Goal: Information Seeking & Learning: Learn about a topic

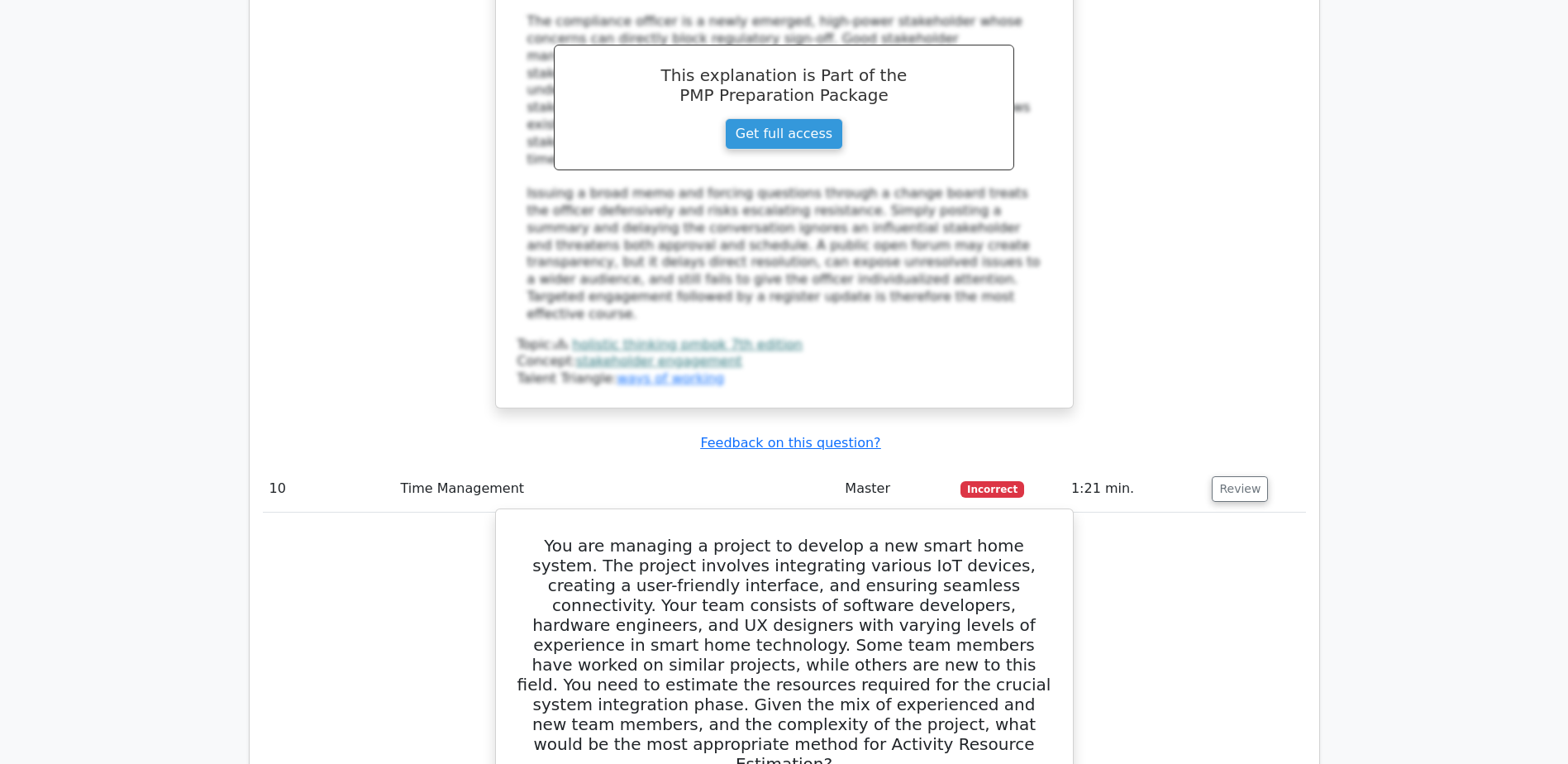
scroll to position [9715, 0]
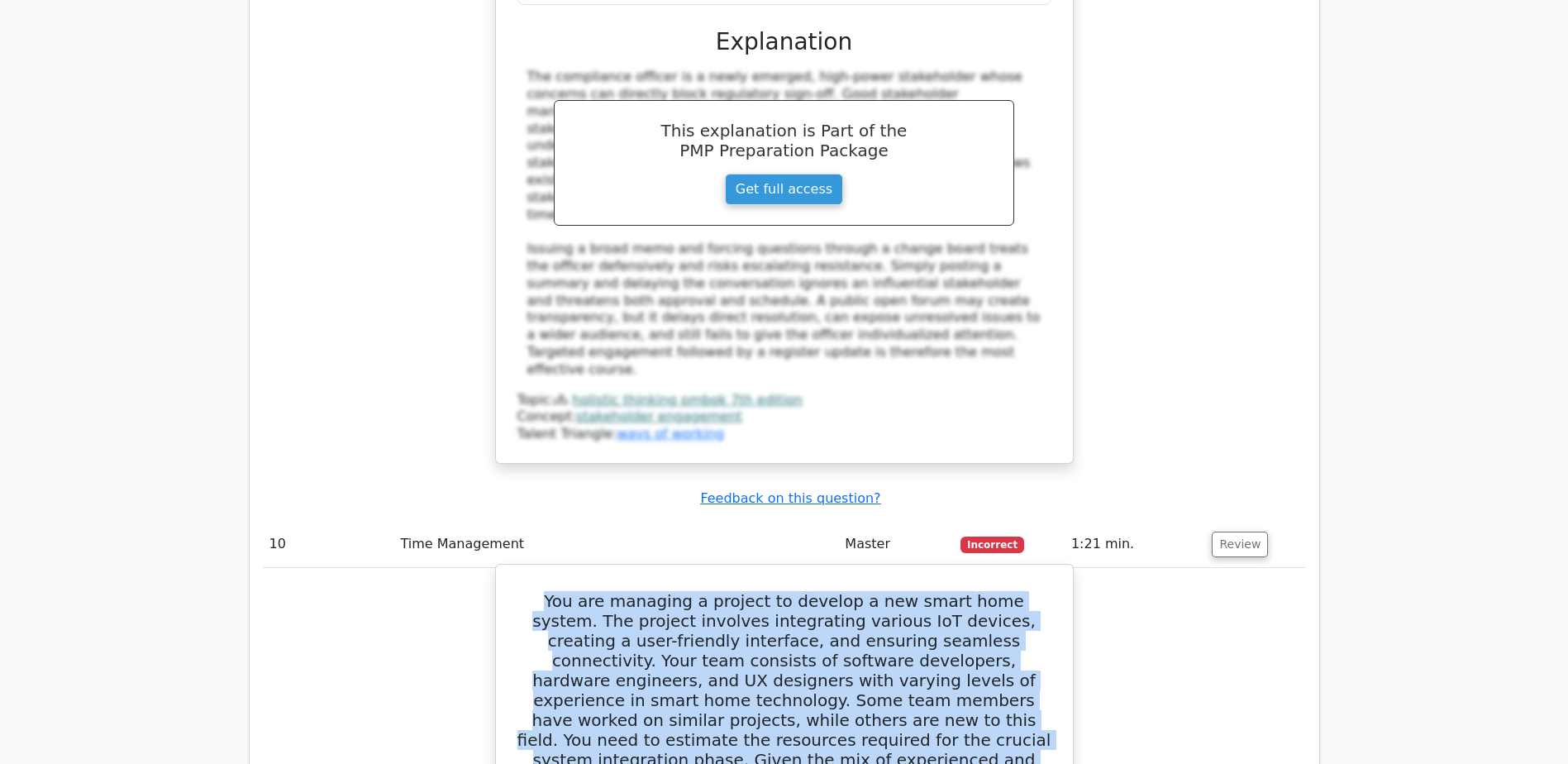
drag, startPoint x: 520, startPoint y: 143, endPoint x: 988, endPoint y: 334, distance: 505.5
click at [988, 591] on h5 "You are managing a project to develop a new smart home system. The project invo…" at bounding box center [784, 709] width 537 height 238
copy h5 "You are managing a project to develop a new smart home system. The project invo…"
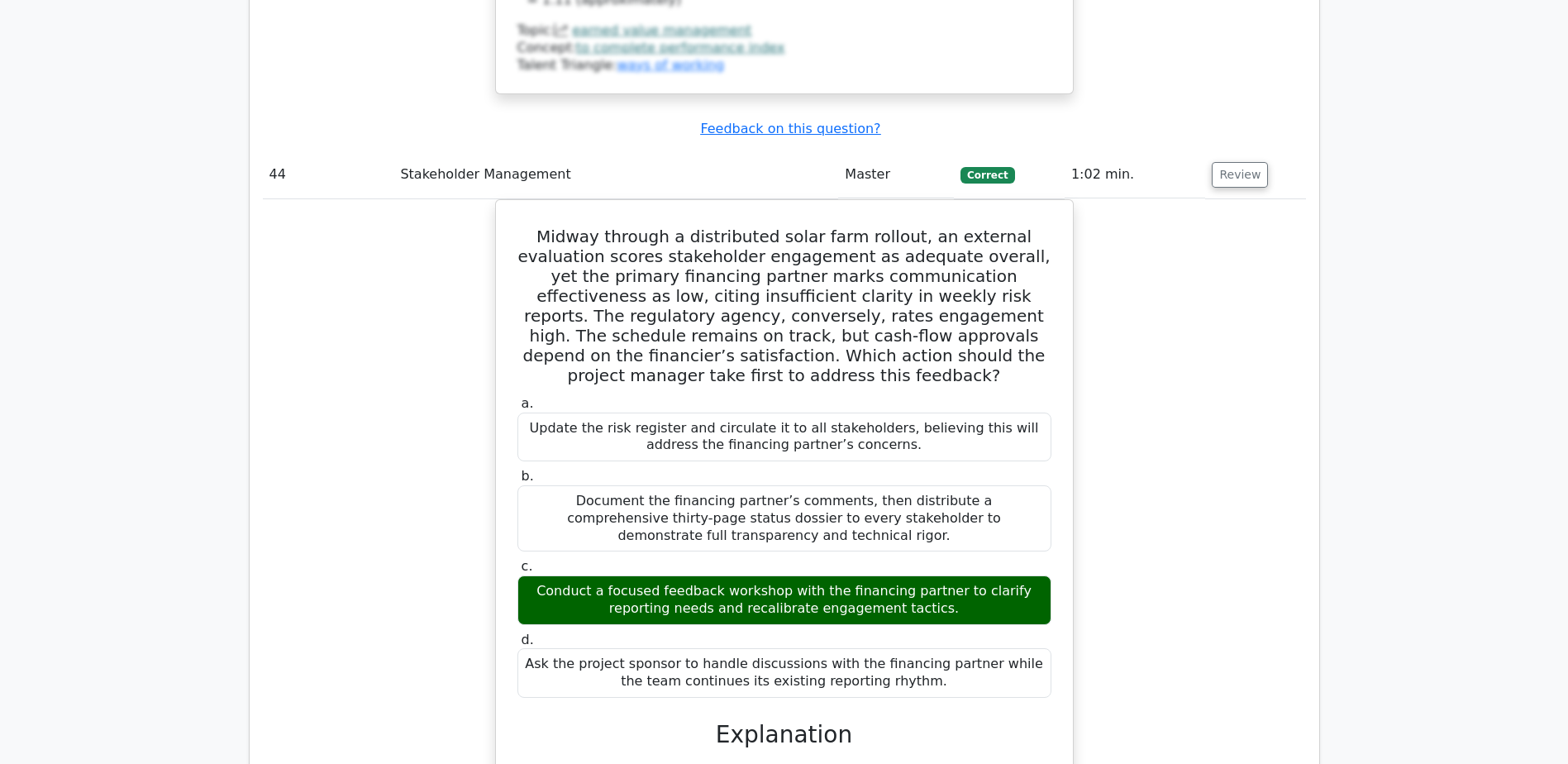
scroll to position [43353, 0]
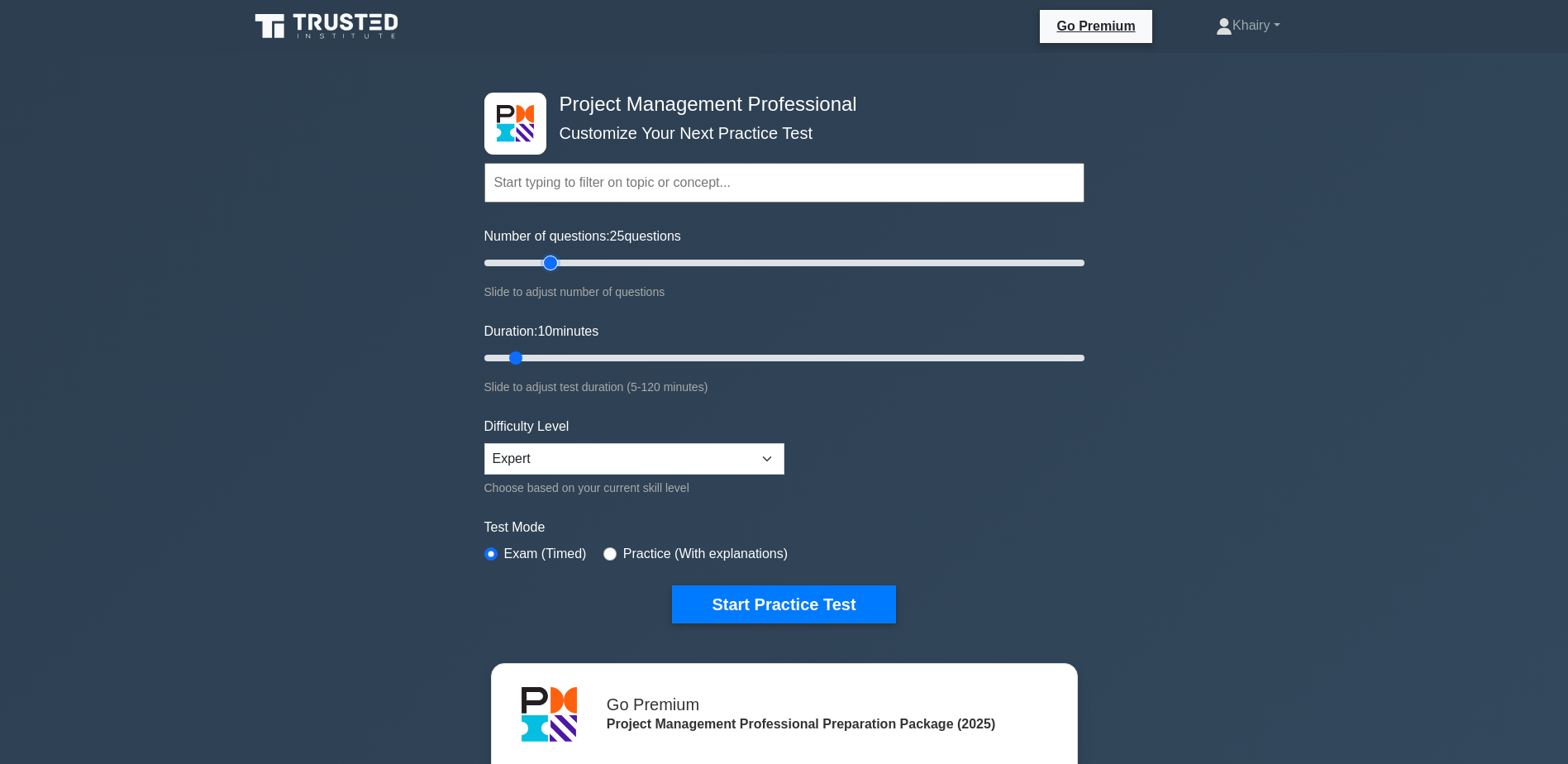
click at [549, 262] on input "Number of questions: 25 questions" at bounding box center [784, 262] width 600 height 20
type input "30"
click at [567, 262] on input "Number of questions: 30 questions" at bounding box center [784, 262] width 600 height 20
click at [591, 354] on input "Duration: 10 minutes" at bounding box center [784, 358] width 600 height 20
type input "30"
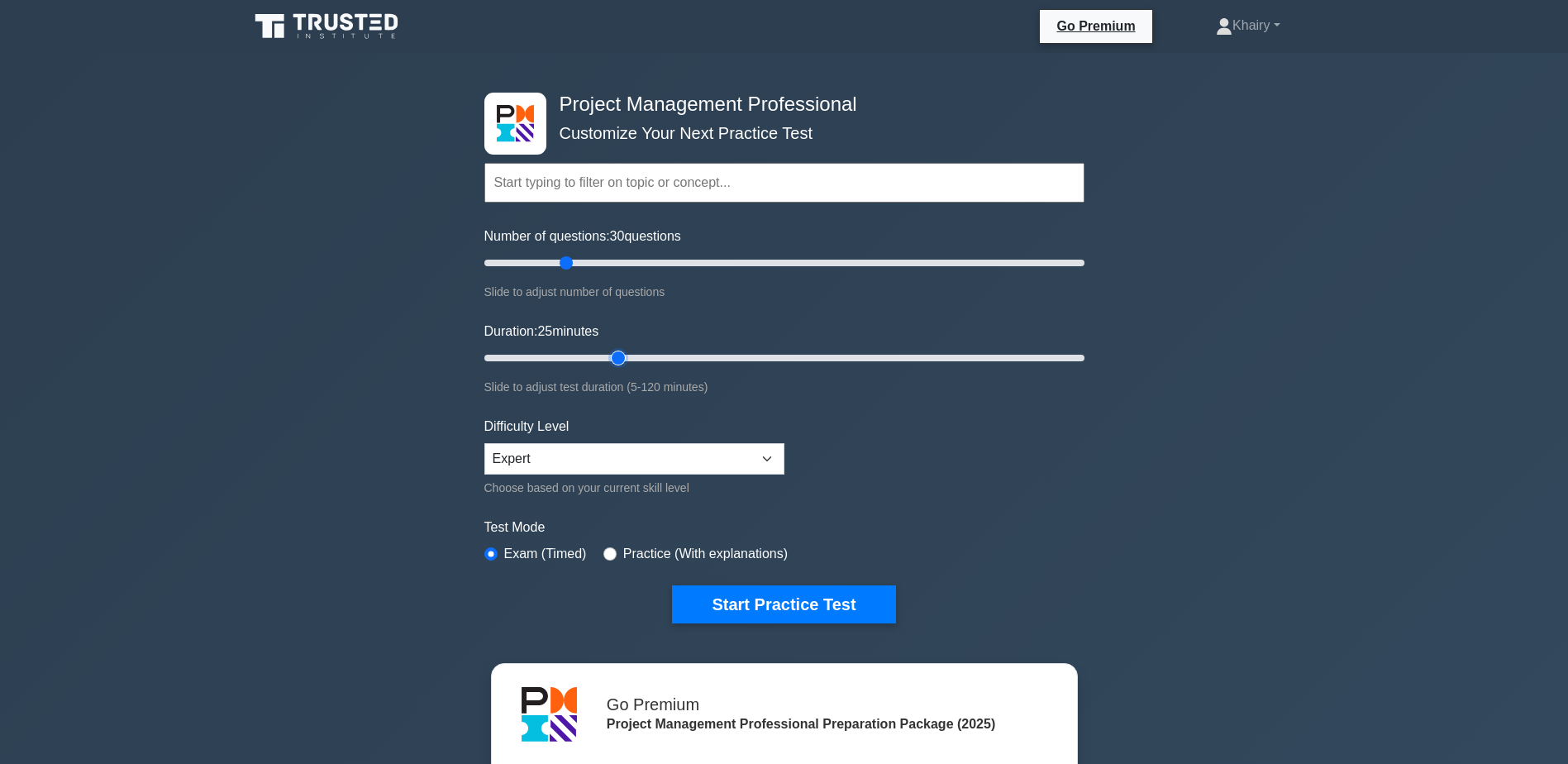
click at [612, 355] on input "Duration: 25 minutes" at bounding box center [784, 358] width 600 height 20
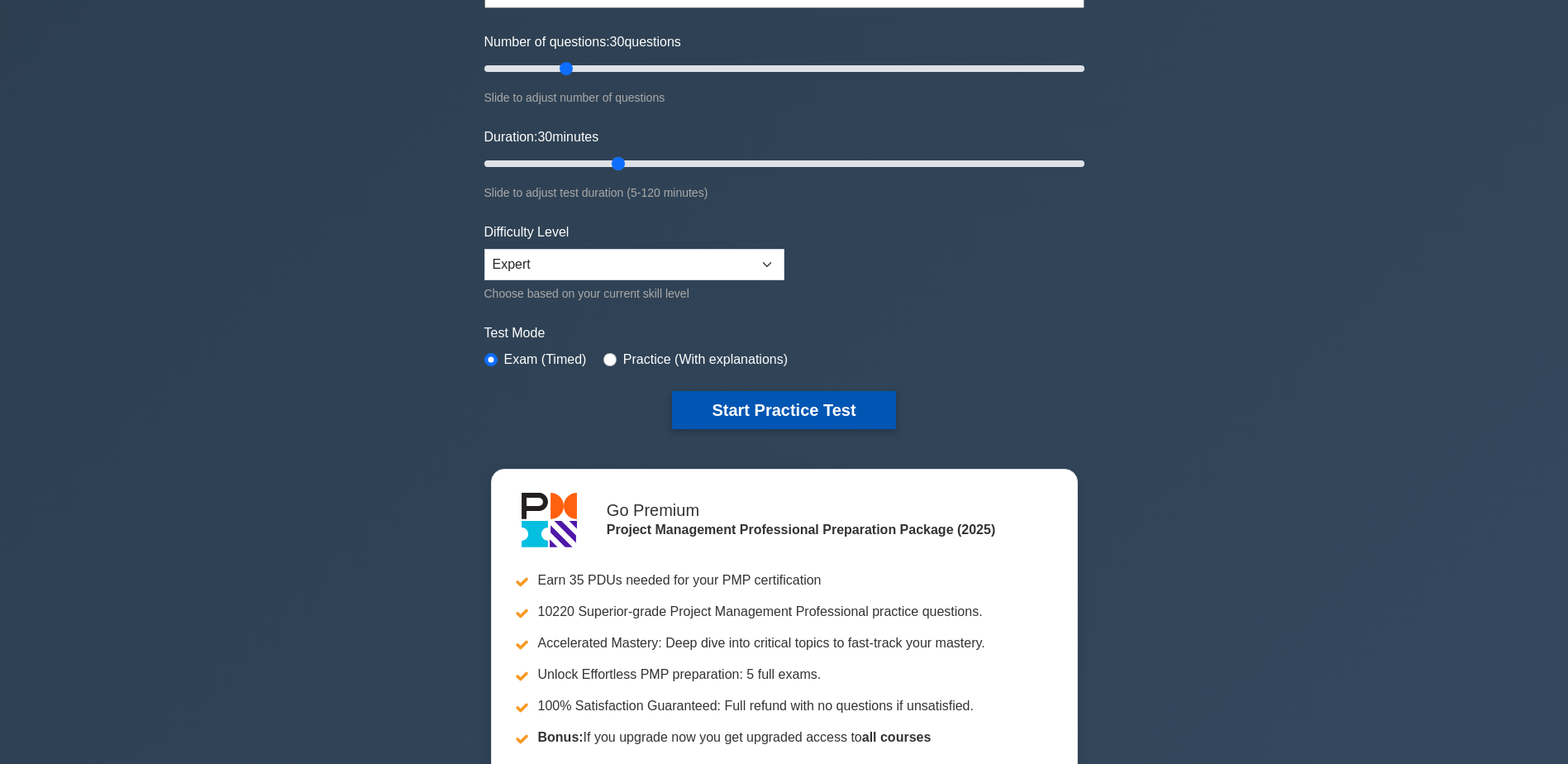
scroll to position [165, 0]
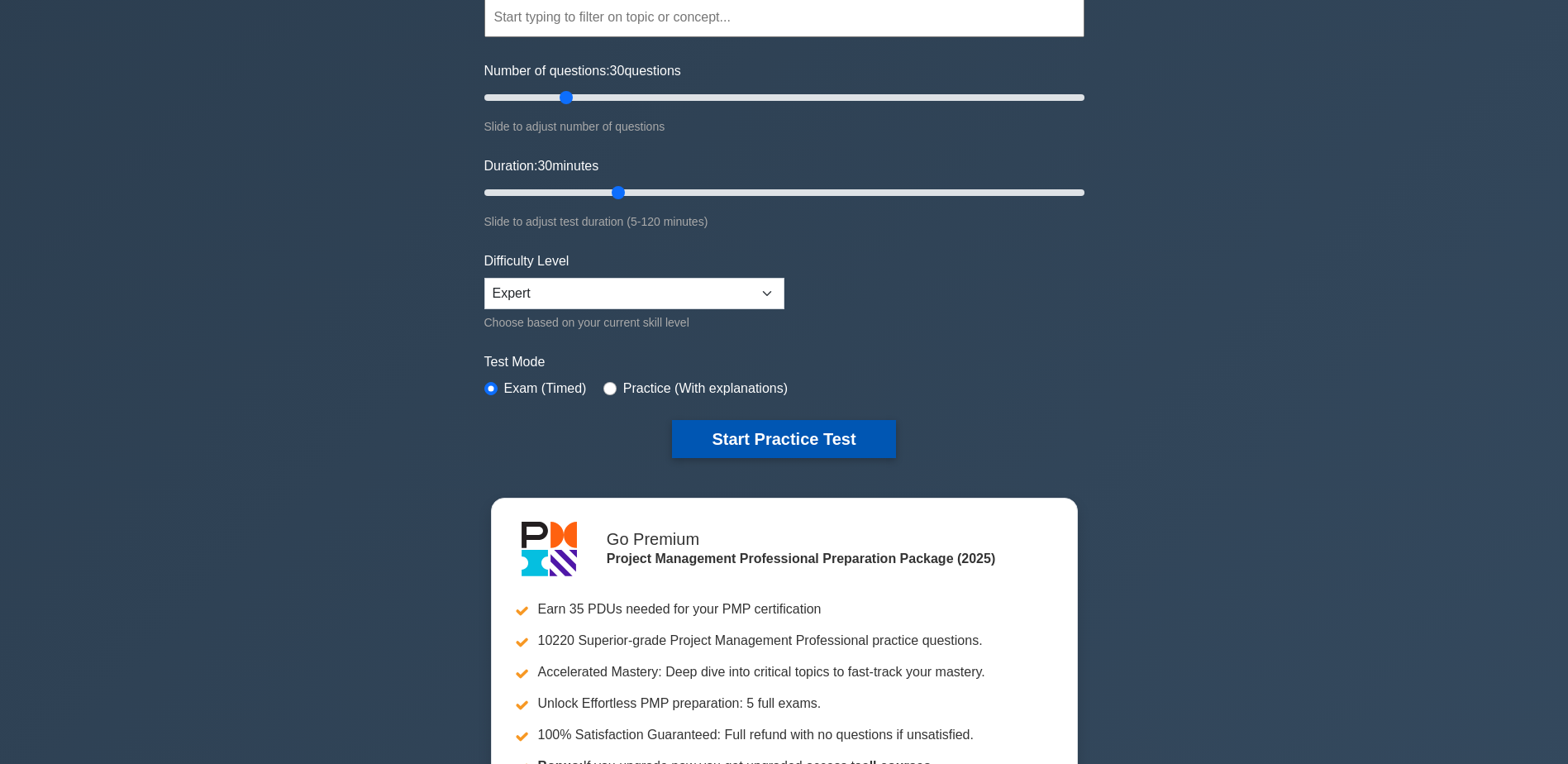
click at [770, 431] on button "Start Practice Test" at bounding box center [784, 439] width 224 height 38
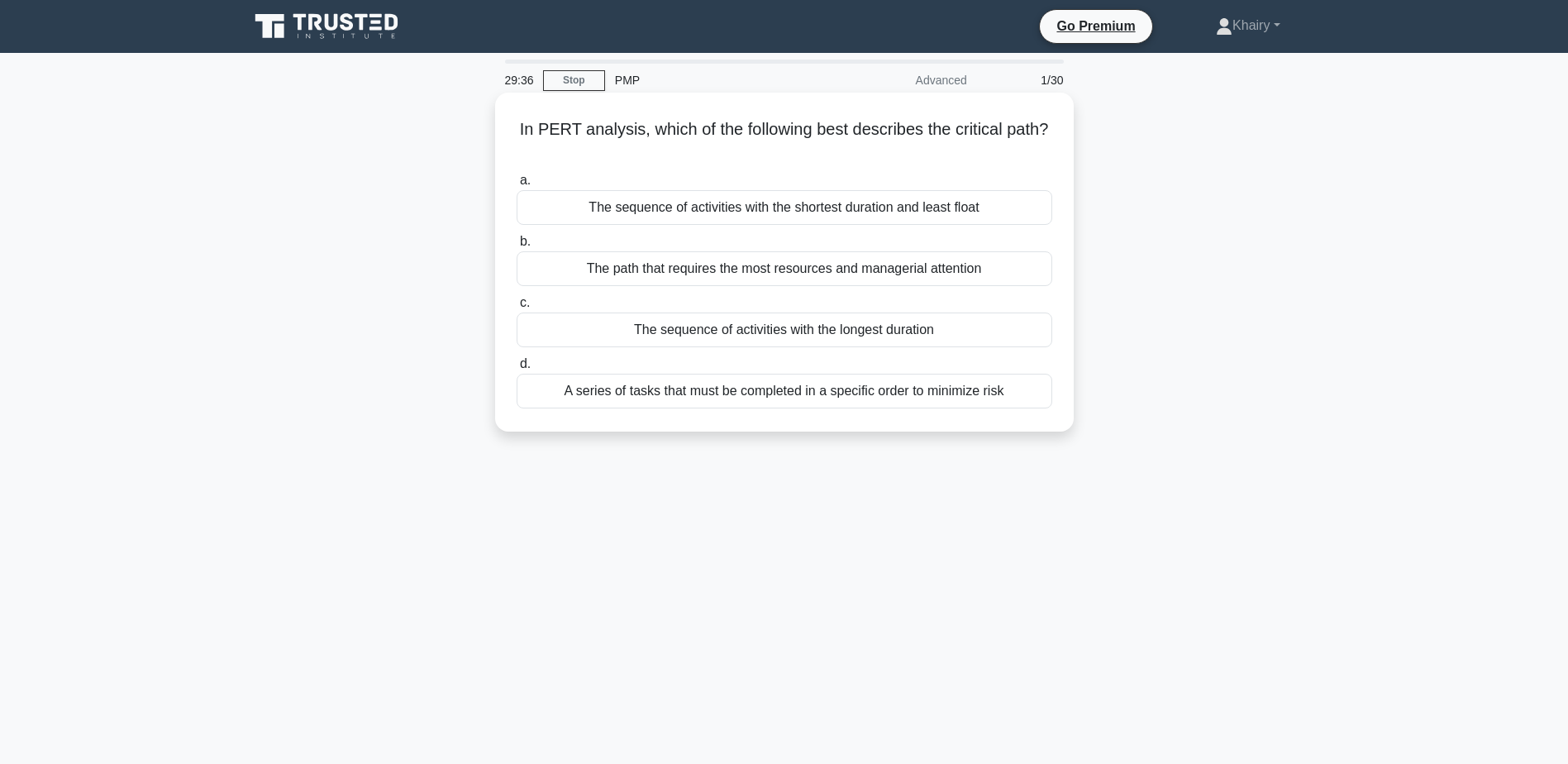
click at [797, 332] on div "The sequence of activities with the longest duration" at bounding box center [784, 330] width 535 height 35
click at [516, 308] on input "c. The sequence of activities with the longest duration" at bounding box center [516, 302] width 0 height 10
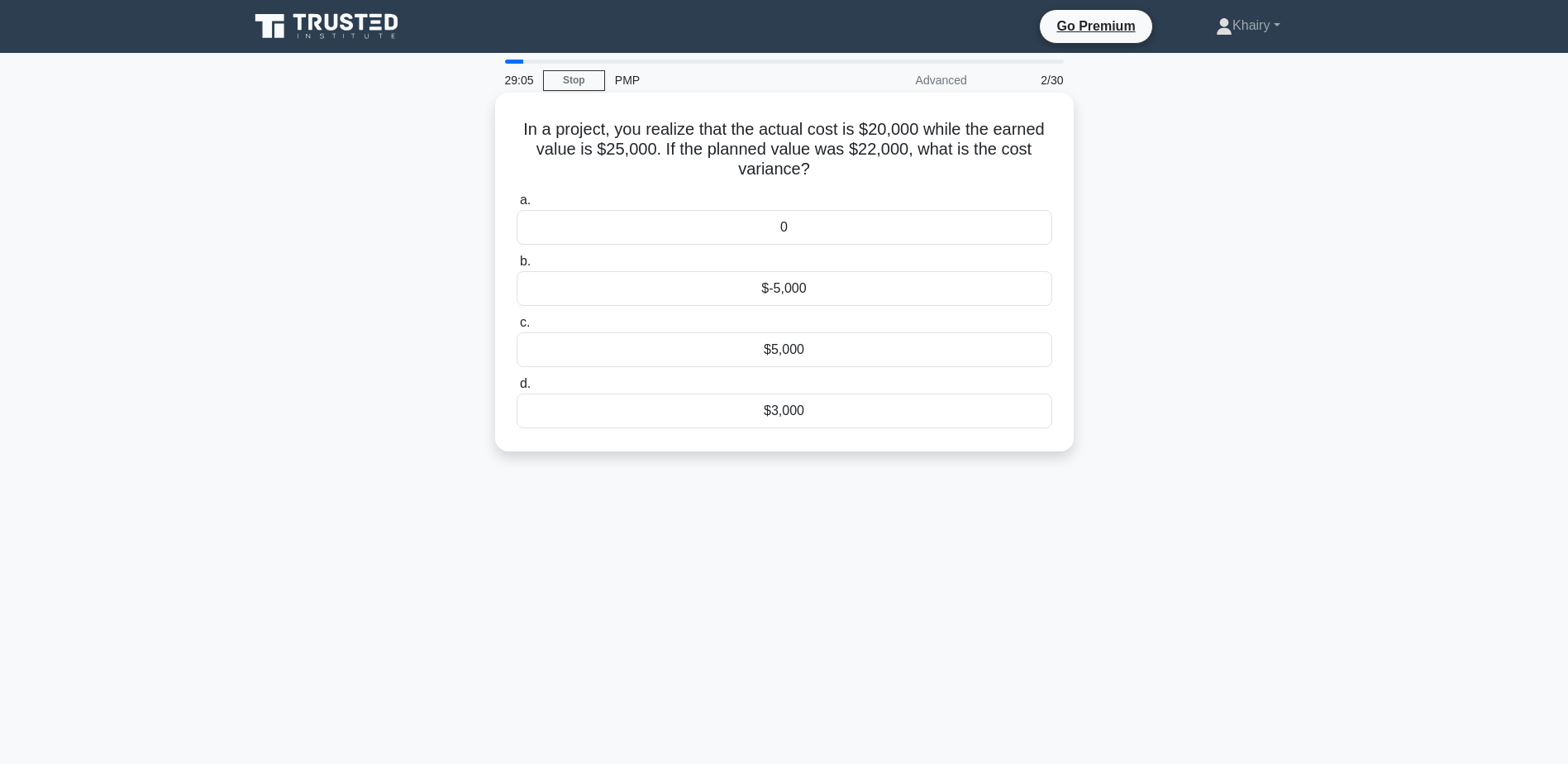
click at [774, 354] on div "$5,000" at bounding box center [784, 350] width 535 height 35
click at [516, 328] on input "c. $5,000" at bounding box center [516, 322] width 0 height 10
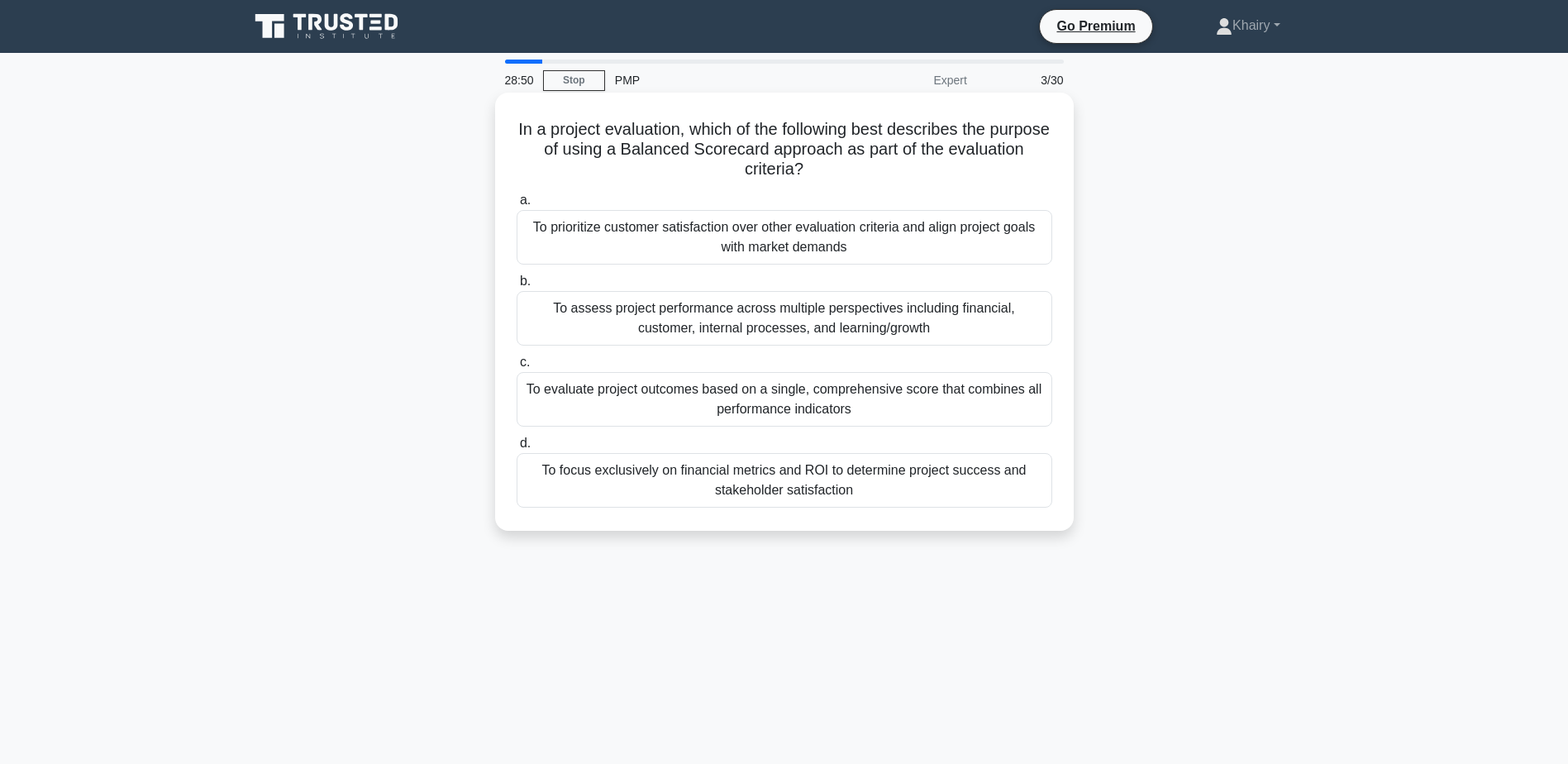
drag, startPoint x: 540, startPoint y: 127, endPoint x: 898, endPoint y: 175, distance: 361.2
click at [898, 175] on h5 "In a project evaluation, which of the following best describes the purpose of u…" at bounding box center [784, 149] width 539 height 62
copy h5 "In a project evaluation, which of the following best describes the purpose of u…"
click at [745, 492] on div "To focus exclusively on financial metrics and ROI to determine project success …" at bounding box center [784, 480] width 535 height 55
click at [516, 449] on input "d. To focus exclusively on financial metrics and ROI to determine project succe…" at bounding box center [516, 444] width 0 height 10
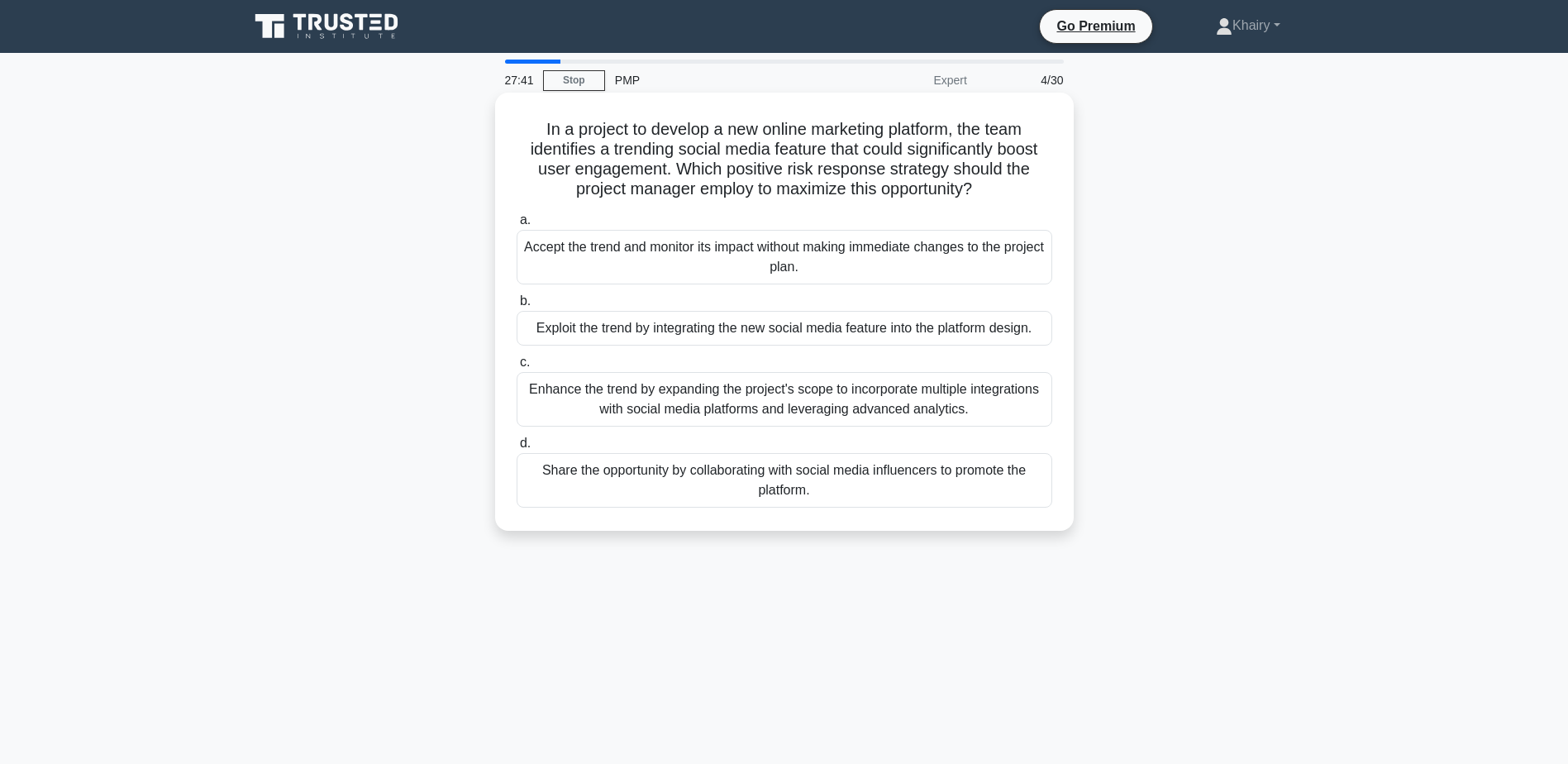
drag, startPoint x: 522, startPoint y: 117, endPoint x: 993, endPoint y: 194, distance: 477.3
click at [993, 194] on div "In a project to develop a new online marketing platform, the team identifies a …" at bounding box center [784, 311] width 566 height 424
copy h5 "In a project to develop a new online marketing platform, the team identifies a …"
click at [764, 400] on div "Enhance the trend by expanding the project's scope to incorporate multiple inte…" at bounding box center [784, 398] width 535 height 55
click at [516, 368] on input "c. Enhance the trend by expanding the project's scope to incorporate multiple i…" at bounding box center [516, 362] width 0 height 10
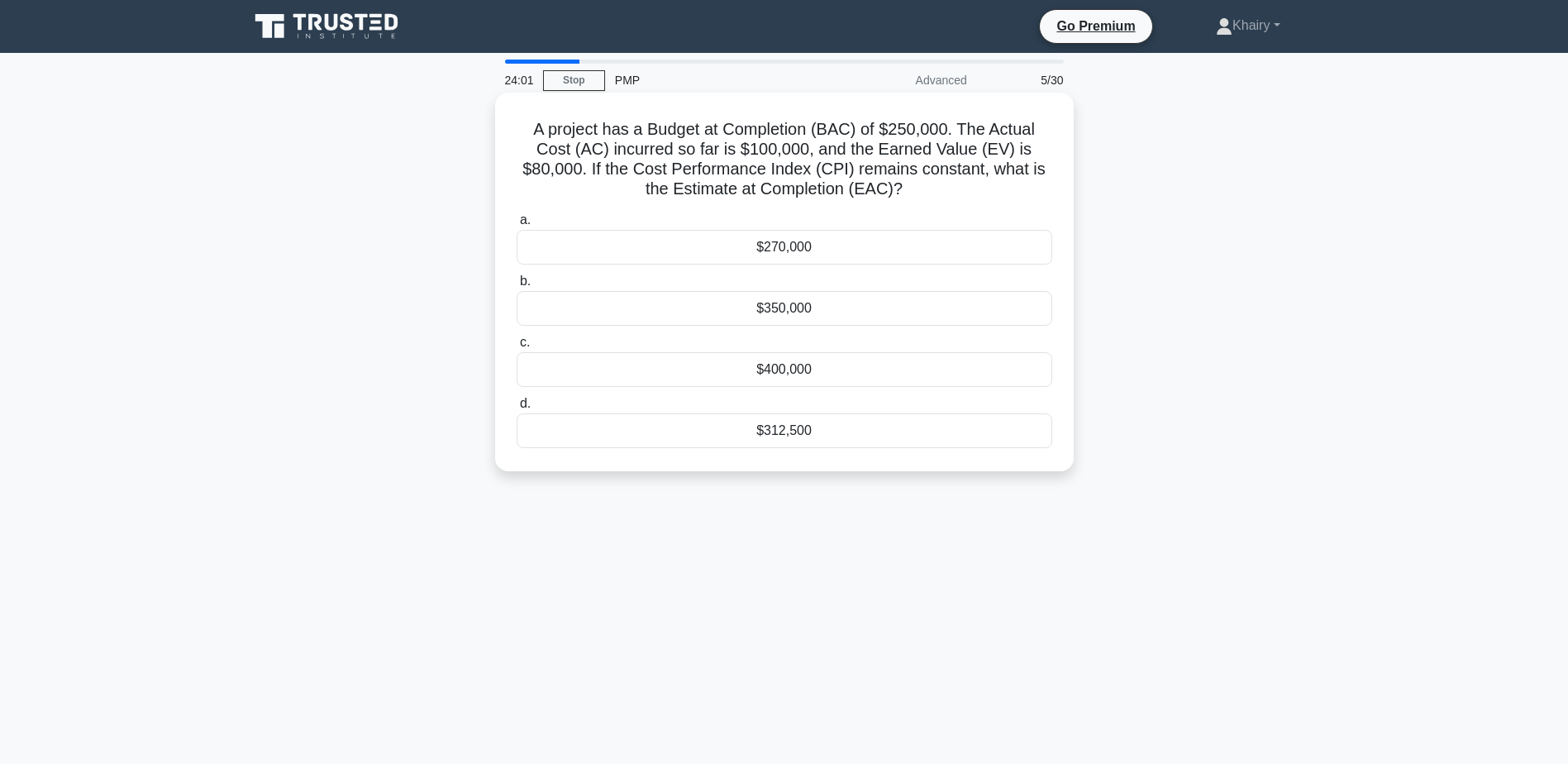
click at [780, 433] on div "$312,500" at bounding box center [784, 431] width 535 height 35
click at [516, 409] on input "d. $312,500" at bounding box center [516, 404] width 0 height 10
click at [797, 313] on div "Risk Register" at bounding box center [784, 308] width 535 height 35
click at [516, 287] on input "b. Risk Register" at bounding box center [516, 282] width 0 height 10
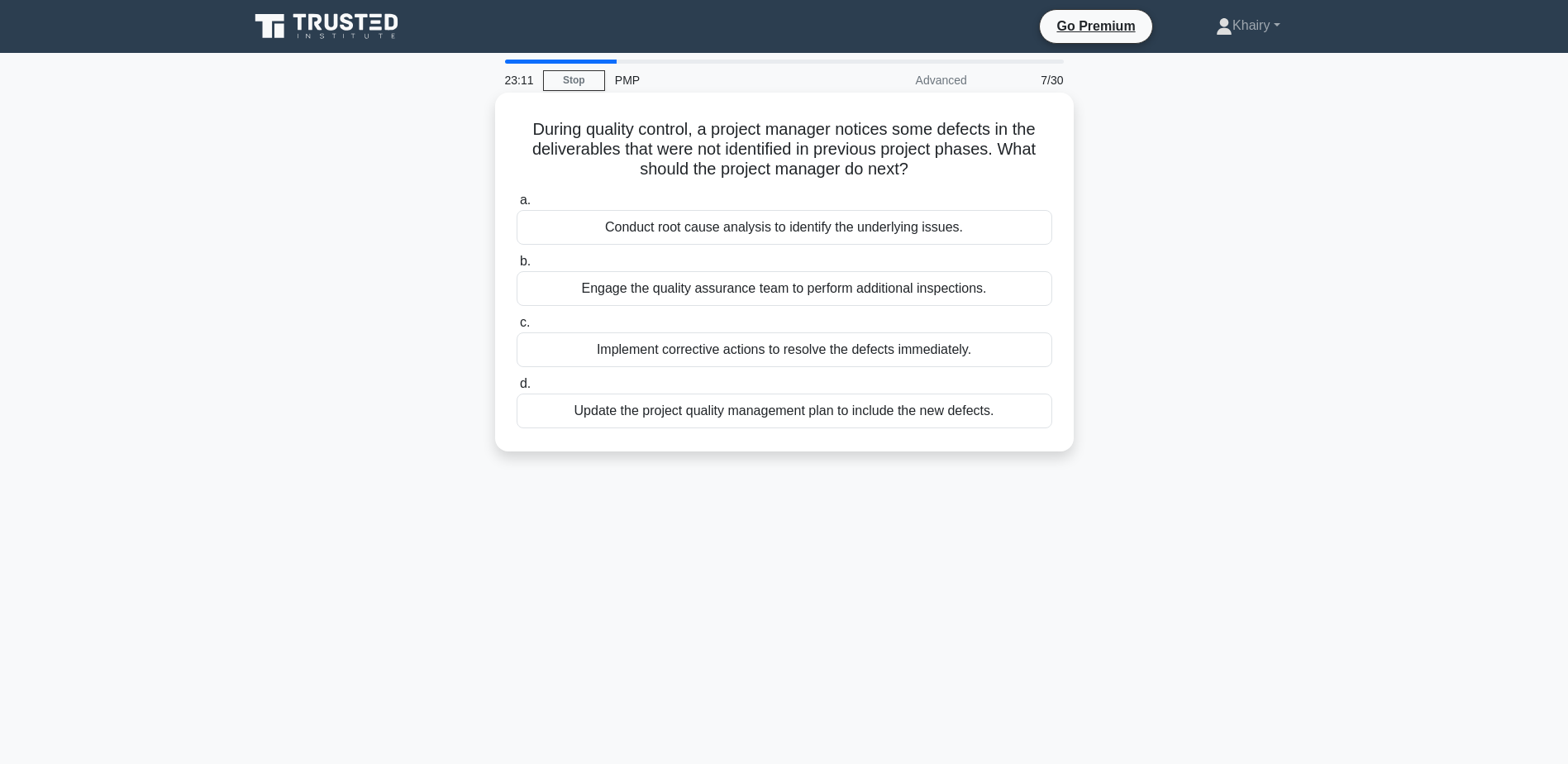
drag, startPoint x: 520, startPoint y: 124, endPoint x: 934, endPoint y: 171, distance: 416.7
click at [934, 171] on h5 "During quality control, a project manager notices some defects in the deliverab…" at bounding box center [784, 149] width 539 height 62
copy h5 "During quality control, a project manager notices some defects in the deliverab…"
click at [765, 225] on div "Conduct root cause analysis to identify the underlying issues." at bounding box center [784, 227] width 535 height 35
click at [516, 206] on input "a. Conduct root cause analysis to identify the underlying issues." at bounding box center [516, 200] width 0 height 10
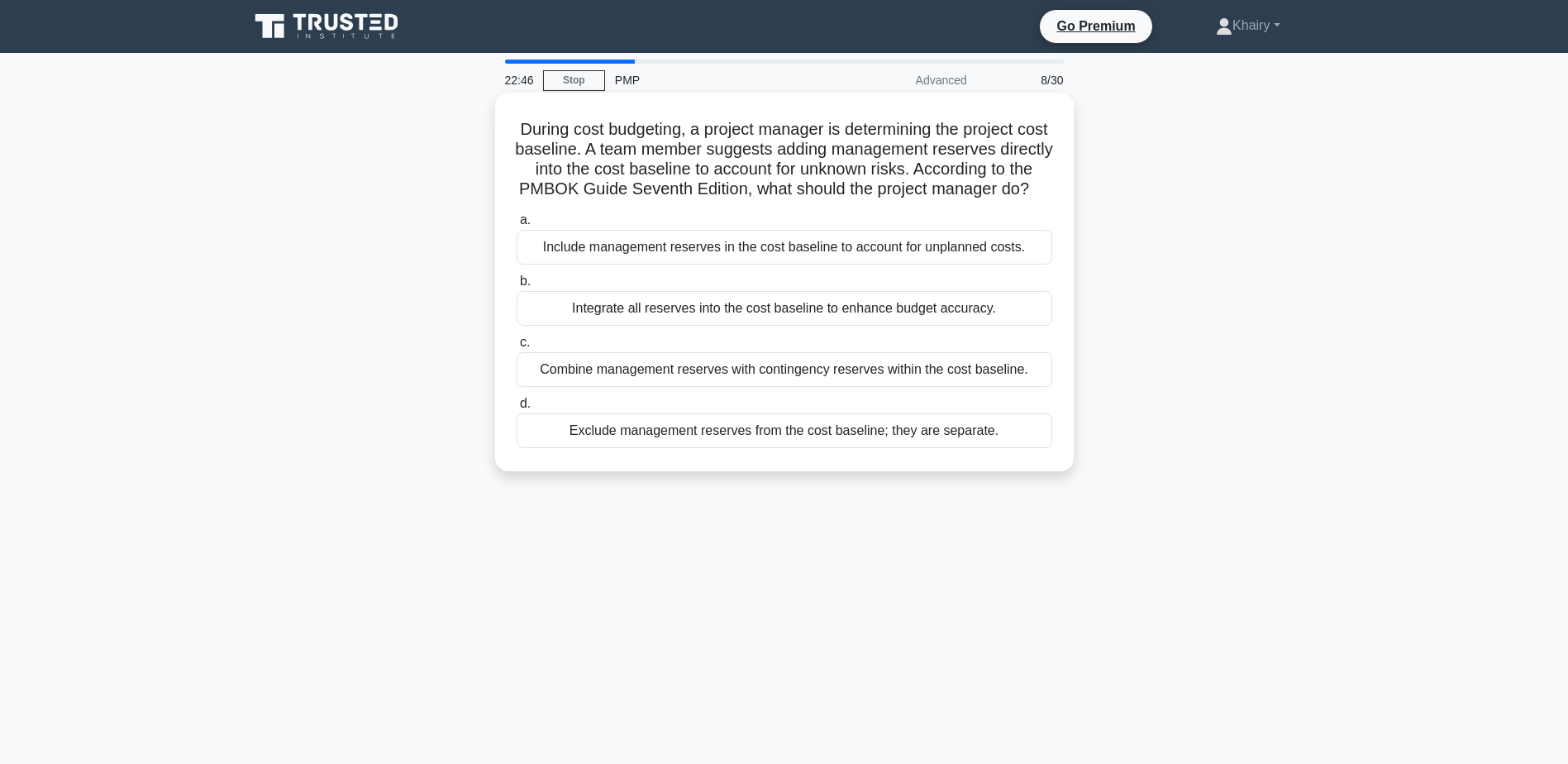
drag, startPoint x: 528, startPoint y: 124, endPoint x: 802, endPoint y: 211, distance: 287.5
click at [802, 200] on h5 "During cost budgeting, a project manager is determining the project cost baseli…" at bounding box center [784, 159] width 539 height 81
copy h5 "During cost budgeting, a project manager is determining the project cost baseli…"
click at [720, 448] on div "Exclude management reserves from the cost baseline; they are separate." at bounding box center [784, 431] width 535 height 35
click at [516, 409] on input "d. Exclude management reserves from the cost baseline; they are separate." at bounding box center [516, 404] width 0 height 10
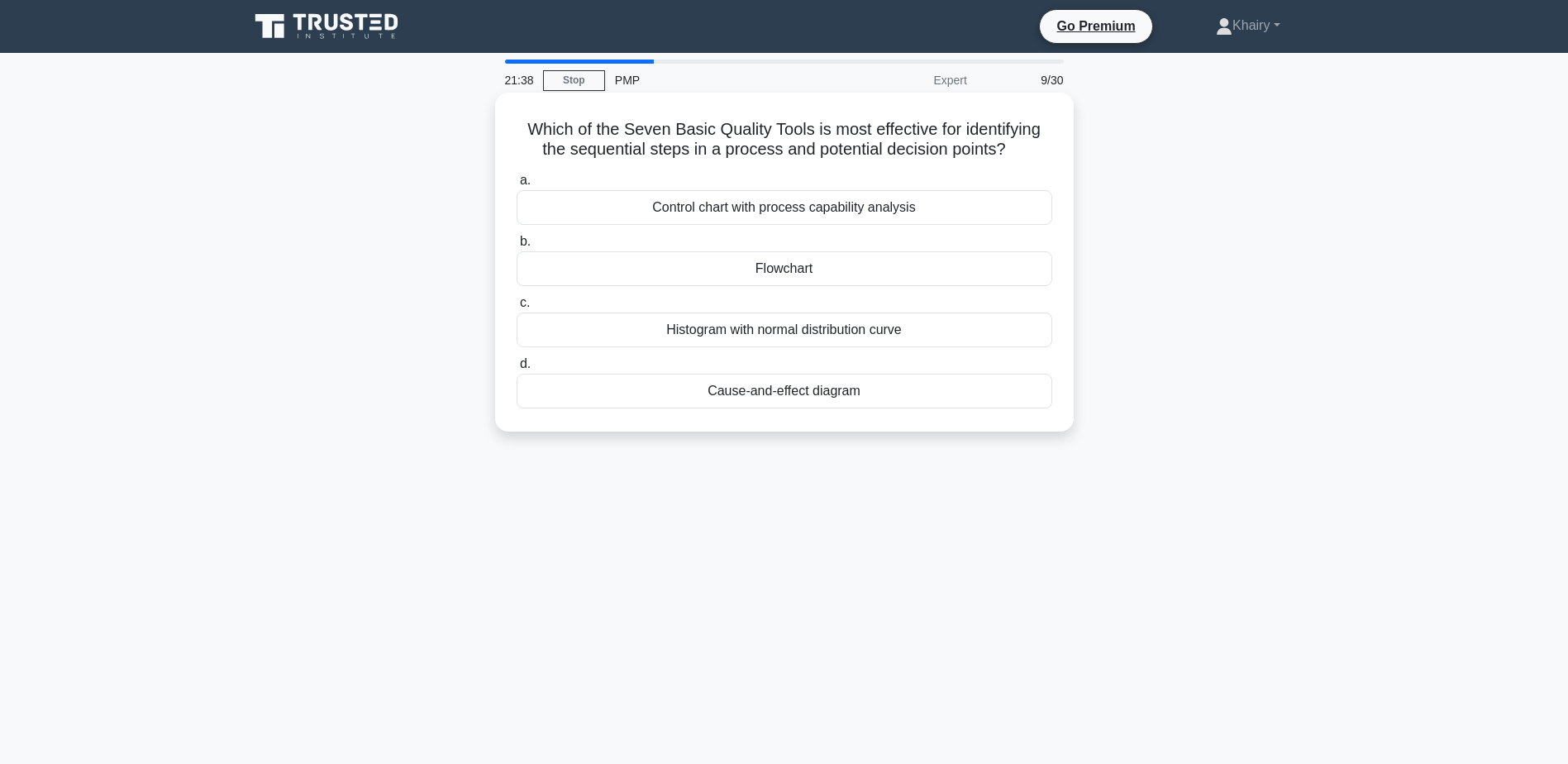
drag, startPoint x: 521, startPoint y: 122, endPoint x: 1023, endPoint y: 146, distance: 502.6
click at [1023, 146] on h5 "Which of the Seven Basic Quality Tools is most effective for identifying the se…" at bounding box center [784, 139] width 539 height 42
copy h5 "Which of the Seven Basic Quality Tools is most effective for identifying the se…"
click at [790, 332] on div "Histogram with normal distribution curve" at bounding box center [784, 330] width 535 height 35
click at [516, 308] on input "c. Histogram with normal distribution curve" at bounding box center [516, 302] width 0 height 10
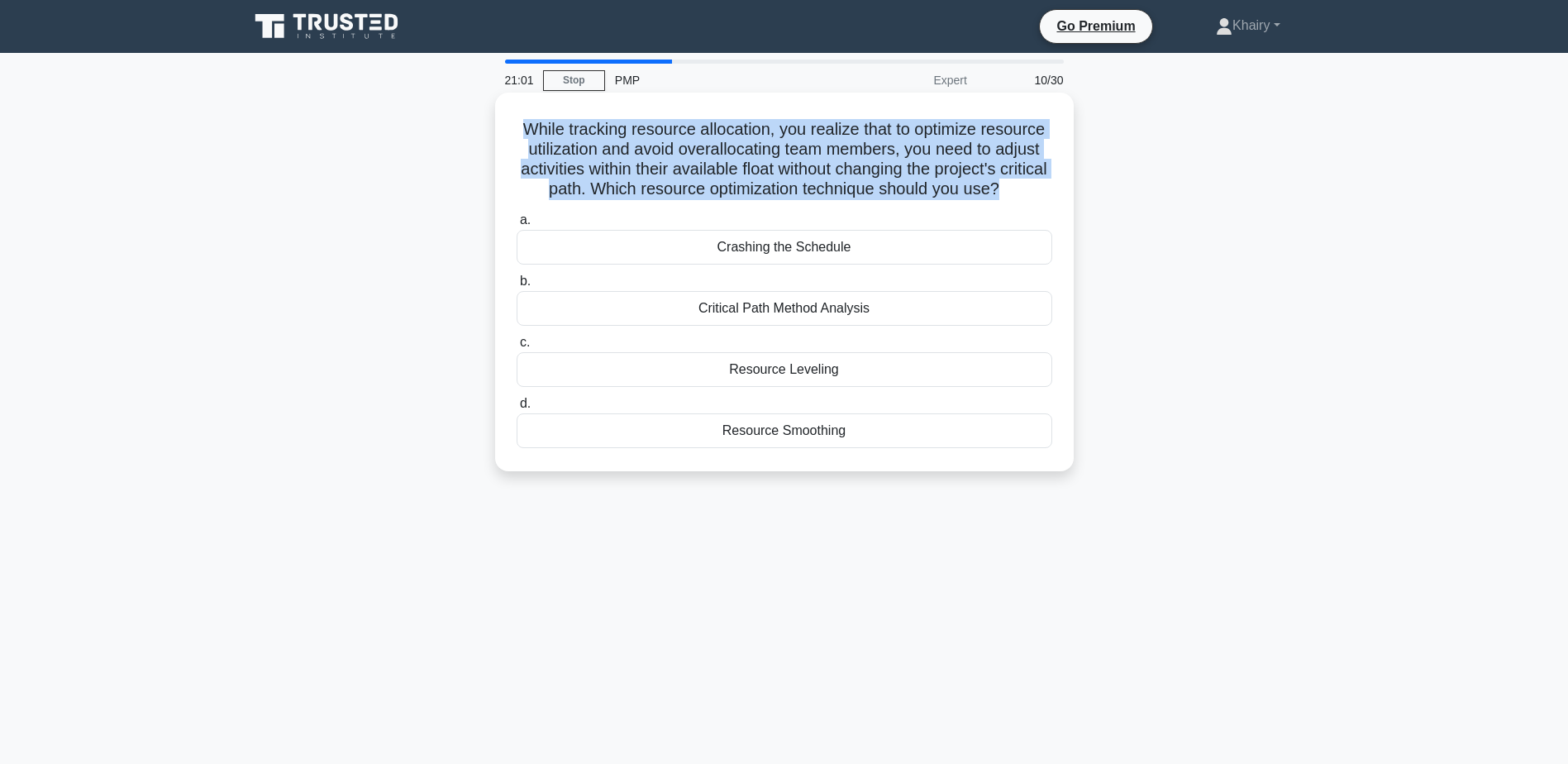
drag, startPoint x: 515, startPoint y: 133, endPoint x: 1046, endPoint y: 191, distance: 534.2
click at [1046, 191] on h5 "While tracking resource allocation, you realize that to optimize resource utili…" at bounding box center [784, 159] width 539 height 81
copy h5 "While tracking resource allocation, you realize that to optimize resource utili…"
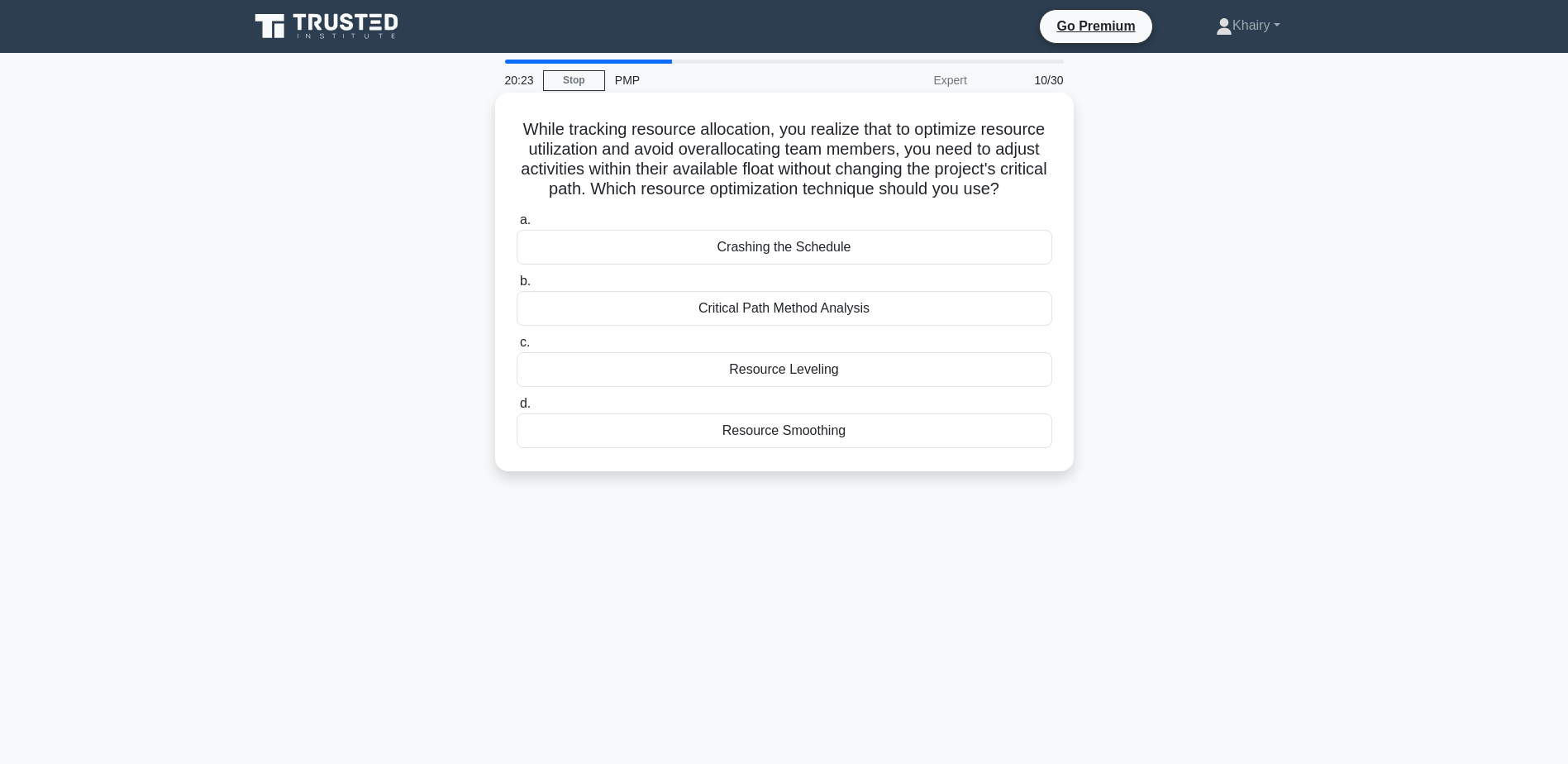
click at [774, 387] on div "Resource Leveling" at bounding box center [784, 369] width 535 height 35
click at [516, 348] on input "c. Resource Leveling" at bounding box center [516, 342] width 0 height 10
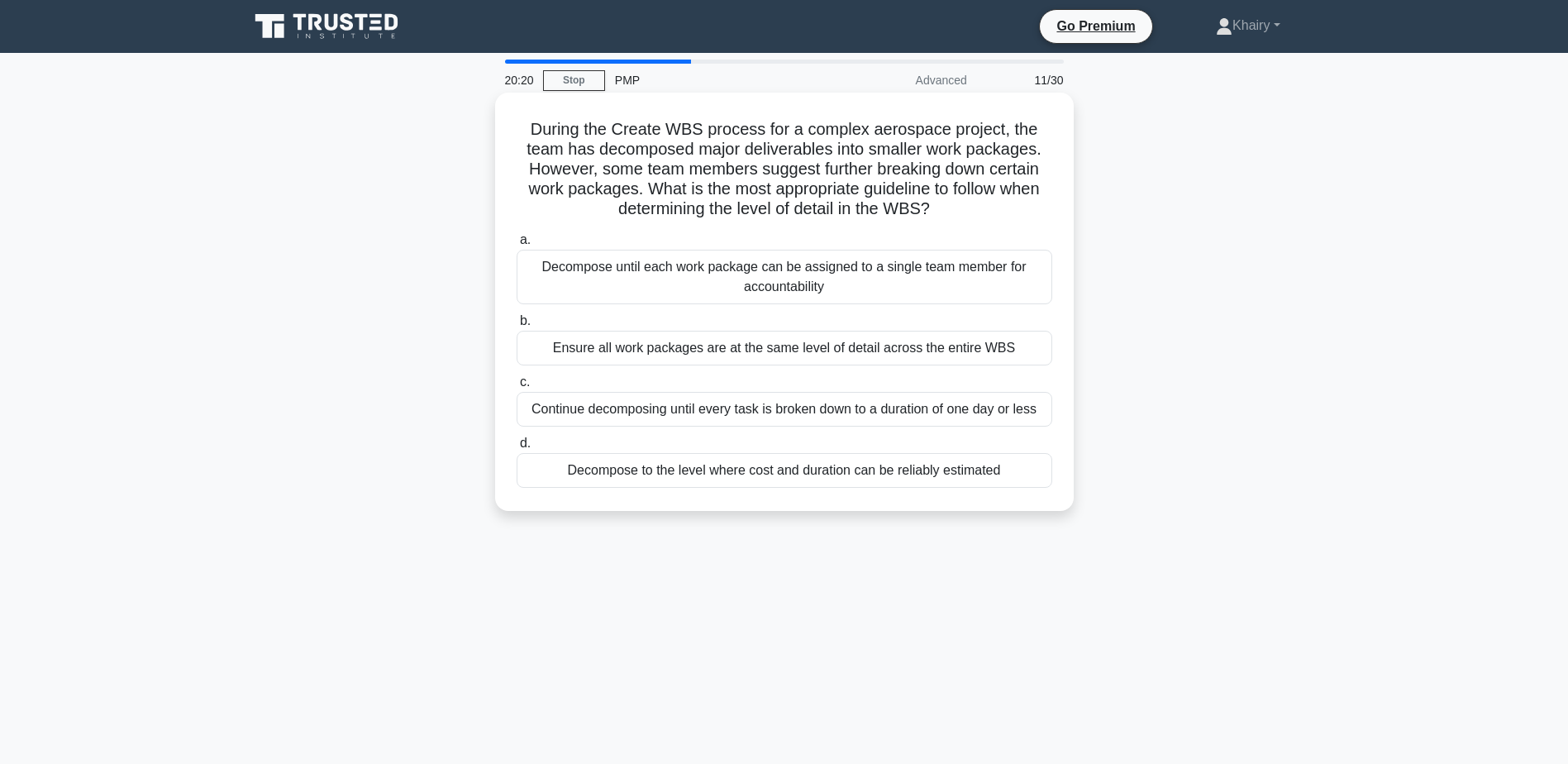
drag, startPoint x: 531, startPoint y: 127, endPoint x: 955, endPoint y: 205, distance: 431.1
click at [955, 205] on h5 "During the Create WBS process for a complex aerospace project, the team has dec…" at bounding box center [784, 169] width 539 height 100
copy h5 "During the Create WBS process for a complex aerospace project, the team has dec…"
click at [871, 477] on div "Decompose to the level where cost and duration can be reliably estimated" at bounding box center [784, 470] width 535 height 35
click at [516, 449] on input "d. Decompose to the level where cost and duration can be reliably estimated" at bounding box center [516, 444] width 0 height 10
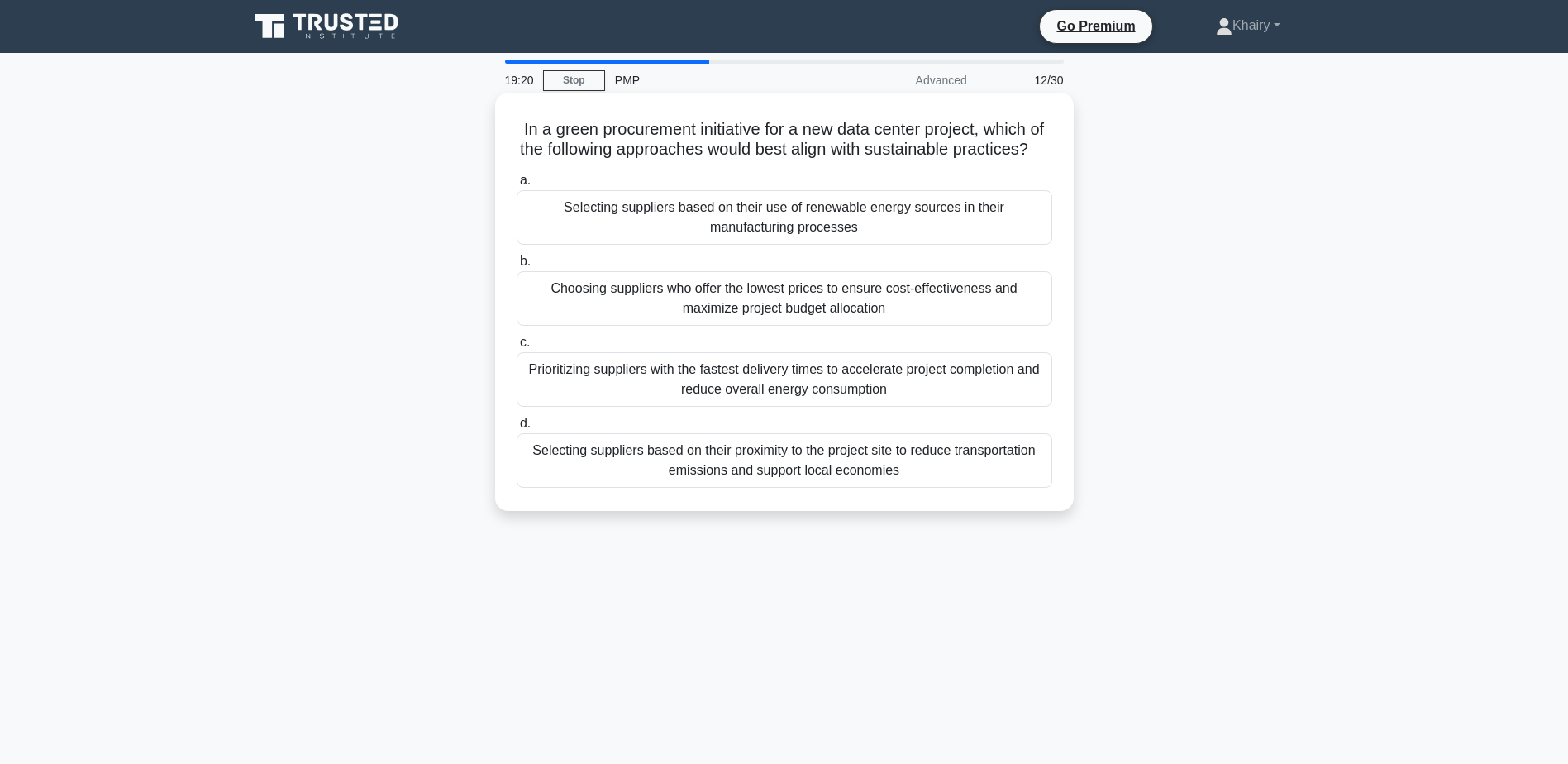
drag, startPoint x: 518, startPoint y: 123, endPoint x: 921, endPoint y: 167, distance: 405.4
click at [921, 160] on h5 "In a green procurement initiative for a new data center project, which of the f…" at bounding box center [784, 139] width 539 height 42
copy h5 "In a green procurement initiative for a new data center project, which of the f…"
click at [761, 242] on div "Selecting suppliers based on their use of renewable energy sources in their man…" at bounding box center [784, 217] width 535 height 55
click at [516, 186] on input "a. Selecting suppliers based on their use of renewable energy sources in their …" at bounding box center [516, 180] width 0 height 10
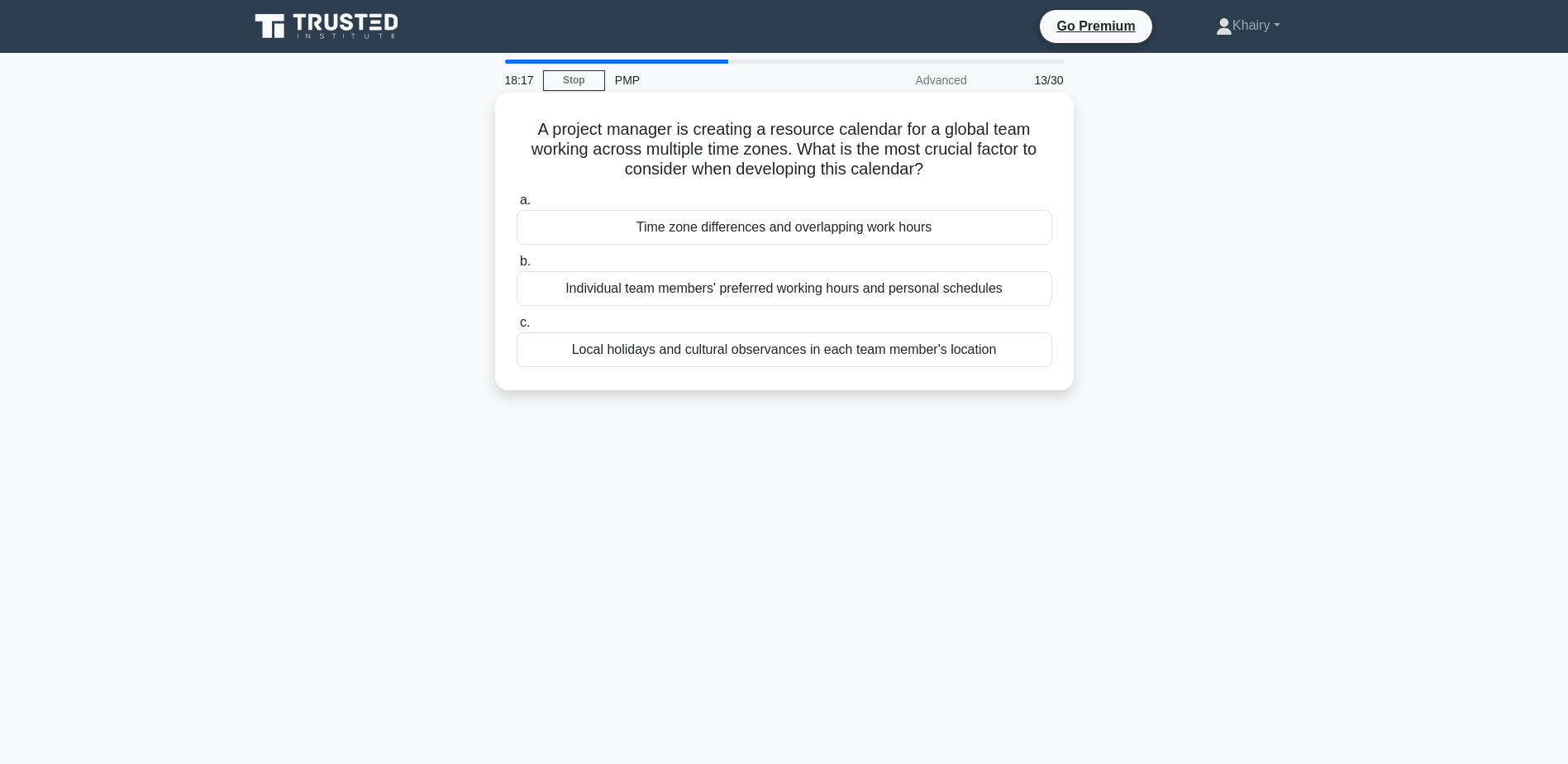
drag, startPoint x: 529, startPoint y: 129, endPoint x: 941, endPoint y: 159, distance: 413.1
click at [941, 159] on h5 "A project manager is creating a resource calendar for a global team working acr…" at bounding box center [784, 149] width 539 height 62
copy h5 "A project manager is creating a resource calendar for a global team working acr…"
click at [681, 354] on div "Local holidays and cultural observances in each team member's location" at bounding box center [784, 350] width 535 height 35
click at [516, 328] on input "c. Local holidays and cultural observances in each team member's location" at bounding box center [516, 322] width 0 height 10
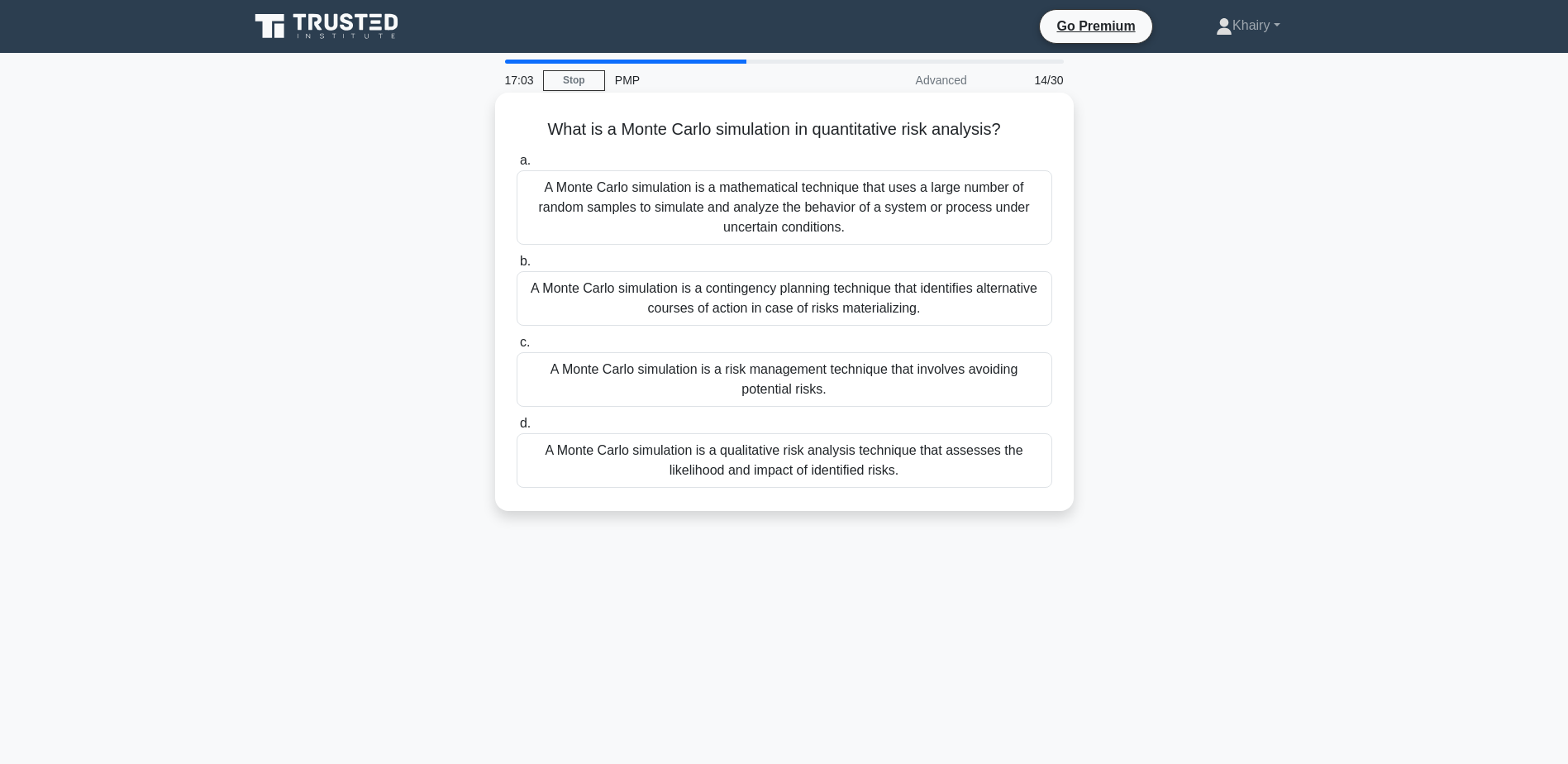
click at [780, 210] on div "A Monte Carlo simulation is a mathematical technique that uses a large number o…" at bounding box center [784, 208] width 535 height 74
click at [516, 166] on input "a. A Monte Carlo simulation is a mathematical technique that uses a large numbe…" at bounding box center [516, 160] width 0 height 10
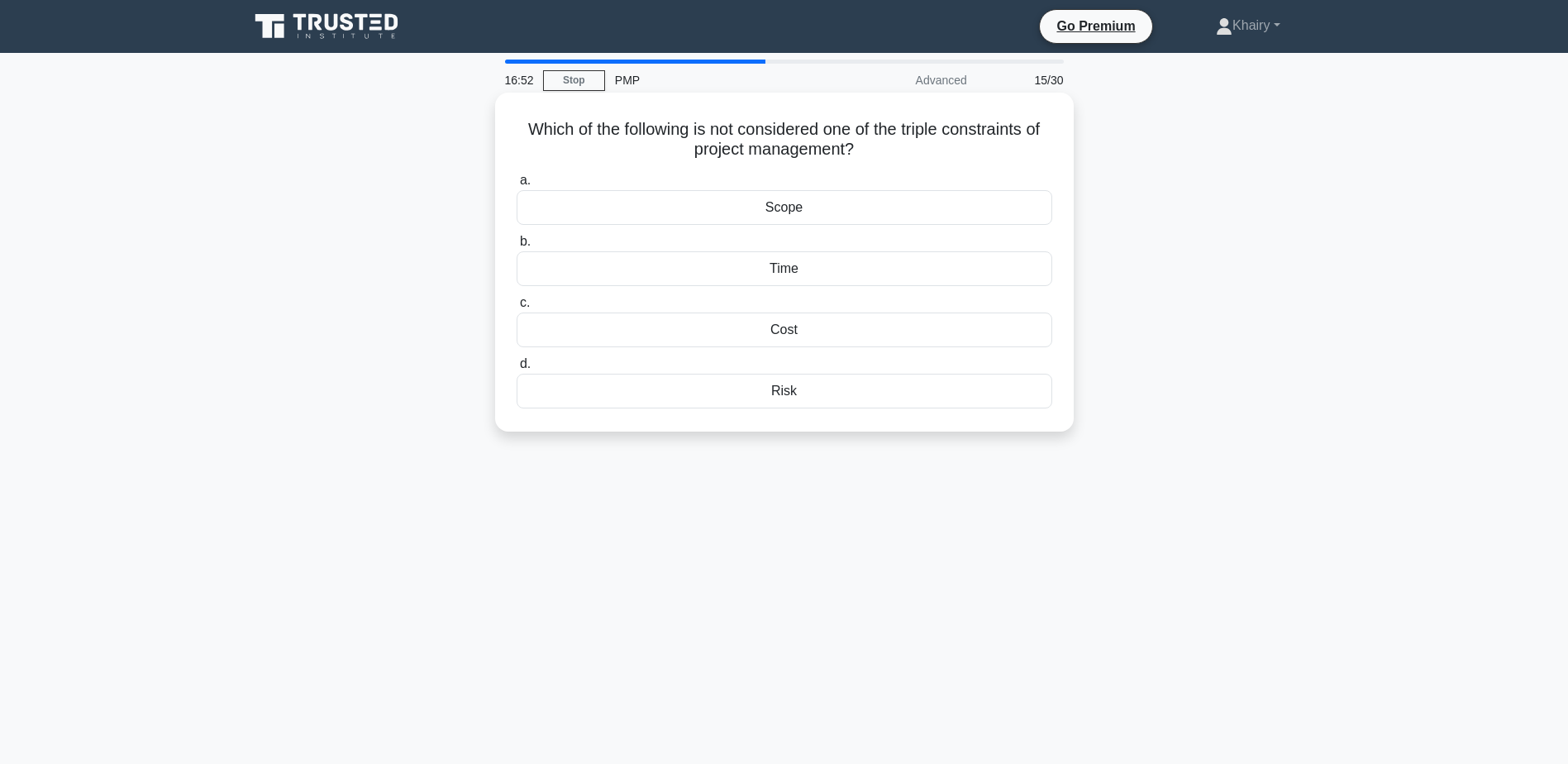
drag, startPoint x: 513, startPoint y: 126, endPoint x: 960, endPoint y: 150, distance: 447.6
click at [960, 150] on div "Which of the following is not considered one of the triple constraints of proje…" at bounding box center [784, 262] width 566 height 326
copy h5 "Which of the following is not considered one of the triple constraints of proje…"
click at [791, 395] on div "Risk" at bounding box center [784, 391] width 535 height 35
click at [516, 370] on input "d. Risk" at bounding box center [516, 364] width 0 height 10
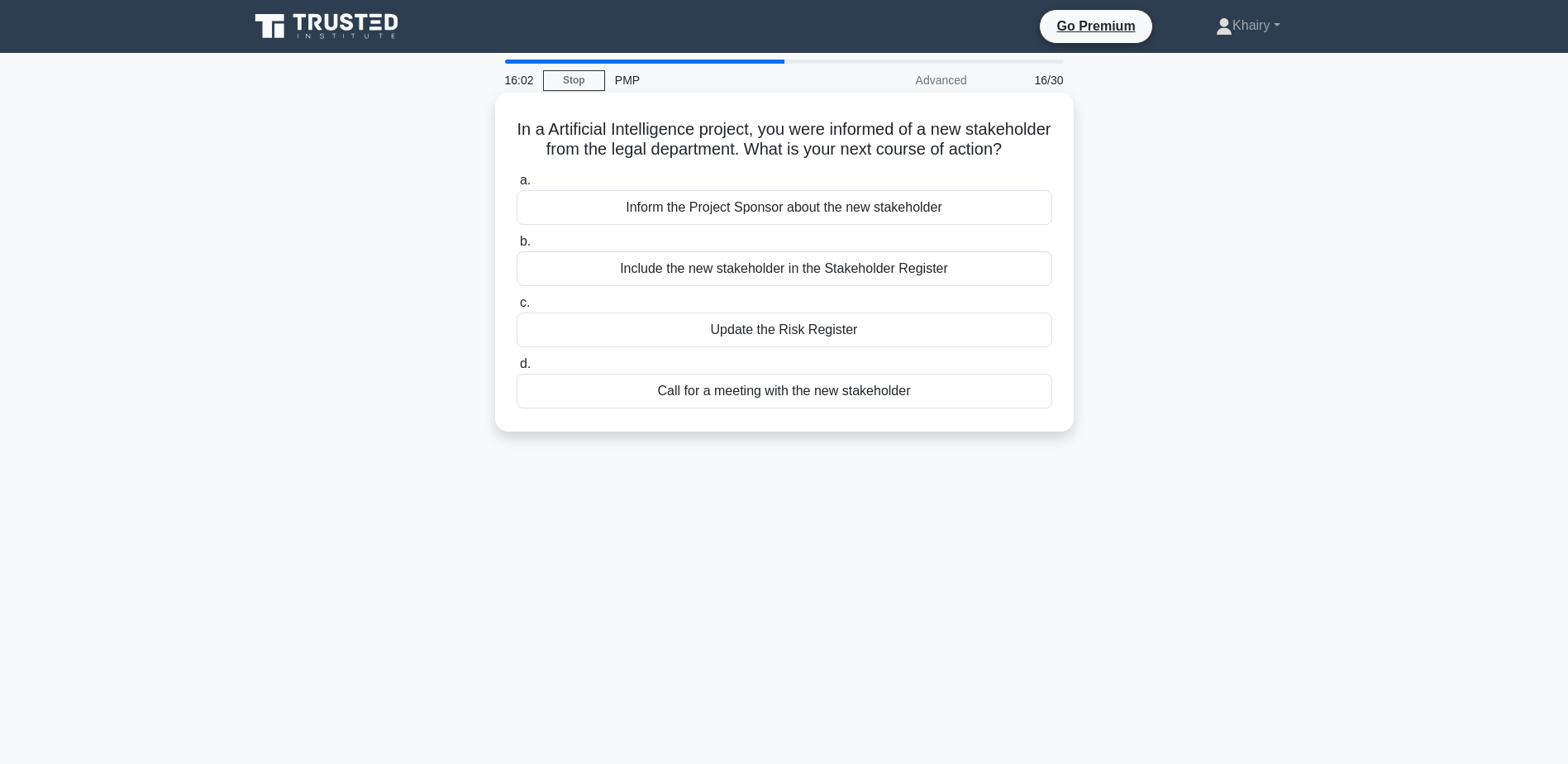
drag, startPoint x: 545, startPoint y: 121, endPoint x: 833, endPoint y: 165, distance: 291.3
click at [833, 160] on h5 "In a Artificial Intelligence project, you were informed of a new stakeholder fr…" at bounding box center [784, 139] width 539 height 42
click at [857, 286] on div "Include the new stakeholder in the Stakeholder Register" at bounding box center [784, 269] width 535 height 35
click at [516, 247] on input "b. Include the new stakeholder in the Stakeholder Register" at bounding box center [516, 242] width 0 height 10
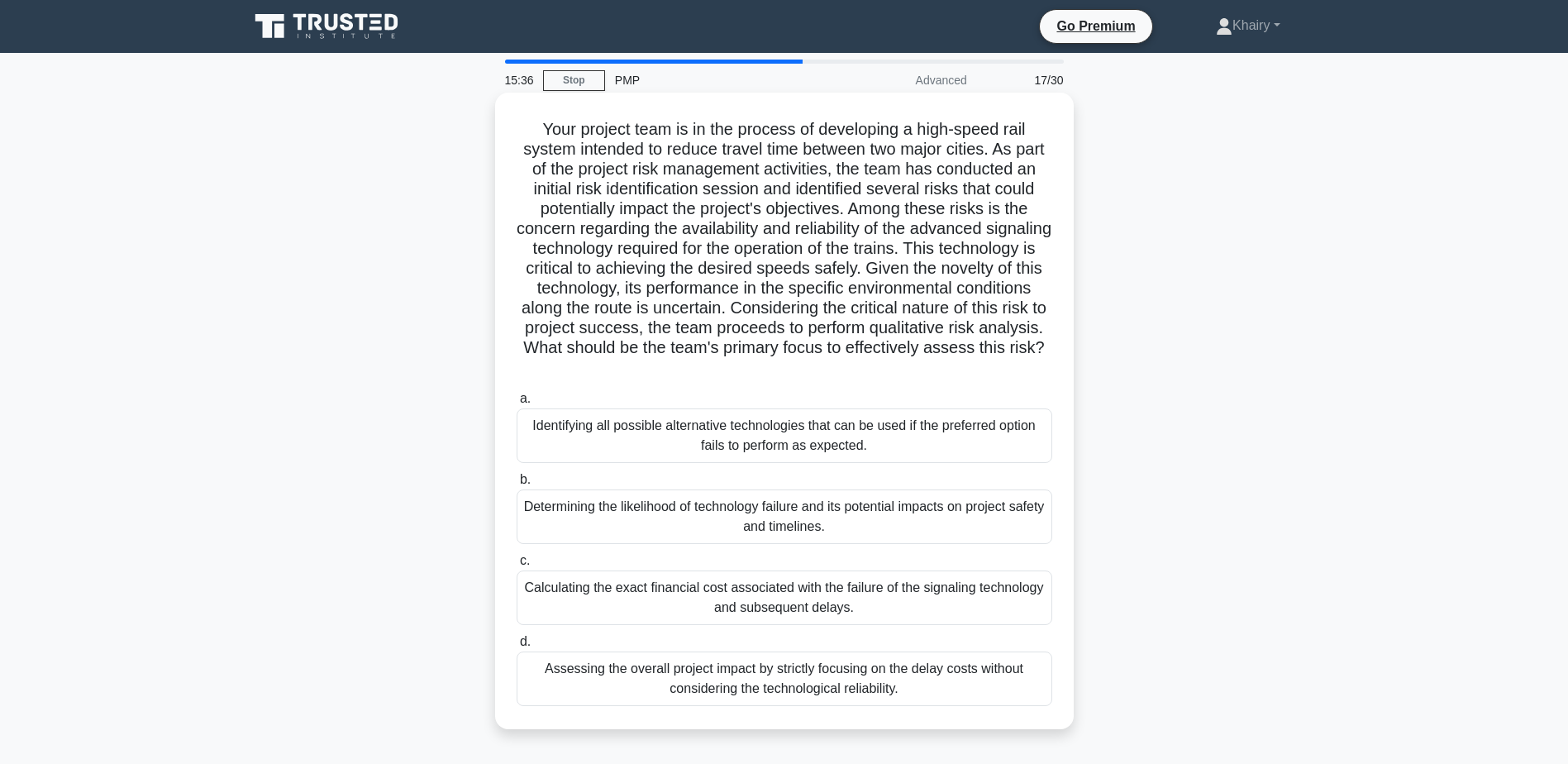
drag, startPoint x: 538, startPoint y: 126, endPoint x: 933, endPoint y: 377, distance: 468.0
click at [933, 377] on h5 "Your project team is in the process of developing a high-speed rail system inte…" at bounding box center [784, 249] width 539 height 260
click at [788, 528] on div "Determining the likelihood of technology failure and its potential impacts on p…" at bounding box center [784, 516] width 535 height 55
click at [516, 485] on input "b. Determining the likelihood of technology failure and its potential impacts o…" at bounding box center [516, 480] width 0 height 10
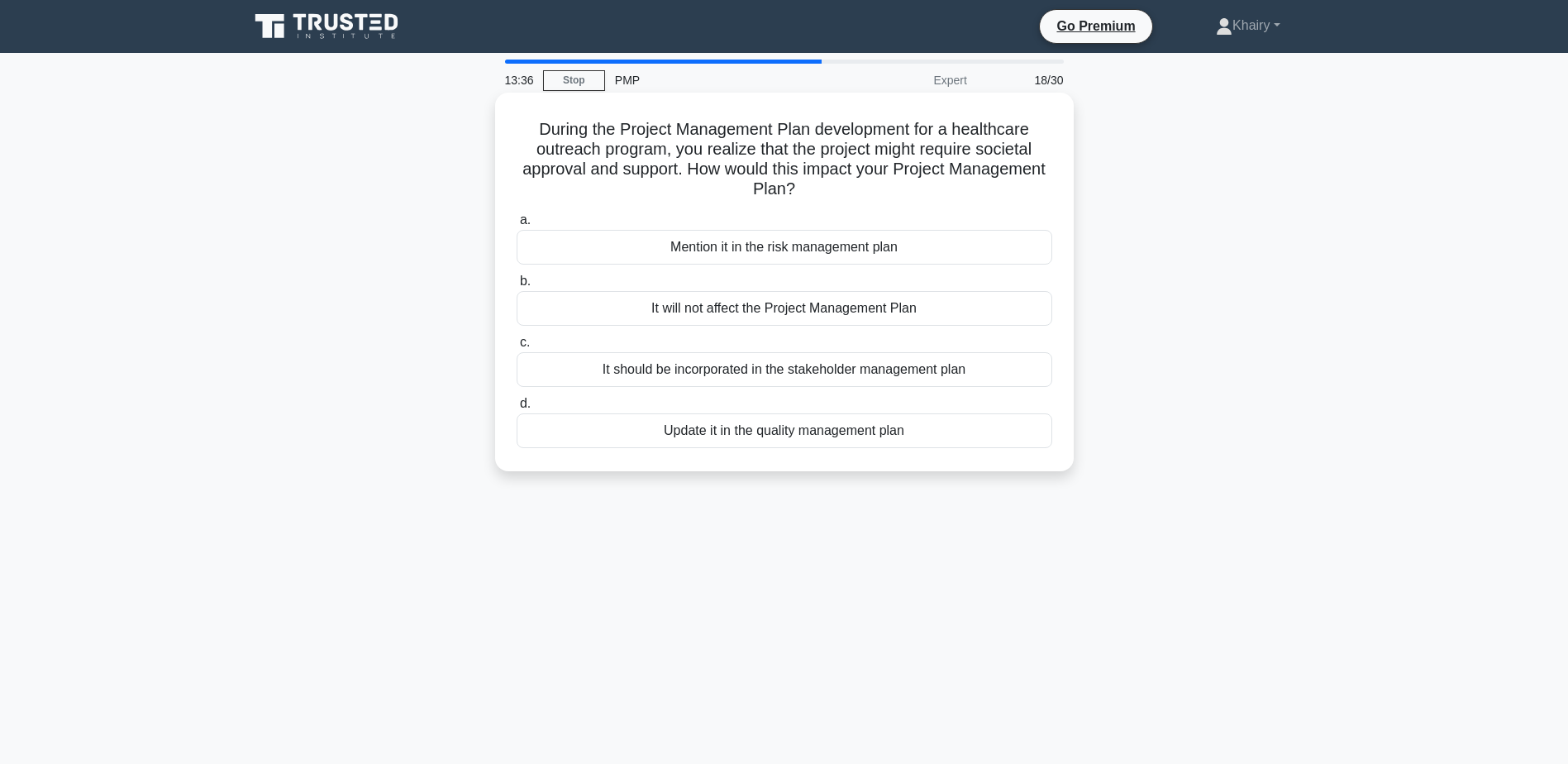
drag, startPoint x: 528, startPoint y: 117, endPoint x: 890, endPoint y: 190, distance: 369.3
click at [890, 190] on div "During the Project Management Plan development for a healthcare outreach progra…" at bounding box center [784, 282] width 566 height 366
click at [694, 372] on div "It should be incorporated in the stakeholder management plan" at bounding box center [784, 369] width 535 height 35
click at [516, 348] on input "c. It should be incorporated in the stakeholder management plan" at bounding box center [516, 342] width 0 height 10
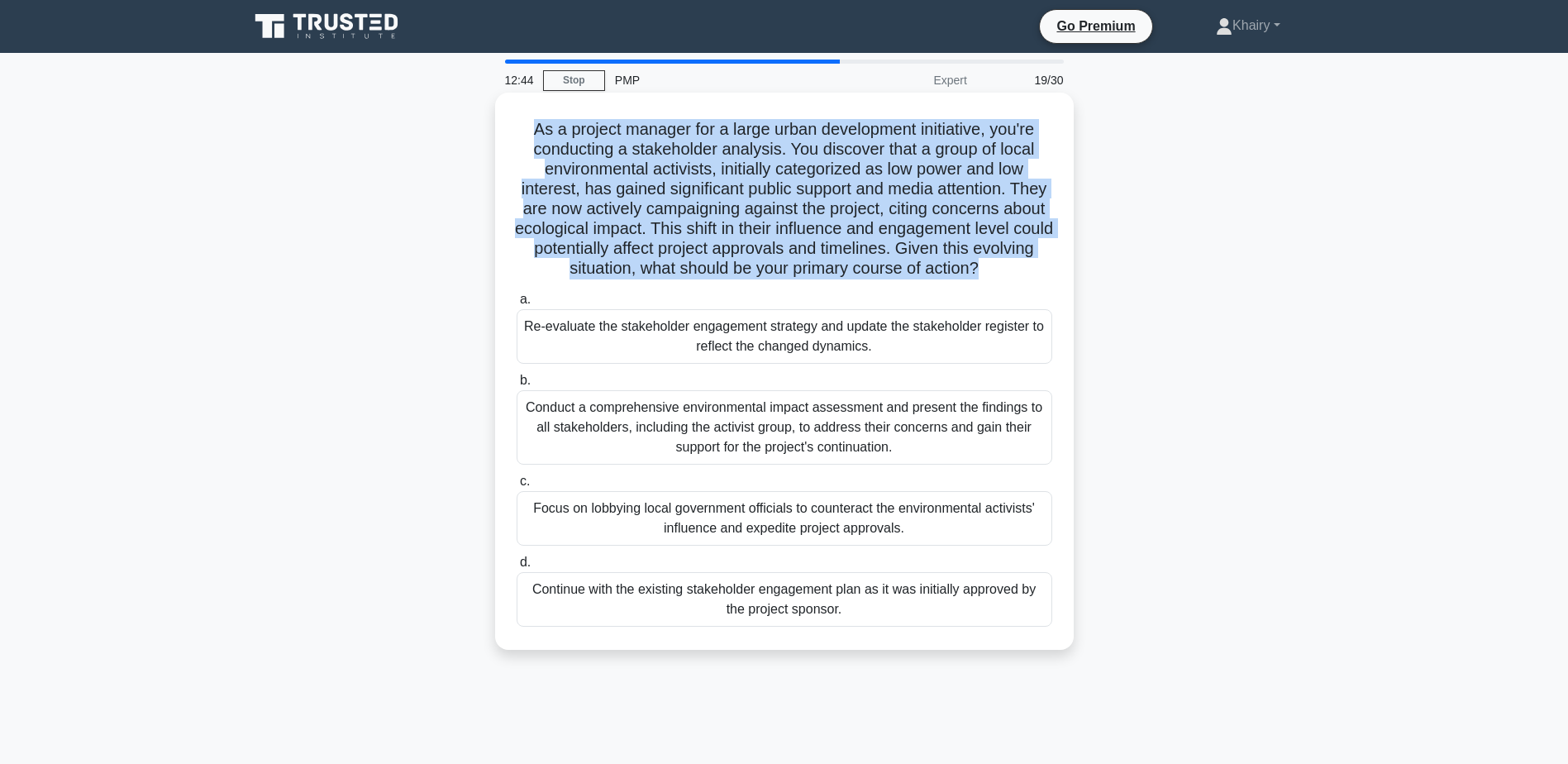
drag, startPoint x: 527, startPoint y: 122, endPoint x: 1019, endPoint y: 266, distance: 512.6
click at [1019, 266] on h5 "As a project manager for a large urban development initiative, you're conductin…" at bounding box center [784, 198] width 539 height 160
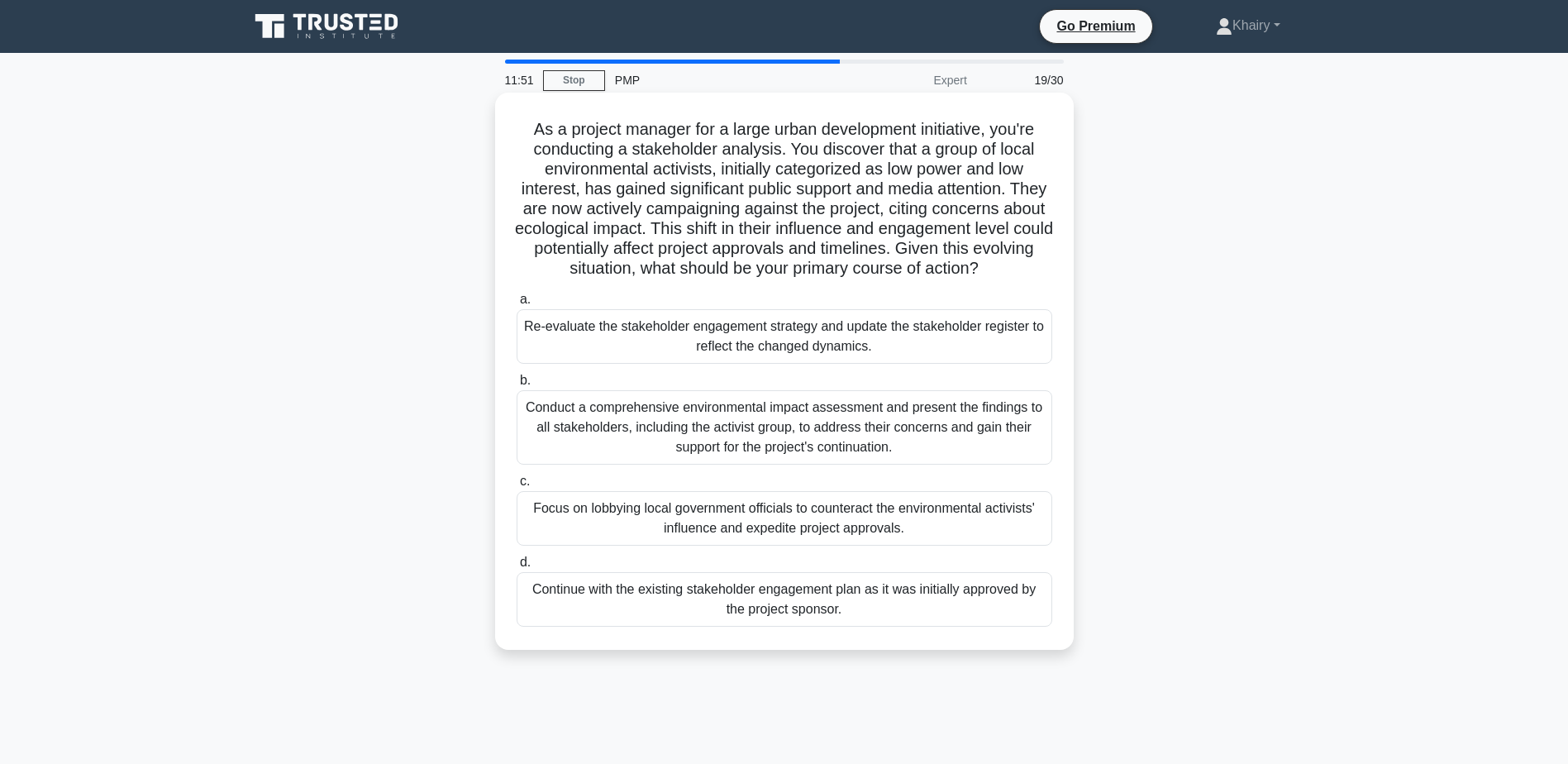
click at [781, 331] on div "Re-evaluate the stakeholder engagement strategy and update the stakeholder regi…" at bounding box center [784, 336] width 535 height 55
click at [516, 305] on input "a. Re-evaluate the stakeholder engagement strategy and update the stakeholder r…" at bounding box center [516, 300] width 0 height 10
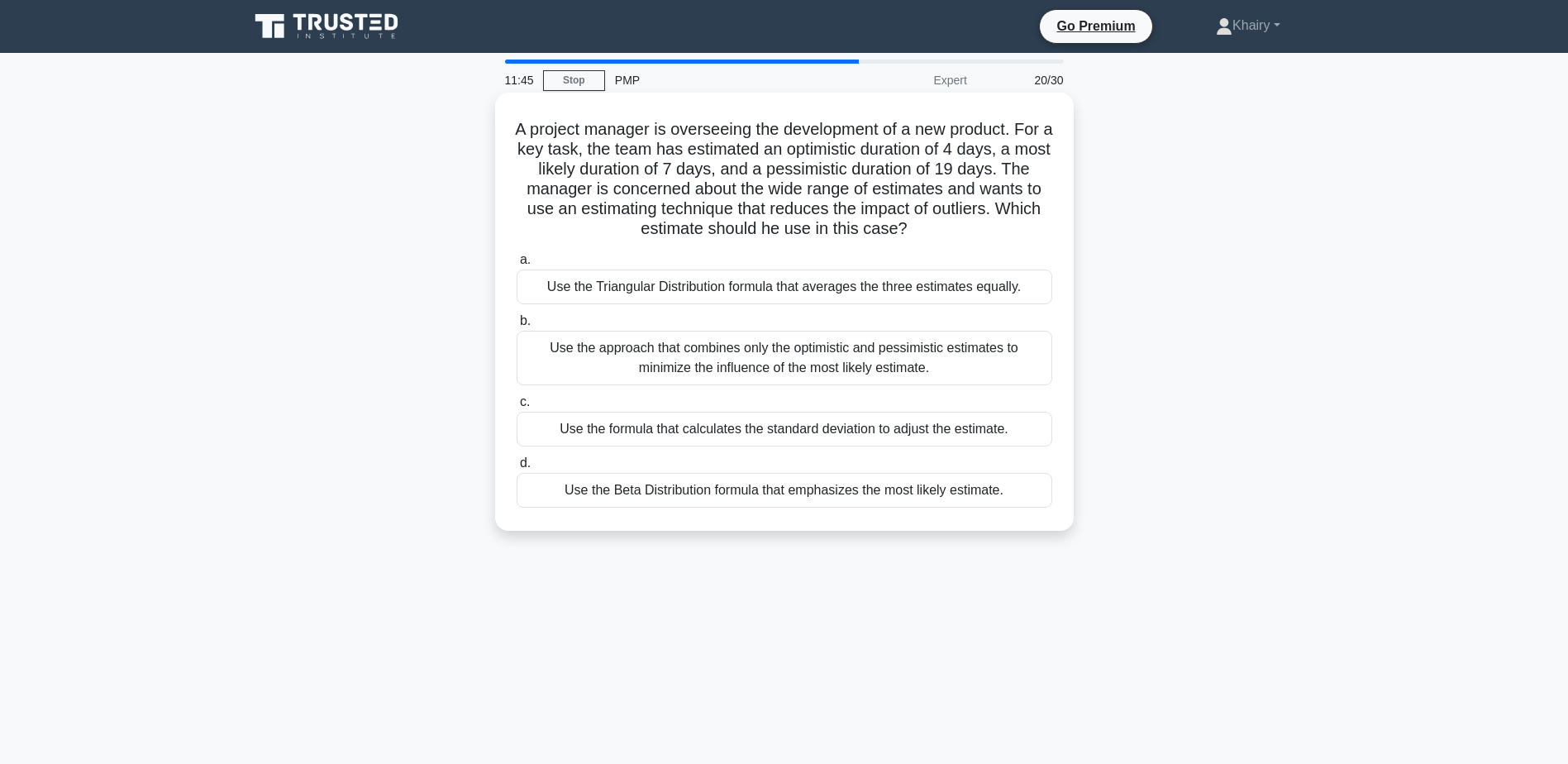
drag, startPoint x: 520, startPoint y: 124, endPoint x: 979, endPoint y: 238, distance: 472.9
click at [979, 238] on h5 "A project manager is overseeing the development of a new product. For a key tas…" at bounding box center [784, 178] width 539 height 120
click at [854, 490] on div "Use the Beta Distribution formula that emphasizes the most likely estimate." at bounding box center [784, 490] width 535 height 35
click at [516, 469] on input "d. Use the Beta Distribution formula that emphasizes the most likely estimate." at bounding box center [516, 463] width 0 height 10
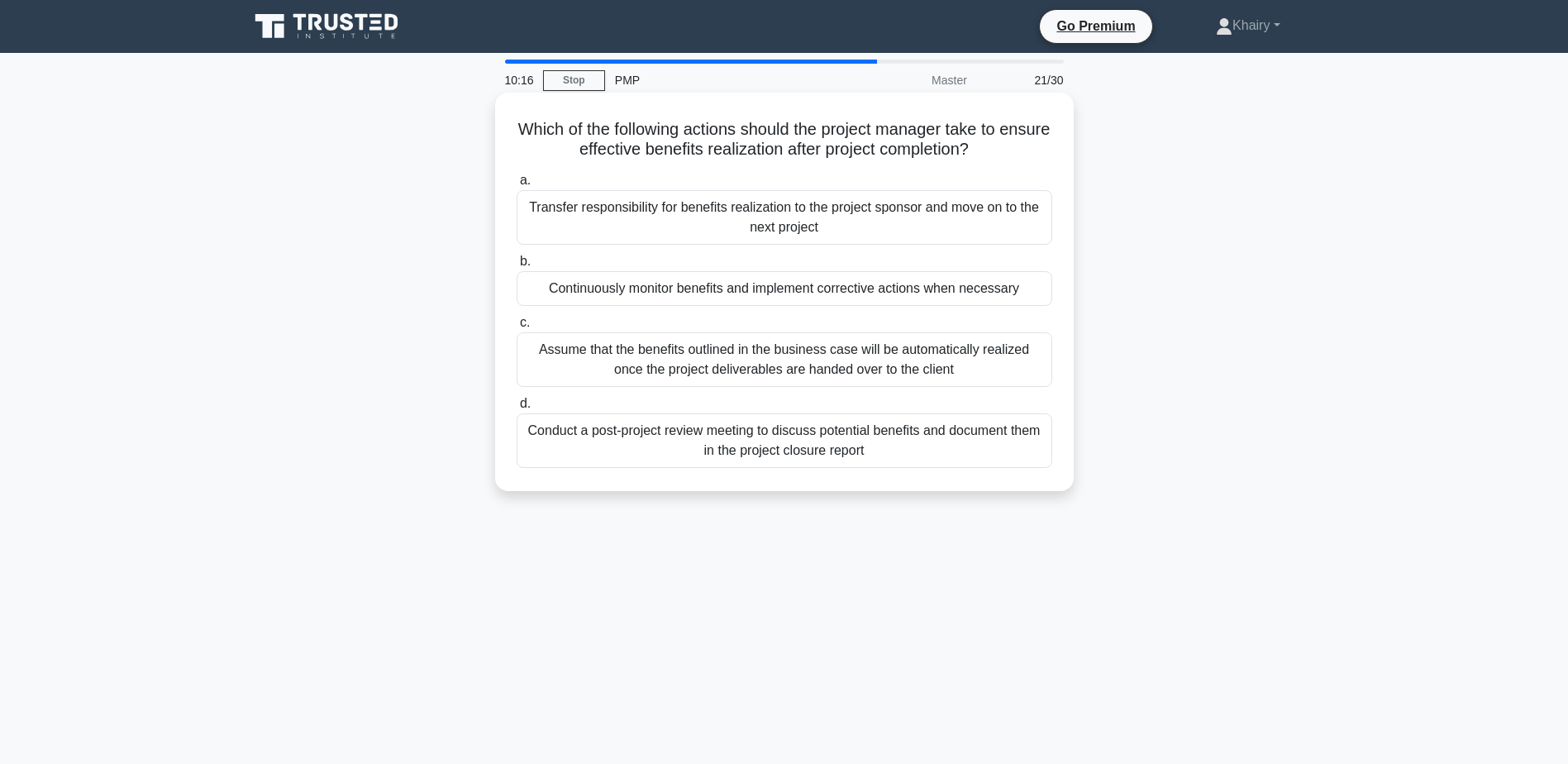
drag, startPoint x: 527, startPoint y: 120, endPoint x: 1017, endPoint y: 148, distance: 490.8
click at [1017, 148] on h5 "Which of the following actions should the project manager take to ensure effect…" at bounding box center [784, 139] width 539 height 42
click at [801, 446] on div "Conduct a post-project review meeting to discuss potential benefits and documen…" at bounding box center [784, 440] width 535 height 55
click at [516, 409] on input "d. Conduct a post-project review meeting to discuss potential benefits and docu…" at bounding box center [516, 404] width 0 height 10
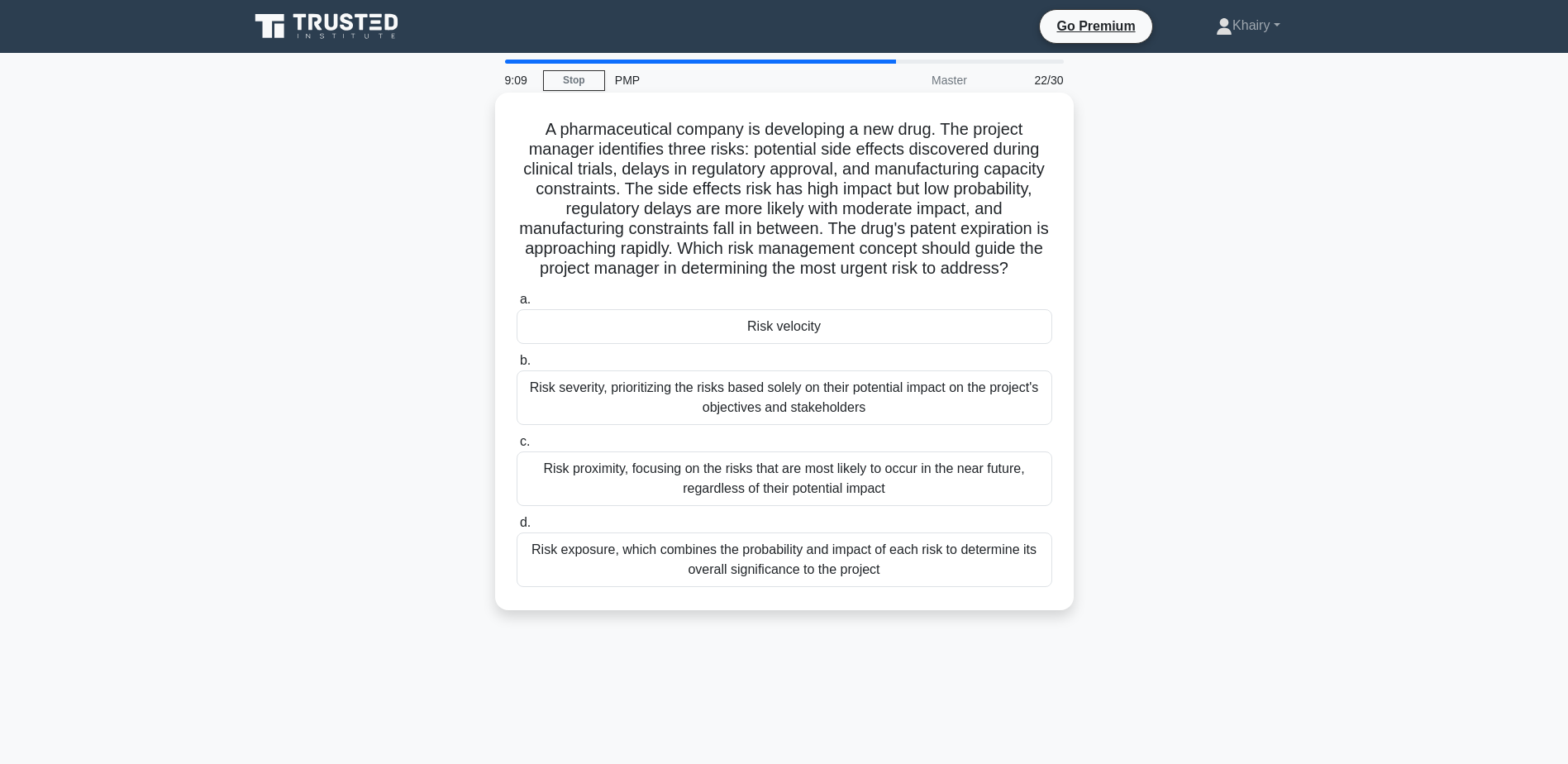
drag, startPoint x: 531, startPoint y: 120, endPoint x: 1034, endPoint y: 261, distance: 522.4
click at [1034, 261] on h5 "A pharmaceutical company is developing a new drug. The project manager identifi…" at bounding box center [784, 198] width 539 height 160
click at [786, 327] on div "Risk velocity" at bounding box center [784, 327] width 535 height 35
click at [516, 305] on input "a. Risk velocity" at bounding box center [516, 300] width 0 height 10
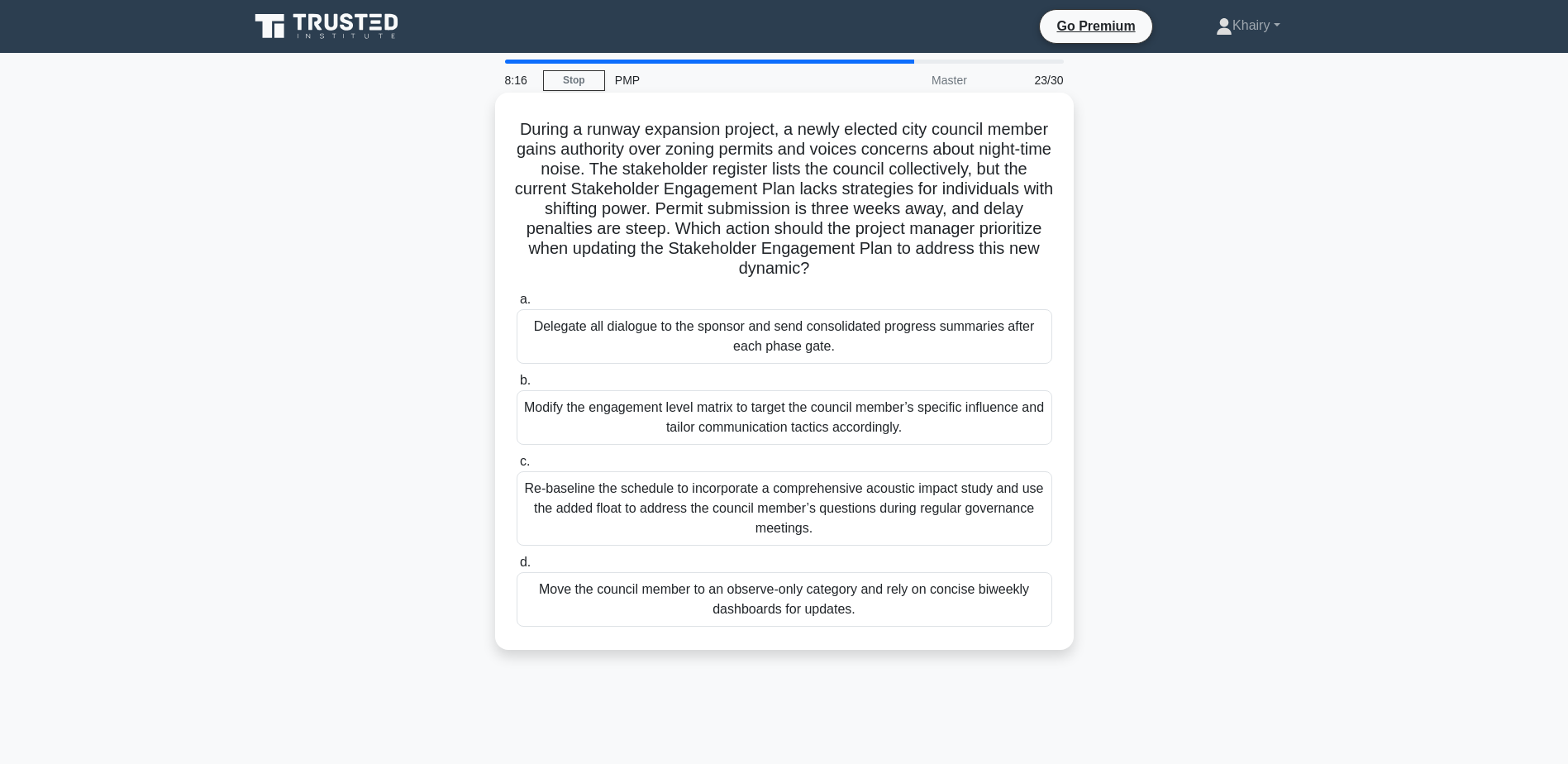
drag, startPoint x: 541, startPoint y: 120, endPoint x: 886, endPoint y: 269, distance: 375.8
click at [886, 269] on h5 "During a runway expansion project, a newly elected city council member gains au…" at bounding box center [784, 198] width 539 height 160
click at [827, 423] on div "Modify the engagement level matrix to target the council member’s specific infl…" at bounding box center [784, 417] width 535 height 55
click at [516, 386] on input "b. Modify the engagement level matrix to target the council member’s specific i…" at bounding box center [516, 380] width 0 height 10
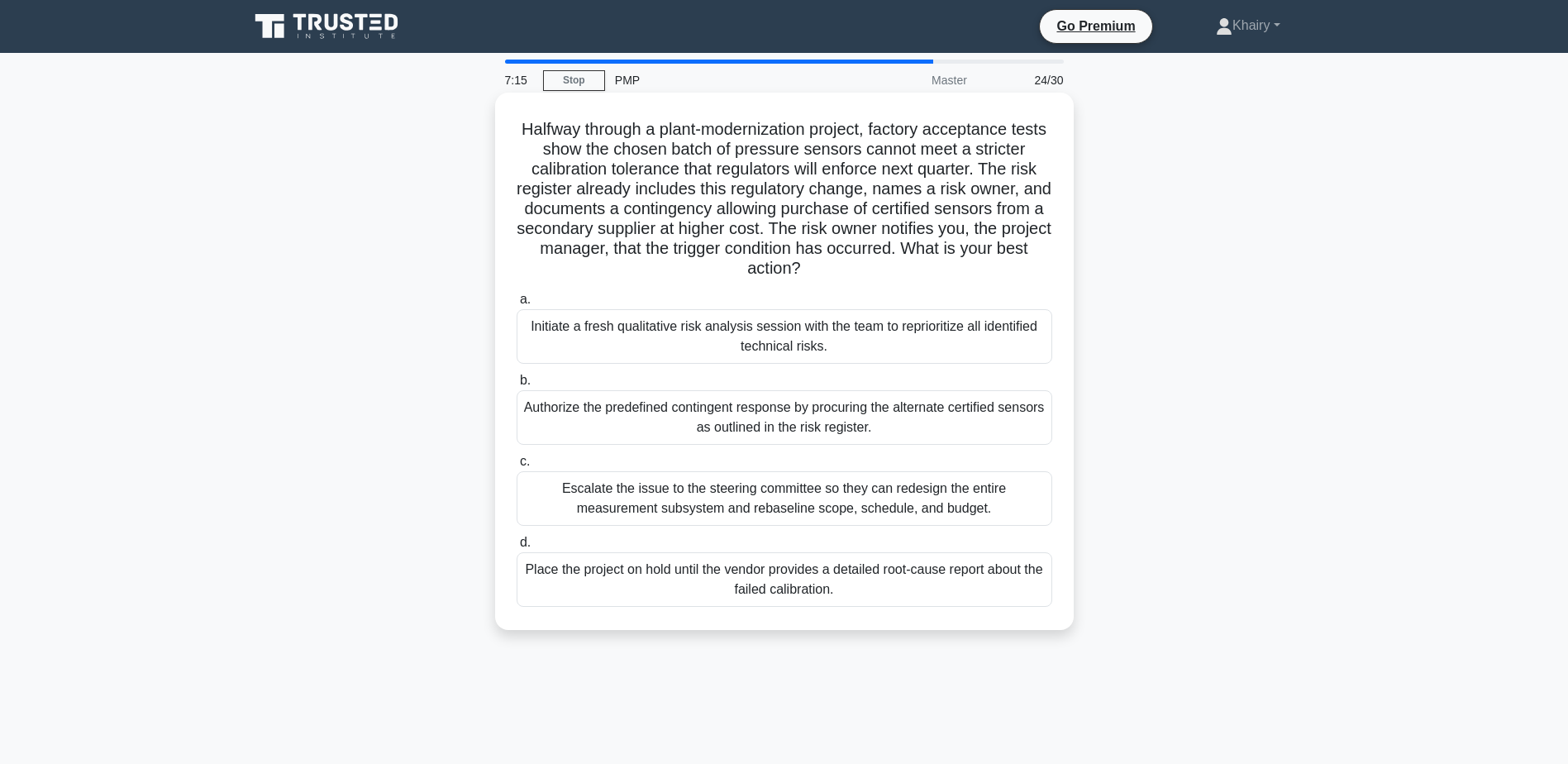
drag, startPoint x: 523, startPoint y: 125, endPoint x: 877, endPoint y: 271, distance: 382.9
click at [877, 271] on h5 "Halfway through a plant-modernization project, factory acceptance tests show th…" at bounding box center [784, 198] width 539 height 160
click at [782, 346] on div "Initiate a fresh qualitative risk analysis session with the team to reprioritiz…" at bounding box center [784, 336] width 535 height 55
click at [516, 305] on input "a. Initiate a fresh qualitative risk analysis session with the team to repriori…" at bounding box center [516, 300] width 0 height 10
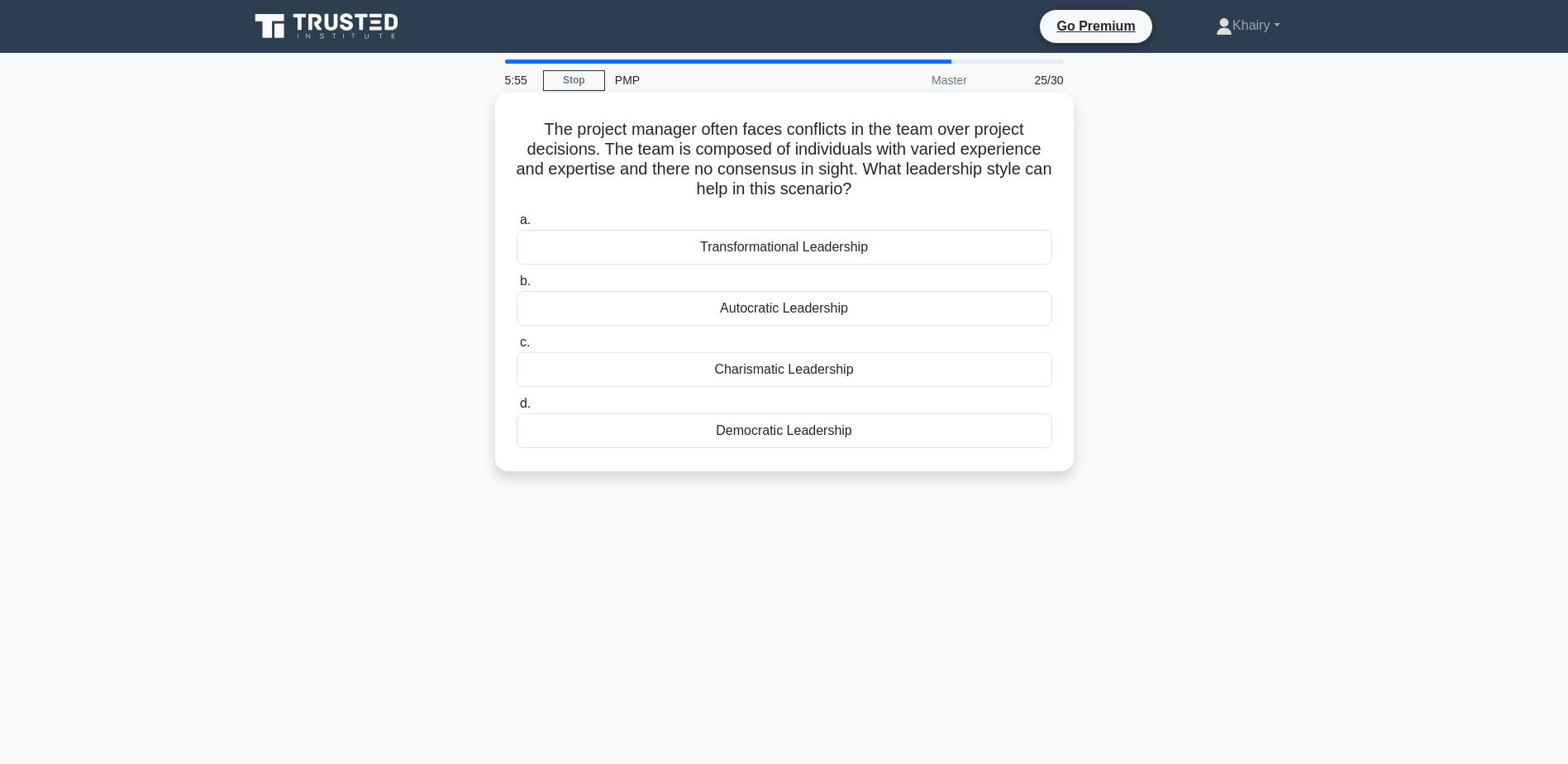
drag, startPoint x: 530, startPoint y: 120, endPoint x: 897, endPoint y: 188, distance: 373.2
click at [897, 188] on h5 "The project manager often faces conflicts in the team over project decisions. T…" at bounding box center [784, 159] width 539 height 81
click at [743, 313] on div "Autocratic Leadership" at bounding box center [784, 308] width 535 height 35
click at [516, 287] on input "b. Autocratic Leadership" at bounding box center [516, 282] width 0 height 10
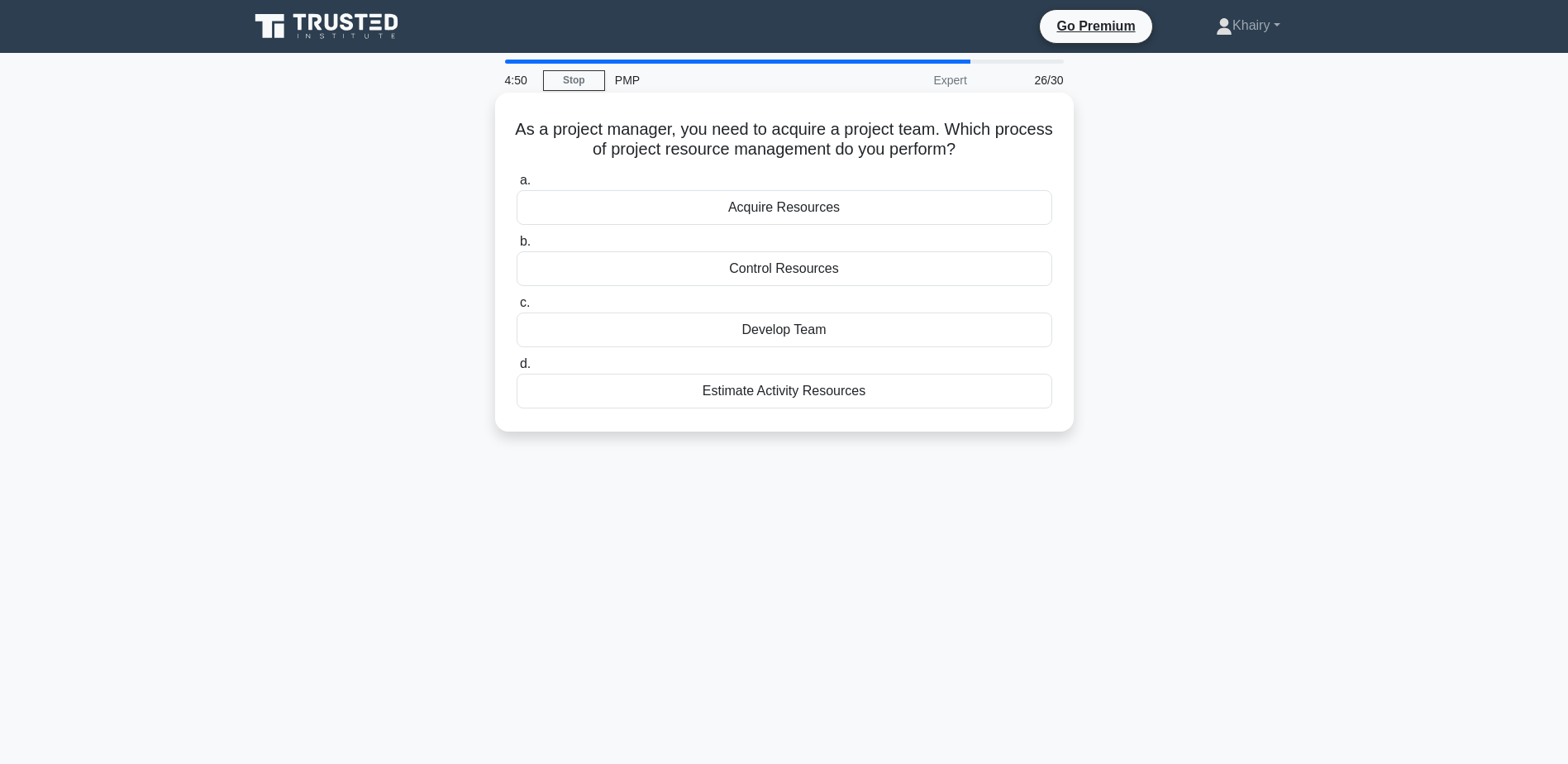
drag, startPoint x: 535, startPoint y: 121, endPoint x: 1001, endPoint y: 151, distance: 467.0
click at [1001, 151] on h5 "As a project manager, you need to acquire a project team. Which process of proj…" at bounding box center [784, 139] width 539 height 42
click at [769, 212] on div "Acquire Resources" at bounding box center [784, 207] width 535 height 35
click at [516, 186] on input "a. Acquire Resources" at bounding box center [516, 180] width 0 height 10
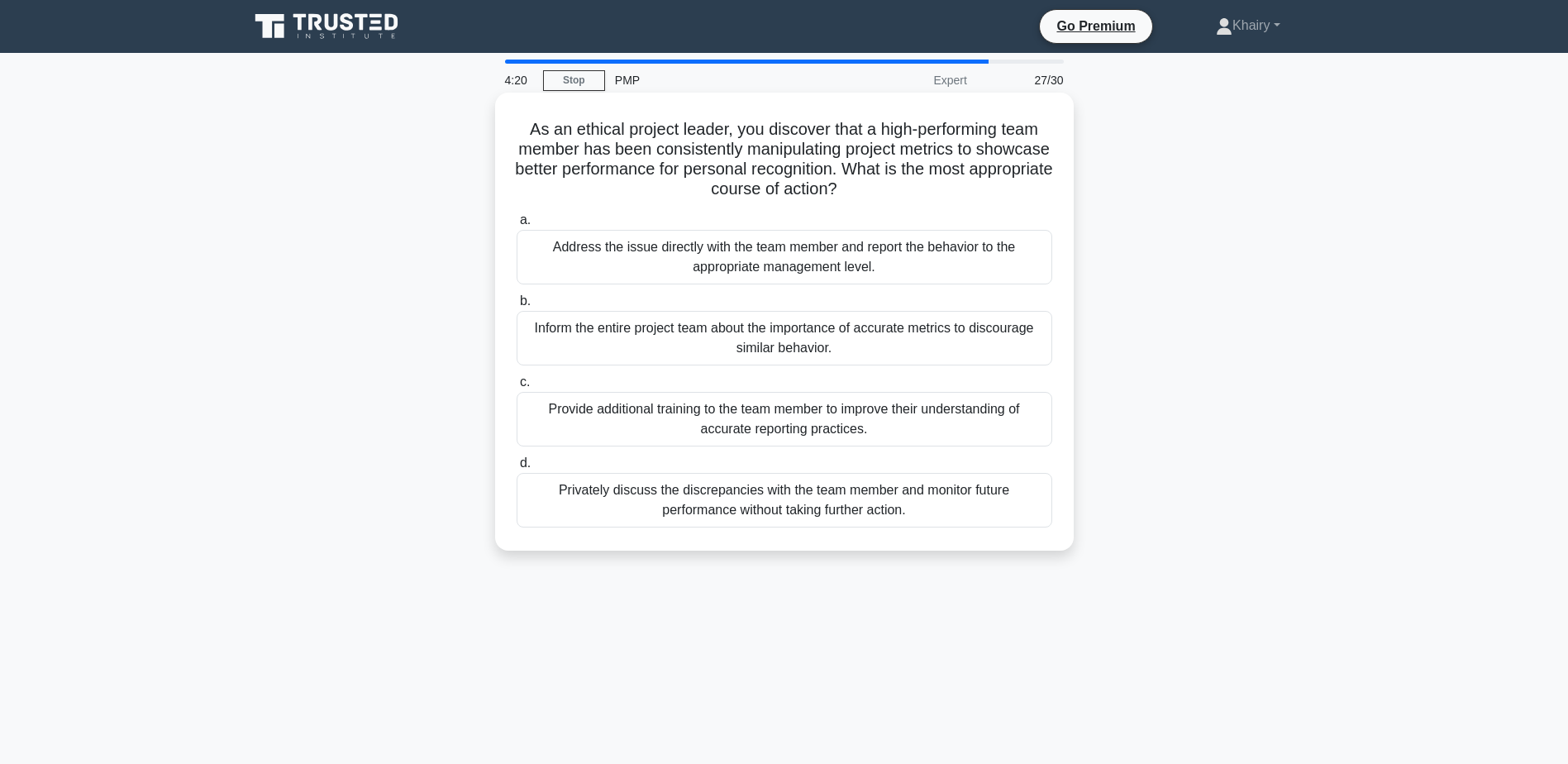
drag, startPoint x: 519, startPoint y: 120, endPoint x: 956, endPoint y: 191, distance: 442.7
click at [956, 191] on h5 "As an ethical project leader, you discover that a high-performing team member h…" at bounding box center [784, 159] width 539 height 81
click at [742, 260] on div "Address the issue directly with the team member and report the behavior to the …" at bounding box center [784, 256] width 535 height 55
click at [516, 225] on input "a. Address the issue directly with the team member and report the behavior to t…" at bounding box center [516, 220] width 0 height 10
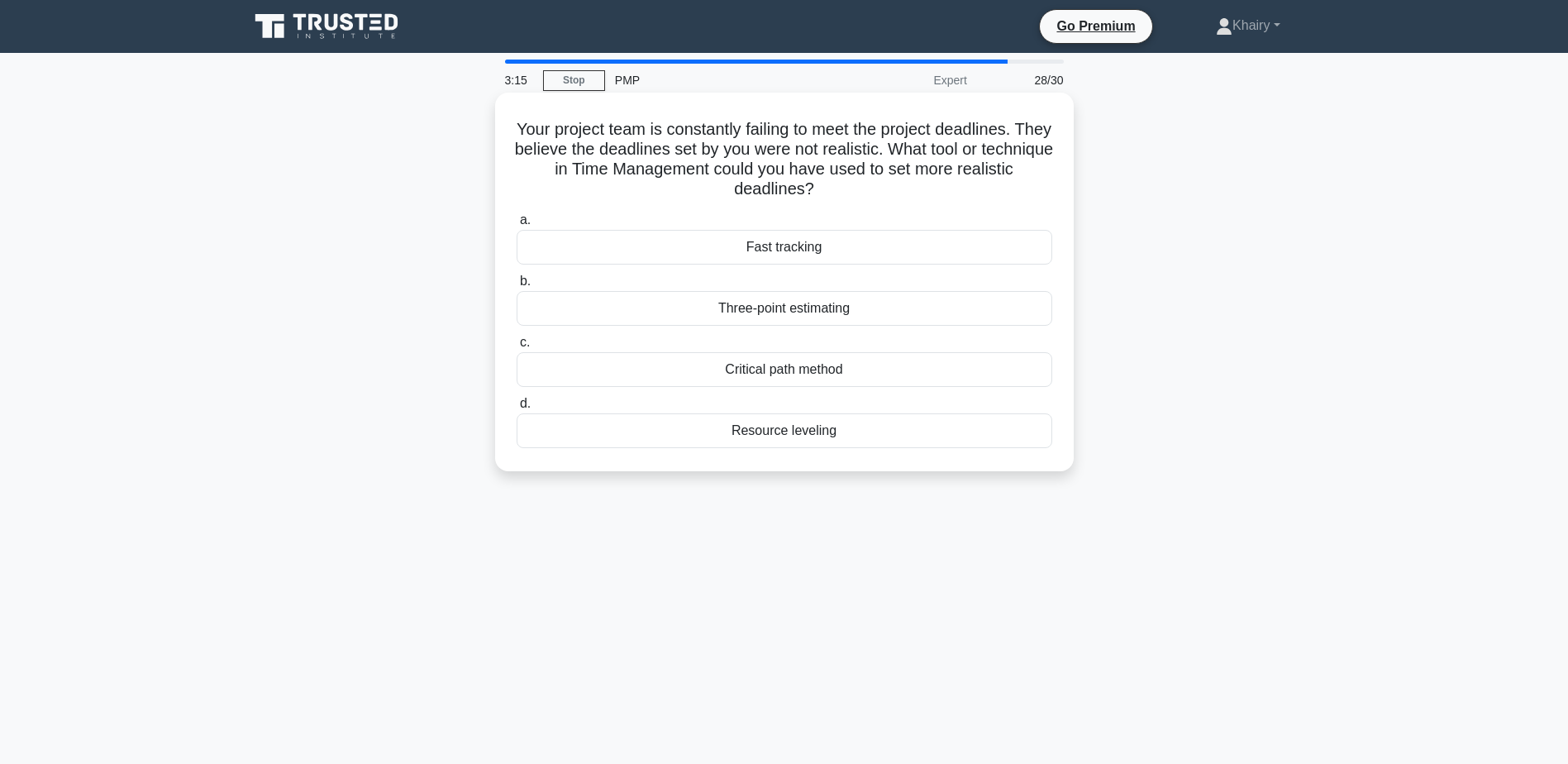
drag, startPoint x: 519, startPoint y: 118, endPoint x: 863, endPoint y: 188, distance: 351.0
click at [863, 188] on div "Your project team is constantly failing to meet the project deadlines. They bel…" at bounding box center [784, 282] width 566 height 366
click at [765, 370] on div "Critical path method" at bounding box center [784, 369] width 535 height 35
click at [516, 348] on input "c. Critical path method" at bounding box center [516, 342] width 0 height 10
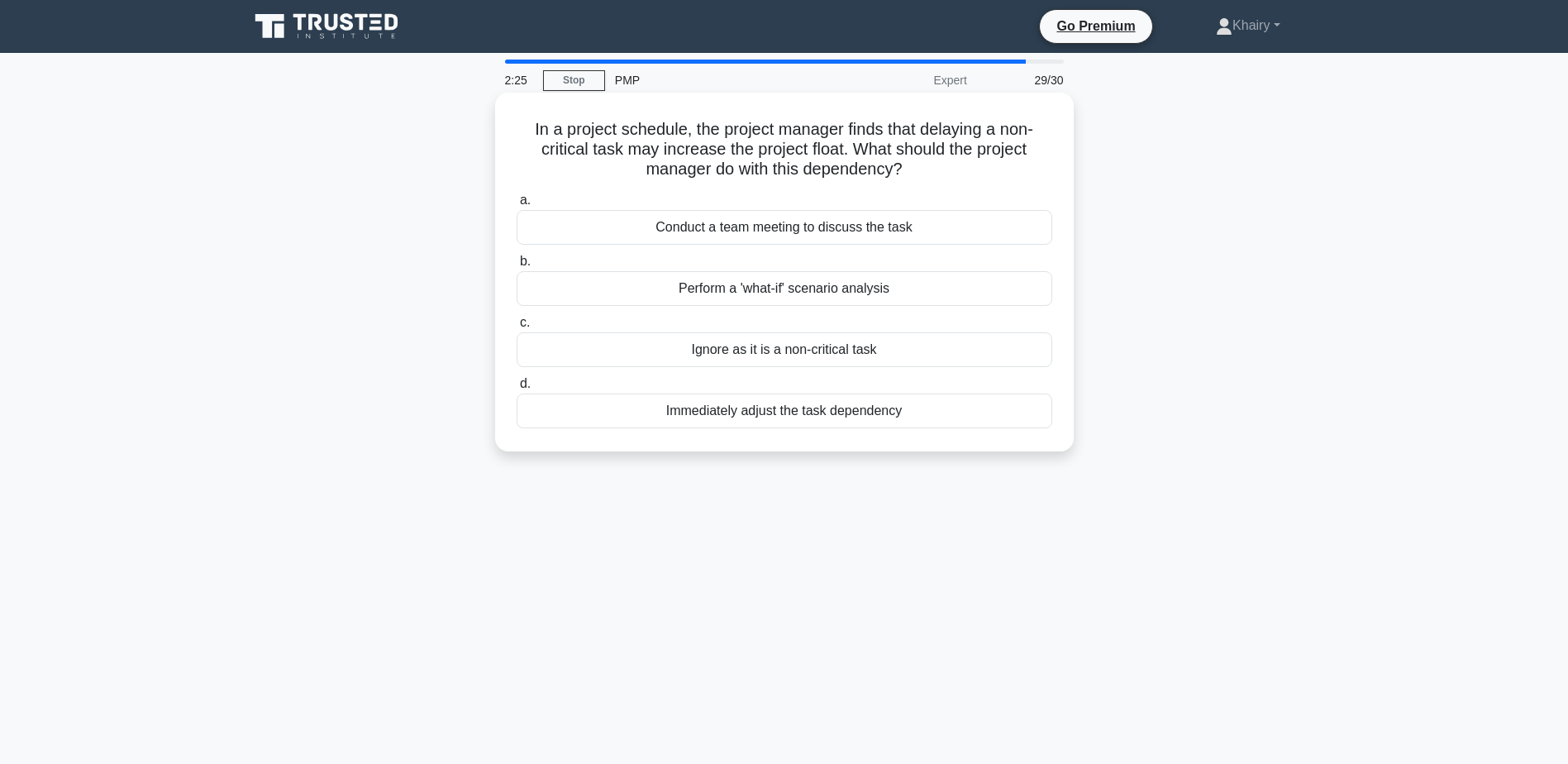
drag, startPoint x: 521, startPoint y: 125, endPoint x: 922, endPoint y: 172, distance: 403.7
click at [922, 172] on h5 "In a project schedule, the project manager finds that delaying a non-critical t…" at bounding box center [784, 149] width 539 height 62
click at [696, 225] on div "Conduct a team meeting to discuss the task" at bounding box center [784, 227] width 535 height 35
click at [516, 206] on input "a. Conduct a team meeting to discuss the task" at bounding box center [516, 200] width 0 height 10
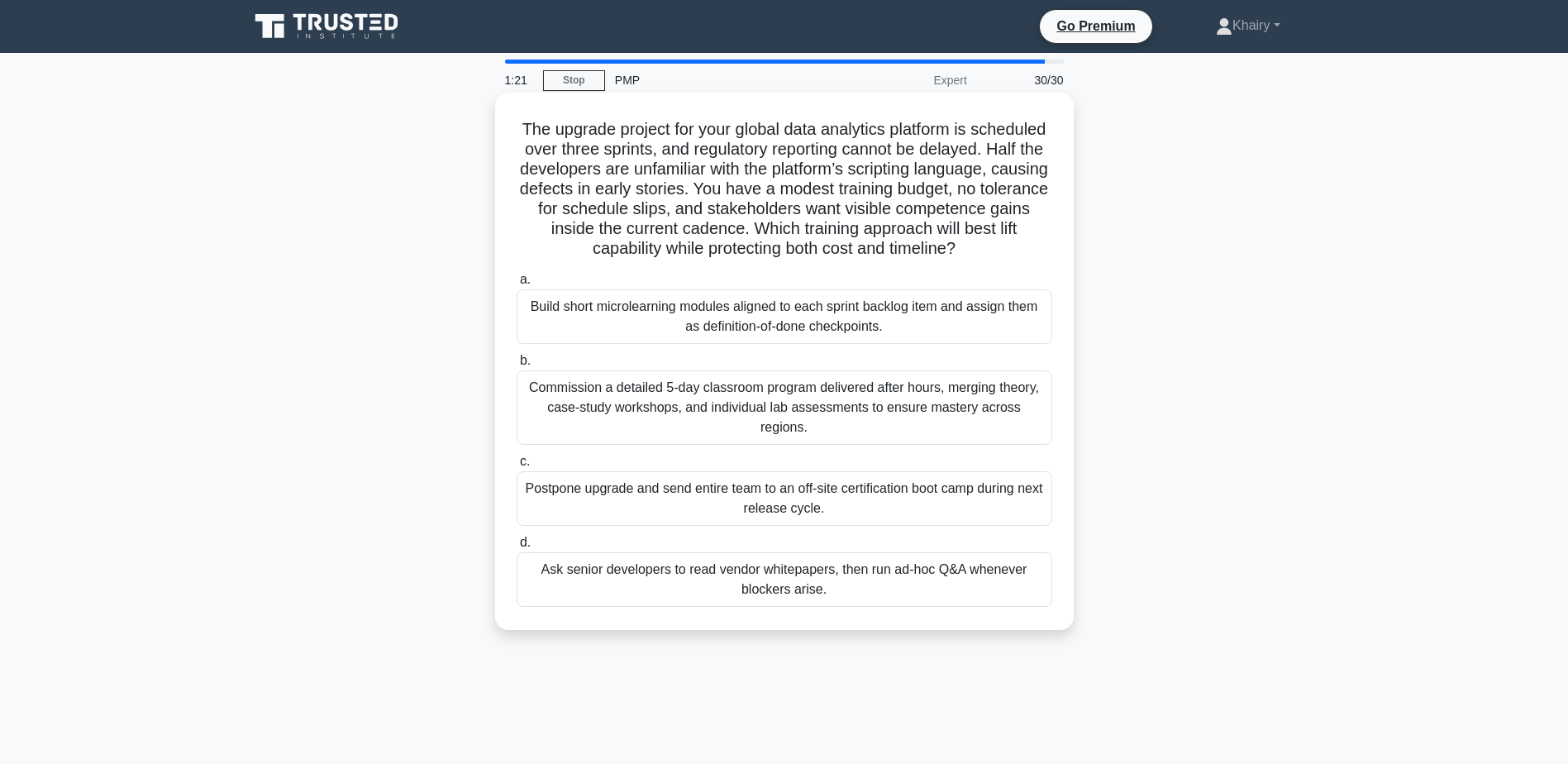
drag, startPoint x: 540, startPoint y: 126, endPoint x: 1023, endPoint y: 252, distance: 499.2
click at [1023, 252] on h5 "The upgrade project for your global data analytics platform is scheduled over t…" at bounding box center [784, 189] width 539 height 140
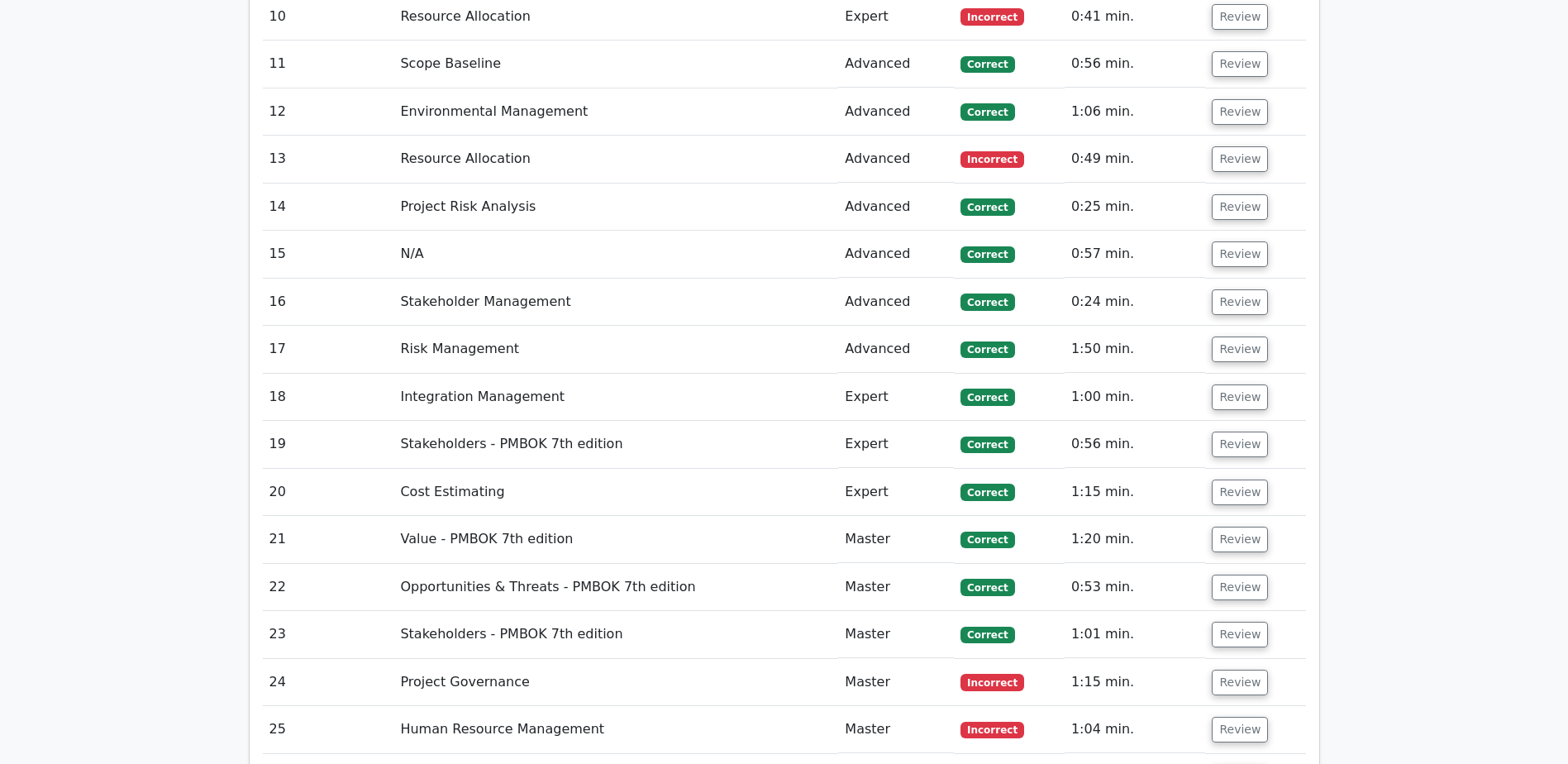
scroll to position [3802, 0]
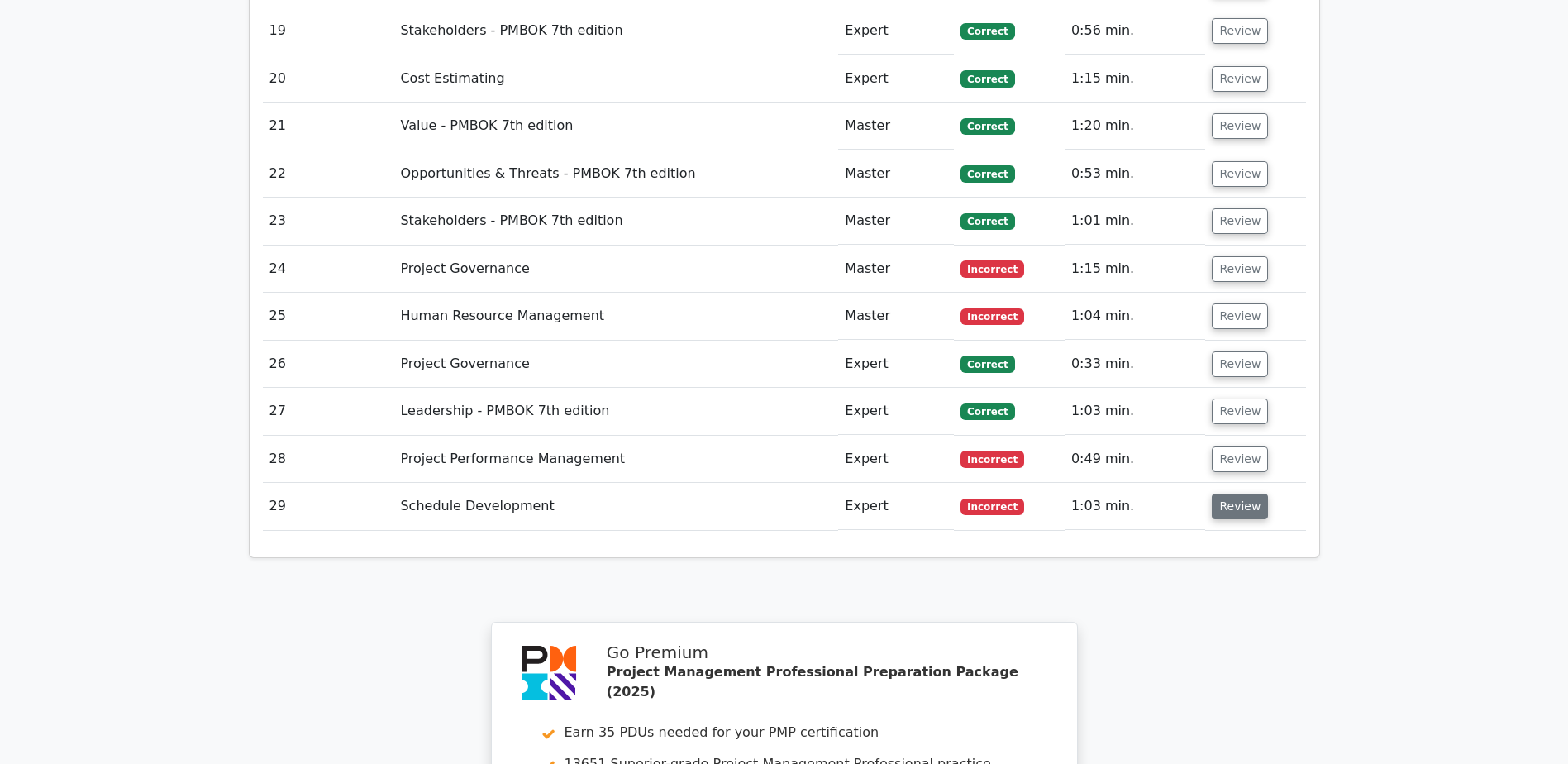
click at [1224, 494] on button "Review" at bounding box center [1240, 507] width 56 height 26
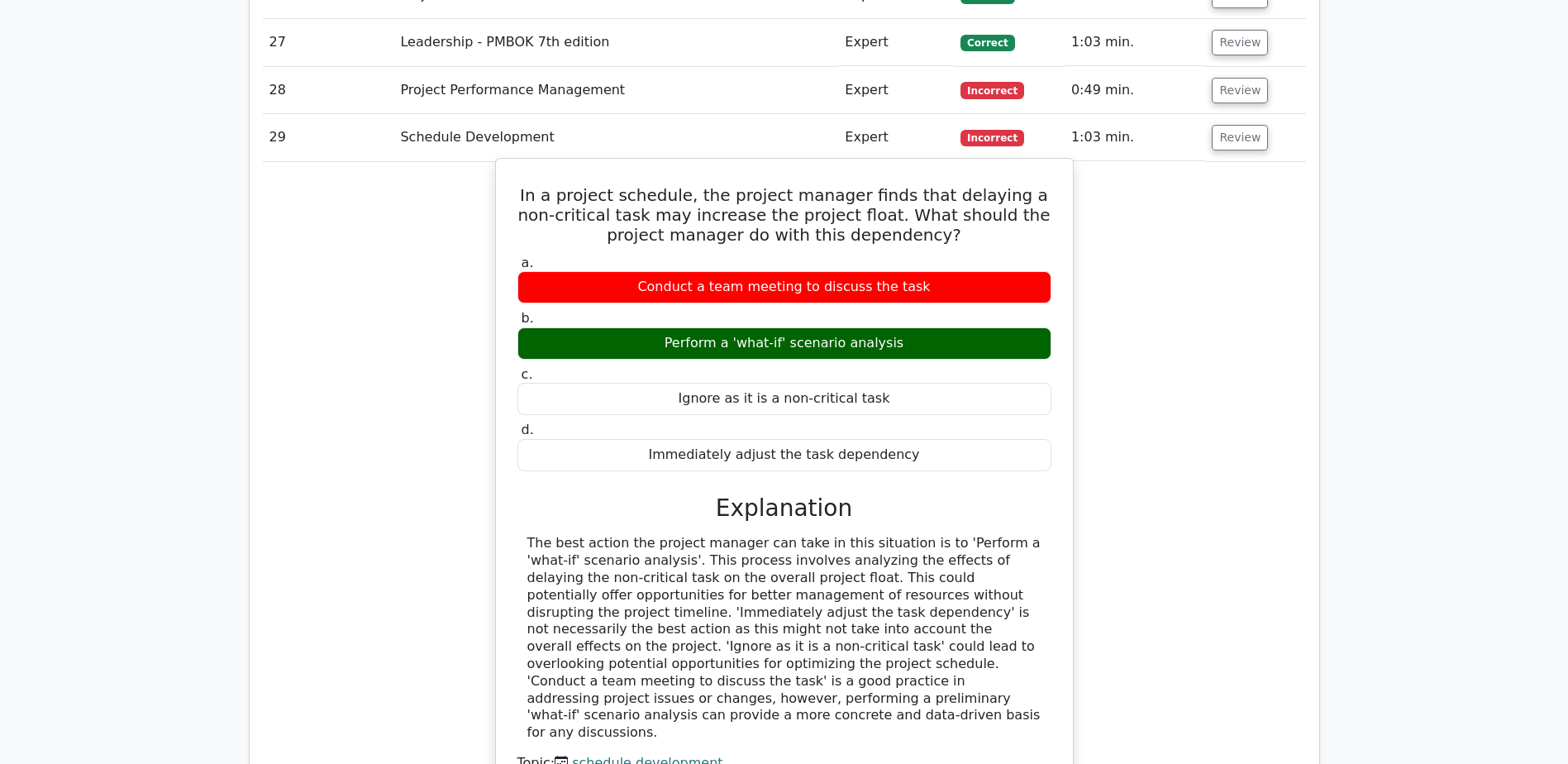
scroll to position [4133, 0]
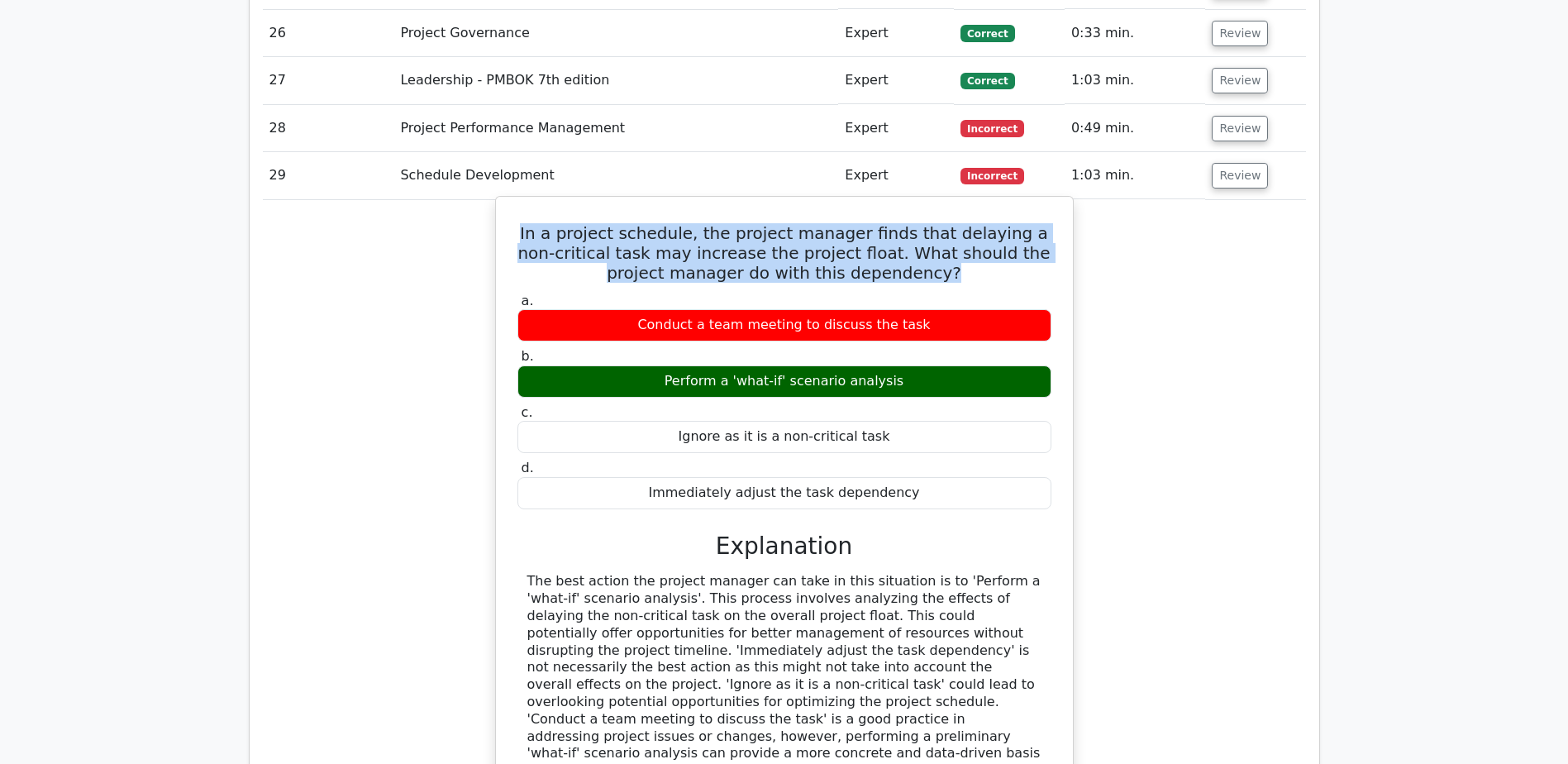
drag, startPoint x: 519, startPoint y: 112, endPoint x: 944, endPoint y: 159, distance: 427.6
click at [944, 223] on h5 "In a project schedule, the project manager finds that delaying a non-critical t…" at bounding box center [784, 253] width 537 height 60
copy h5 "In a project schedule, the project manager finds that delaying a non-critical t…"
drag, startPoint x: 913, startPoint y: 265, endPoint x: 655, endPoint y: 259, distance: 258.1
click at [655, 366] on div "Perform a 'what-if' scenario analysis" at bounding box center [784, 381] width 534 height 32
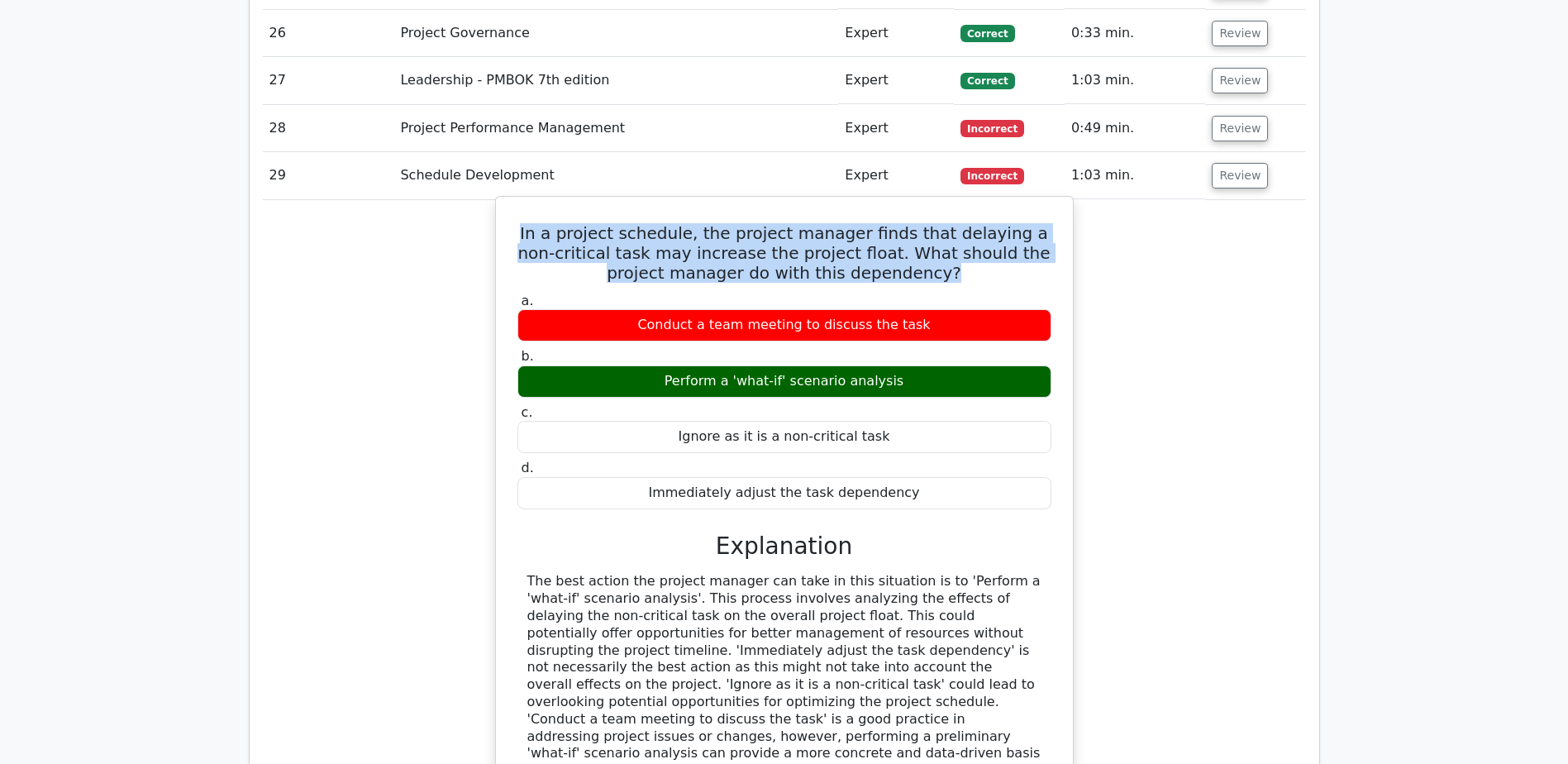
copy div "Perform a 'what-if' scenario analysis"
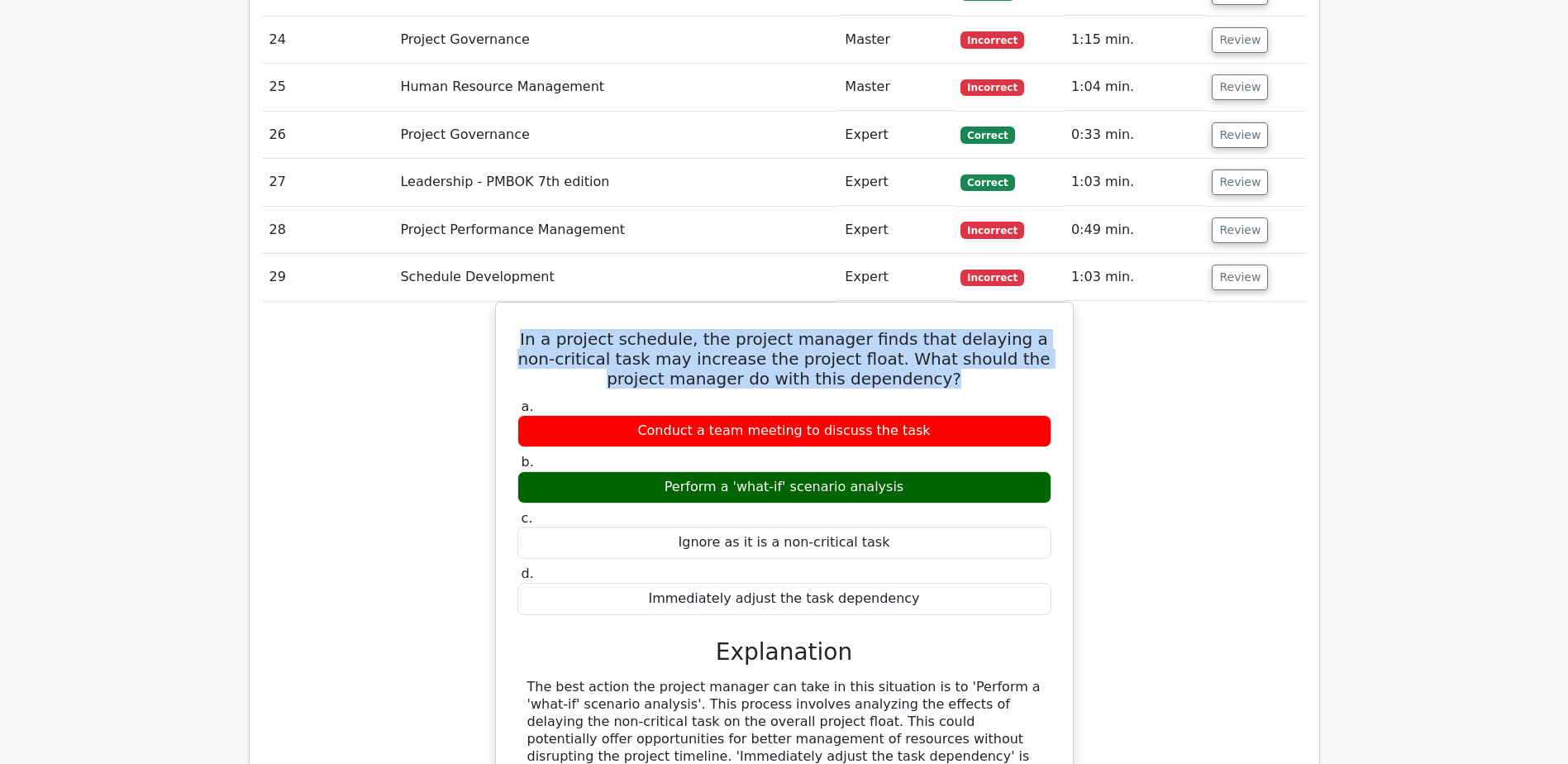
scroll to position [3885, 0]
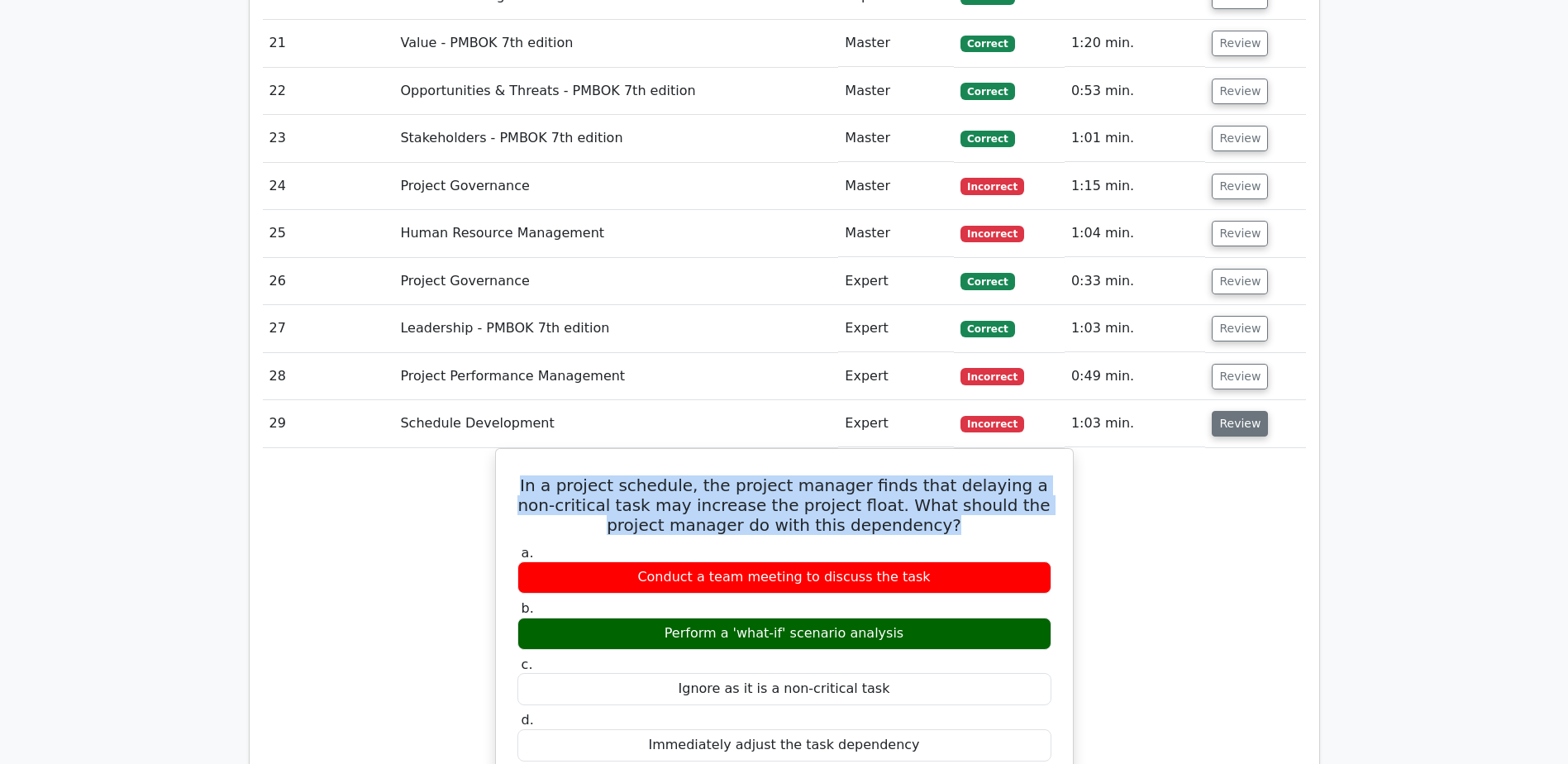
click at [1237, 411] on button "Review" at bounding box center [1240, 424] width 56 height 26
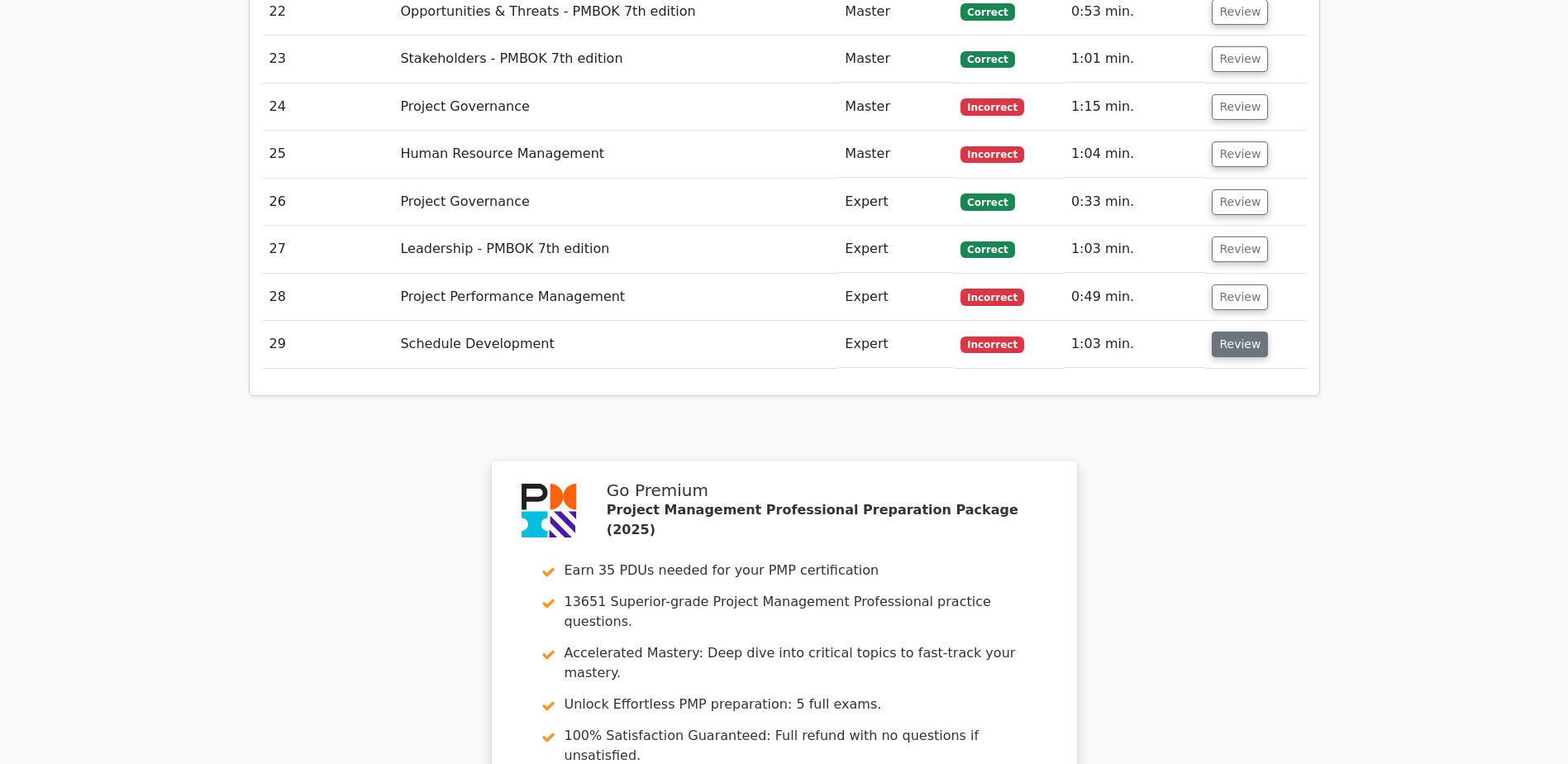
scroll to position [3802, 0]
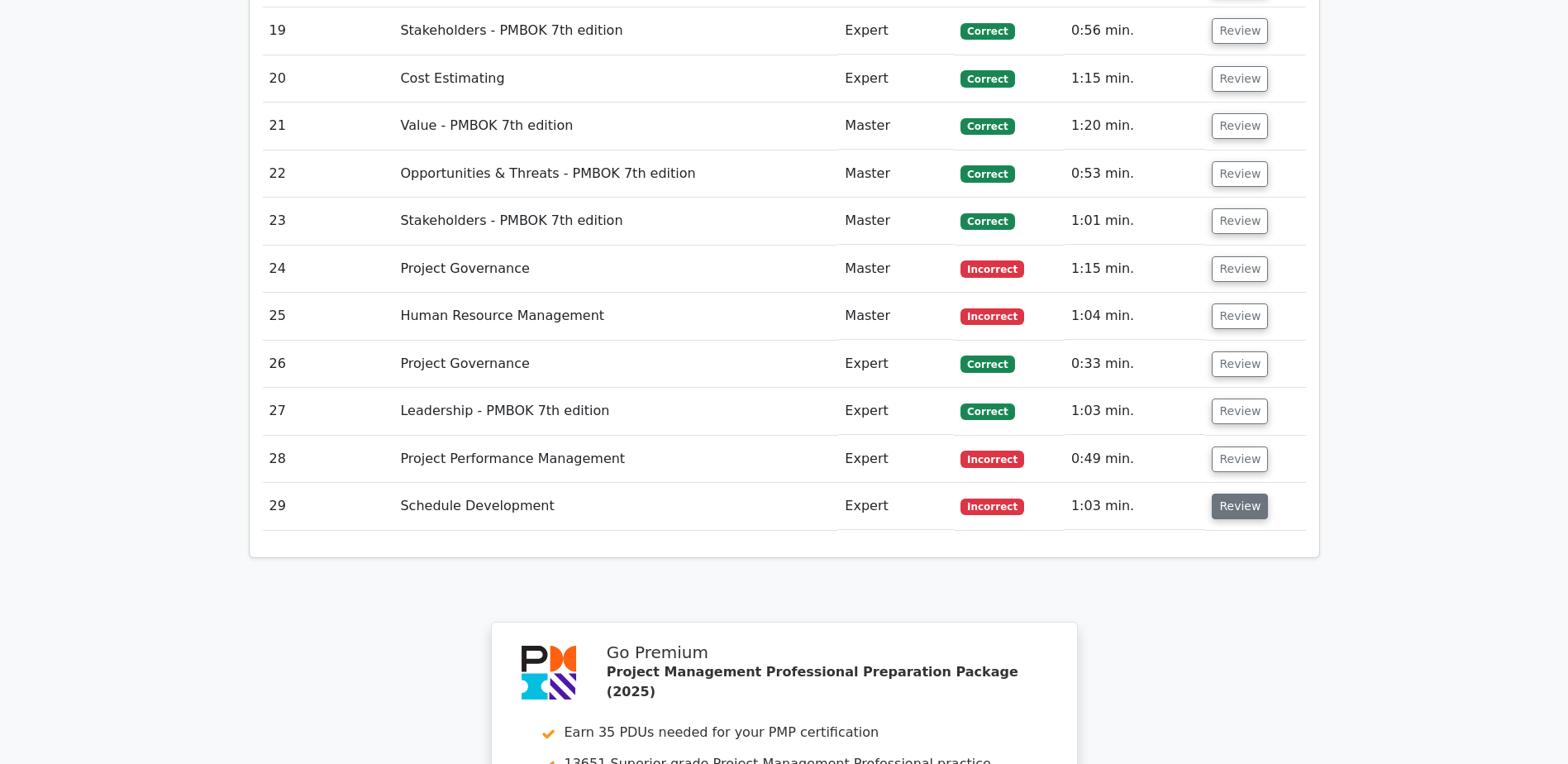
click at [1241, 494] on button "Review" at bounding box center [1240, 507] width 56 height 26
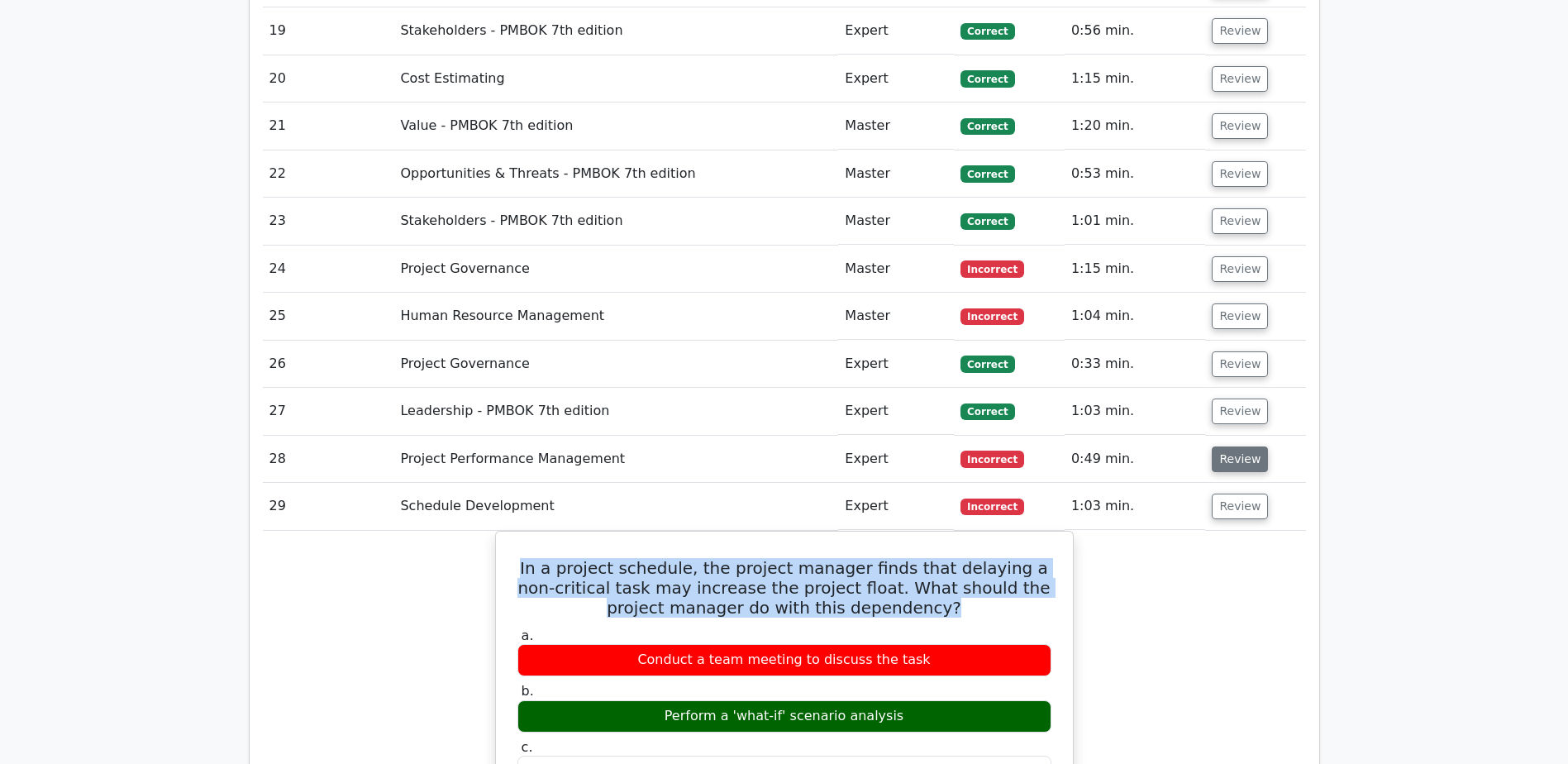
click at [1240, 446] on button "Review" at bounding box center [1240, 459] width 56 height 26
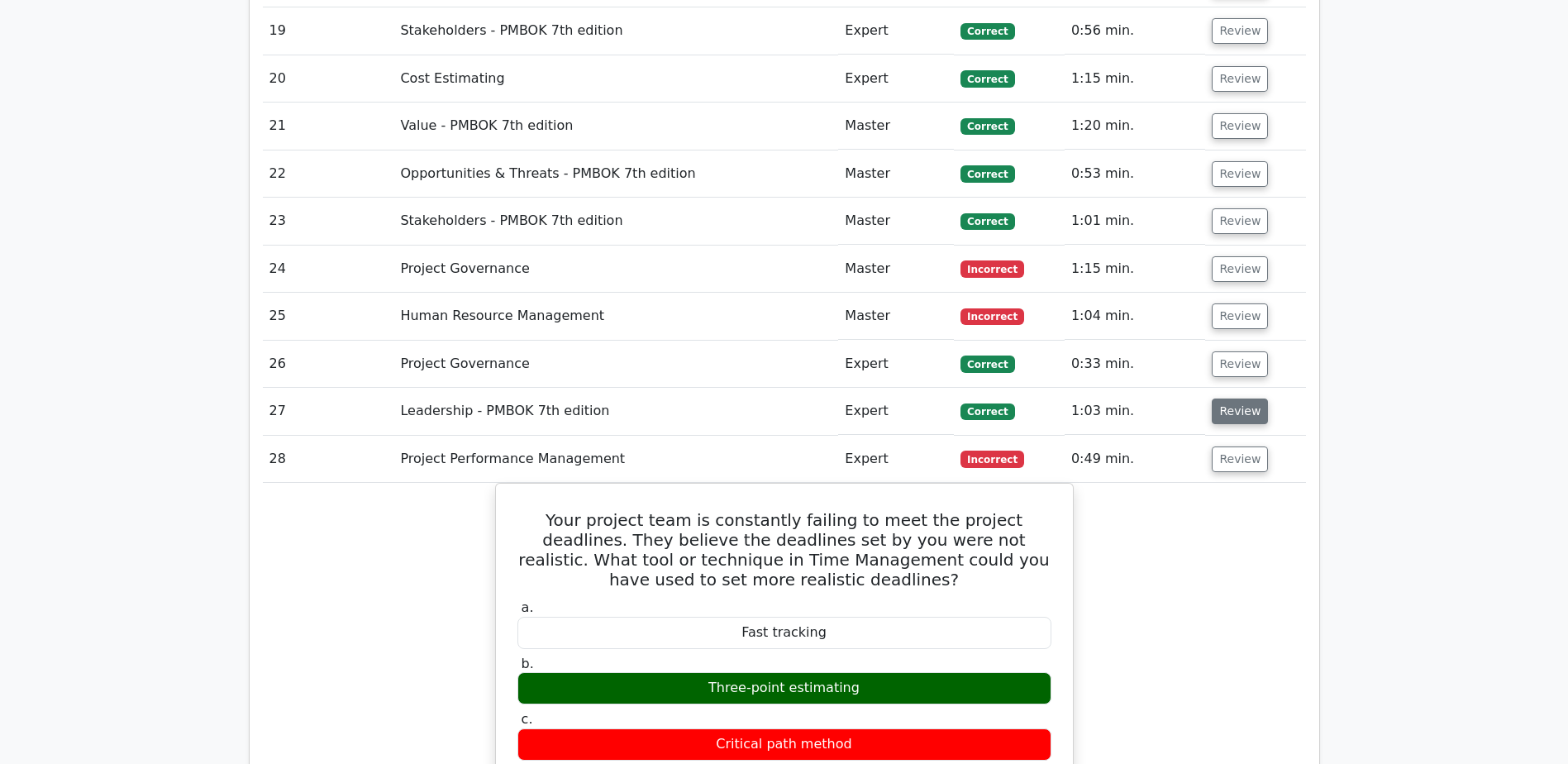
click at [1239, 398] on button "Review" at bounding box center [1240, 411] width 56 height 26
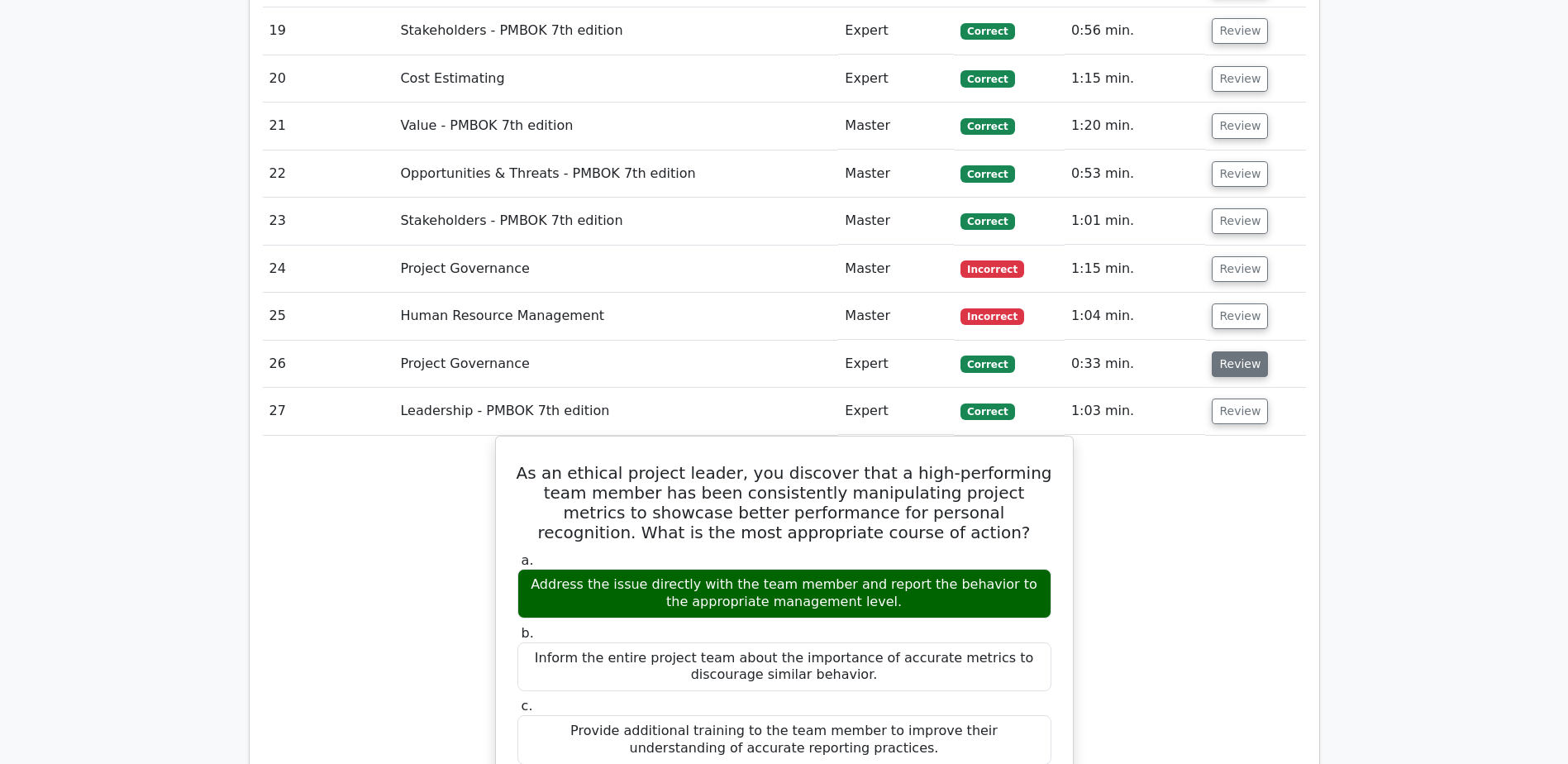
click at [1251, 352] on button "Review" at bounding box center [1240, 365] width 56 height 26
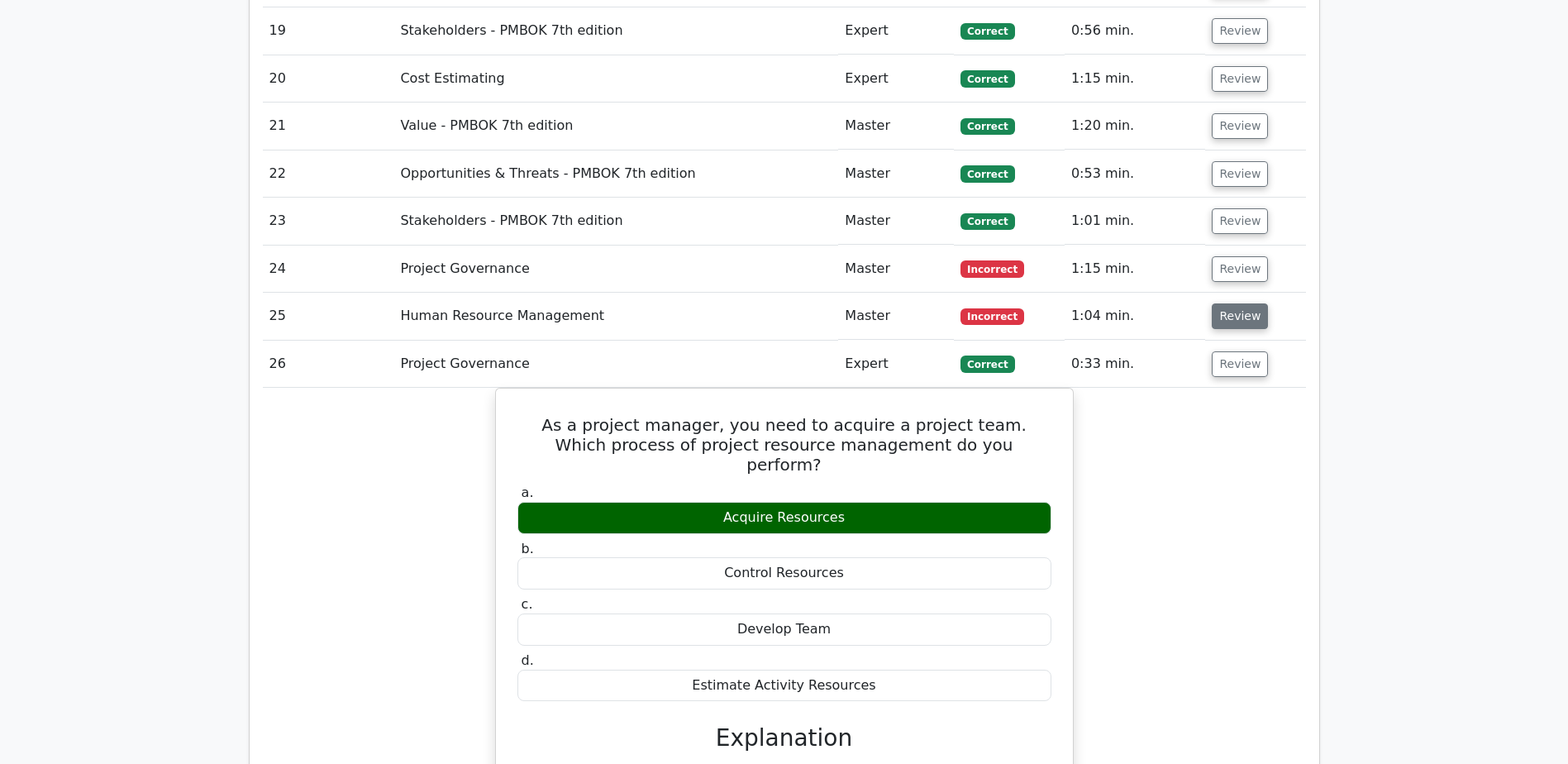
click at [1235, 303] on button "Review" at bounding box center [1240, 316] width 56 height 26
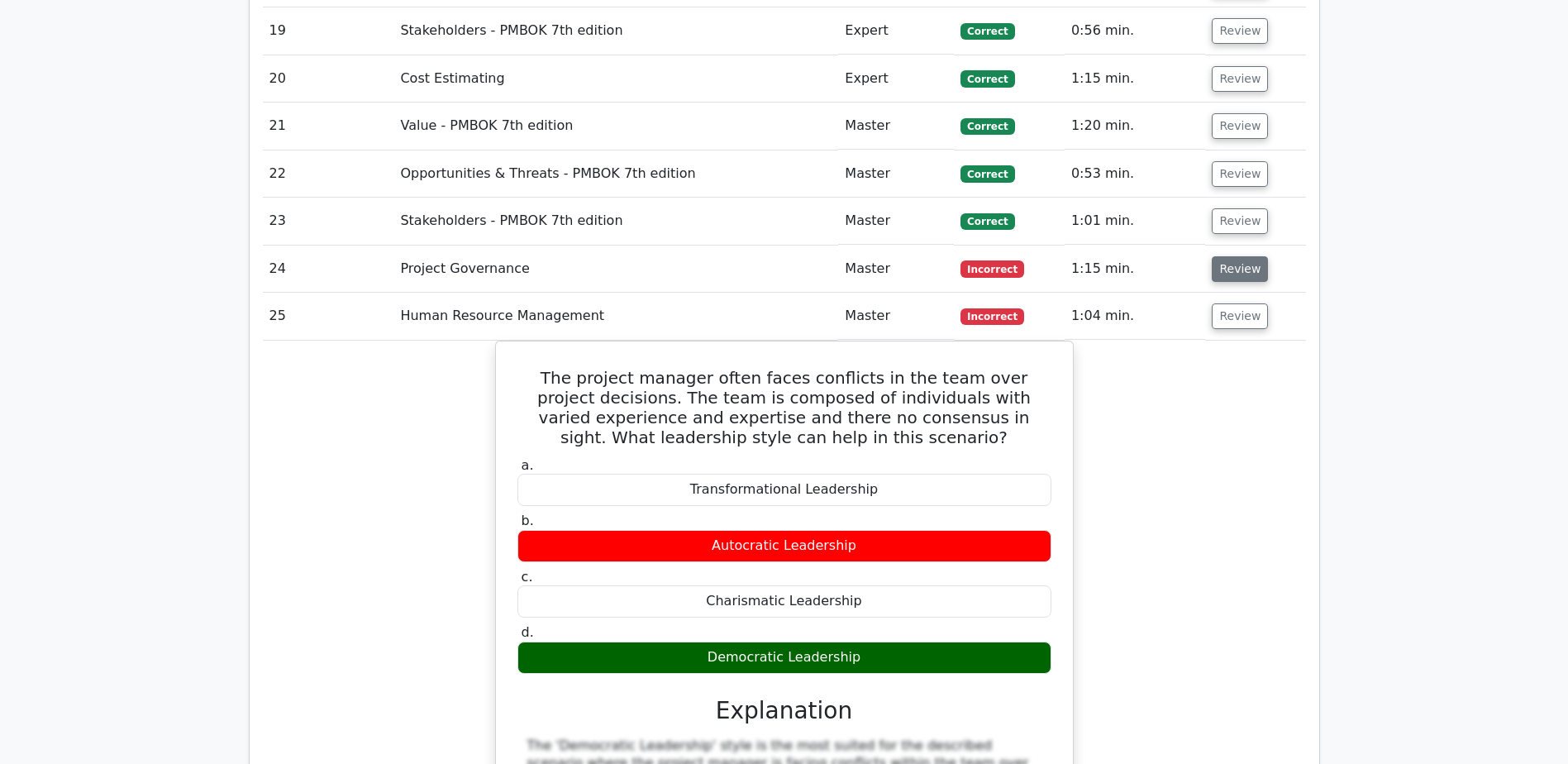
click at [1230, 256] on button "Review" at bounding box center [1240, 269] width 56 height 26
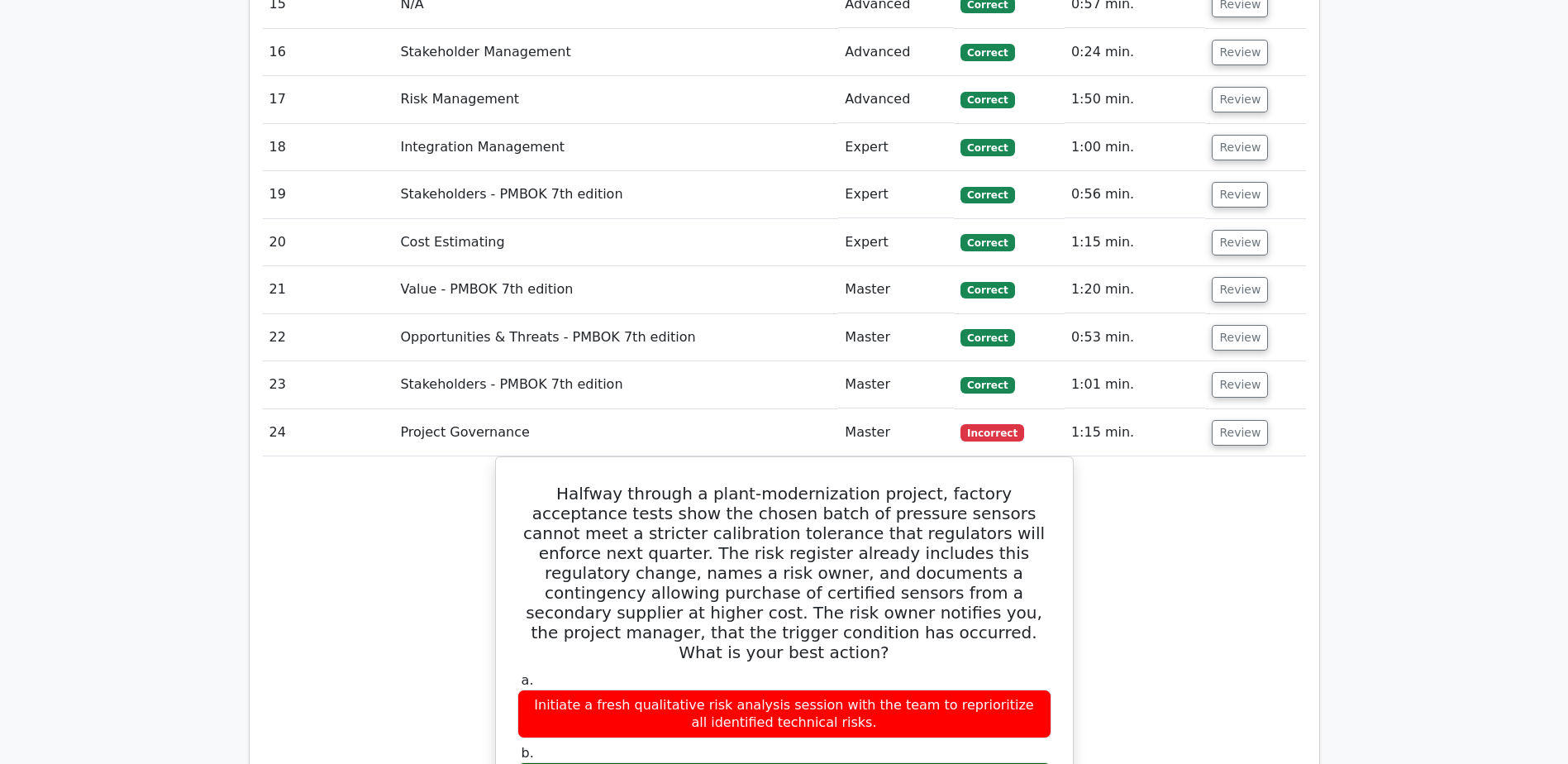
scroll to position [3636, 0]
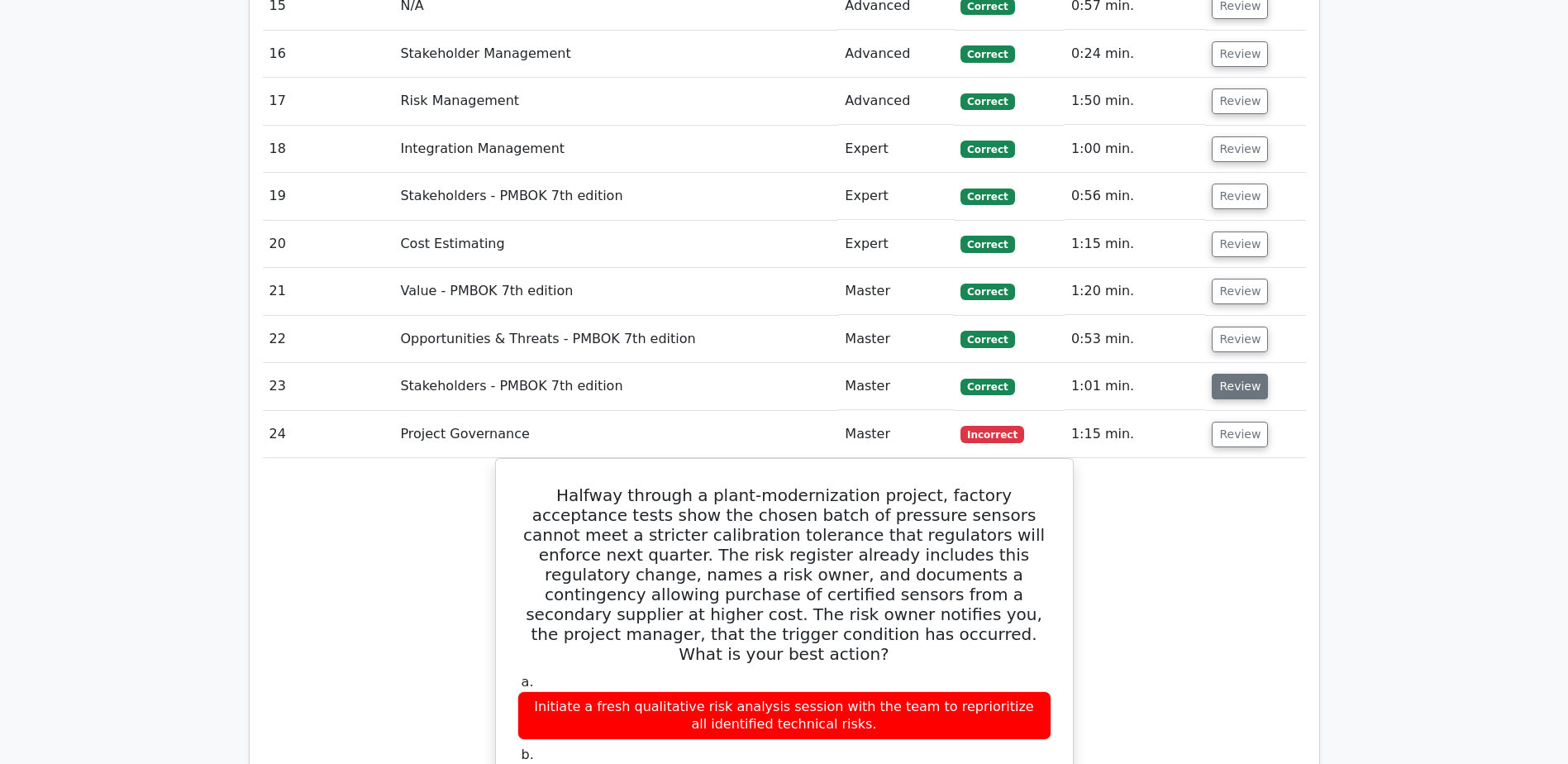
click at [1222, 373] on button "Review" at bounding box center [1240, 386] width 56 height 26
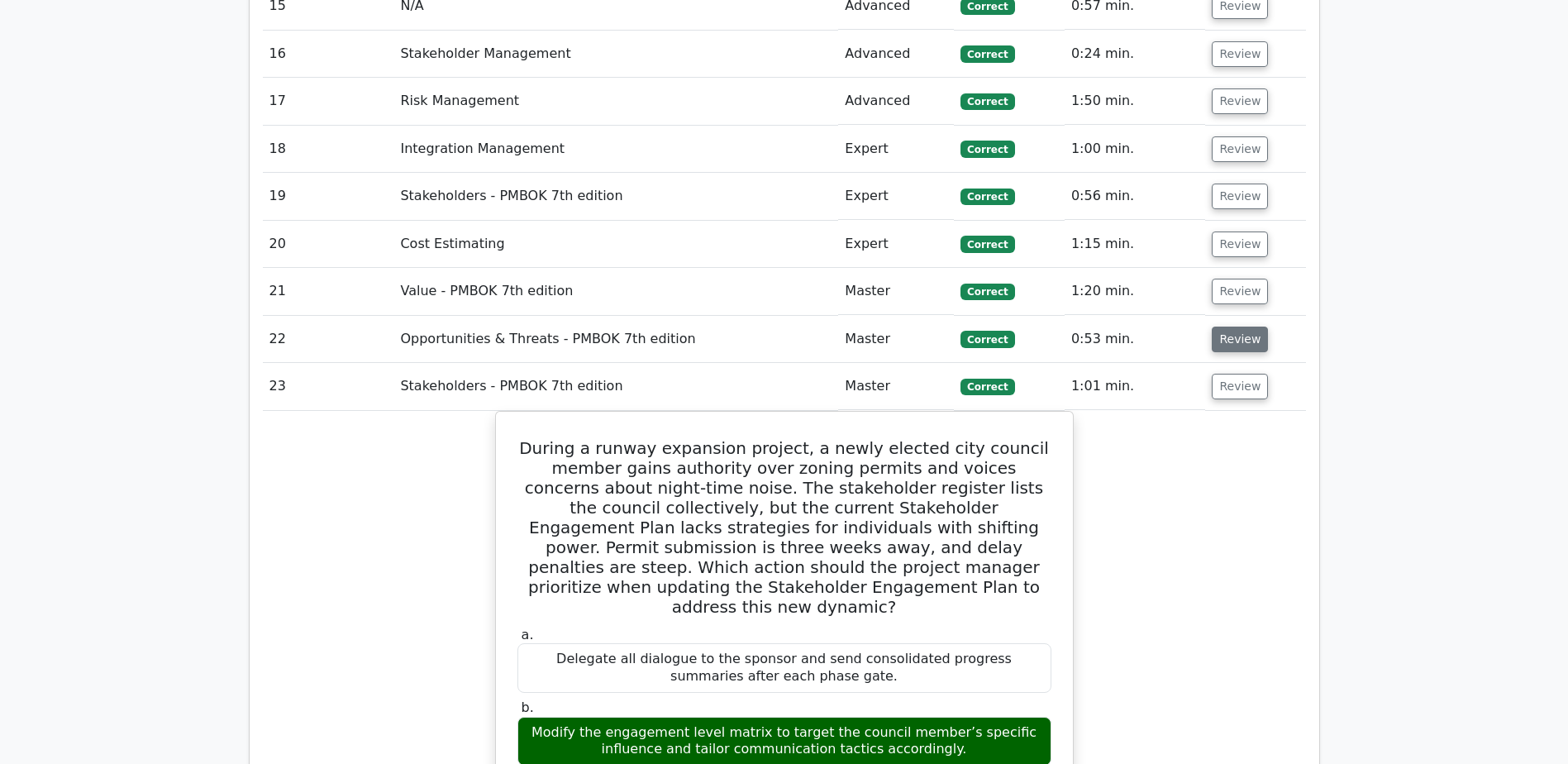
click at [1235, 327] on button "Review" at bounding box center [1240, 340] width 56 height 26
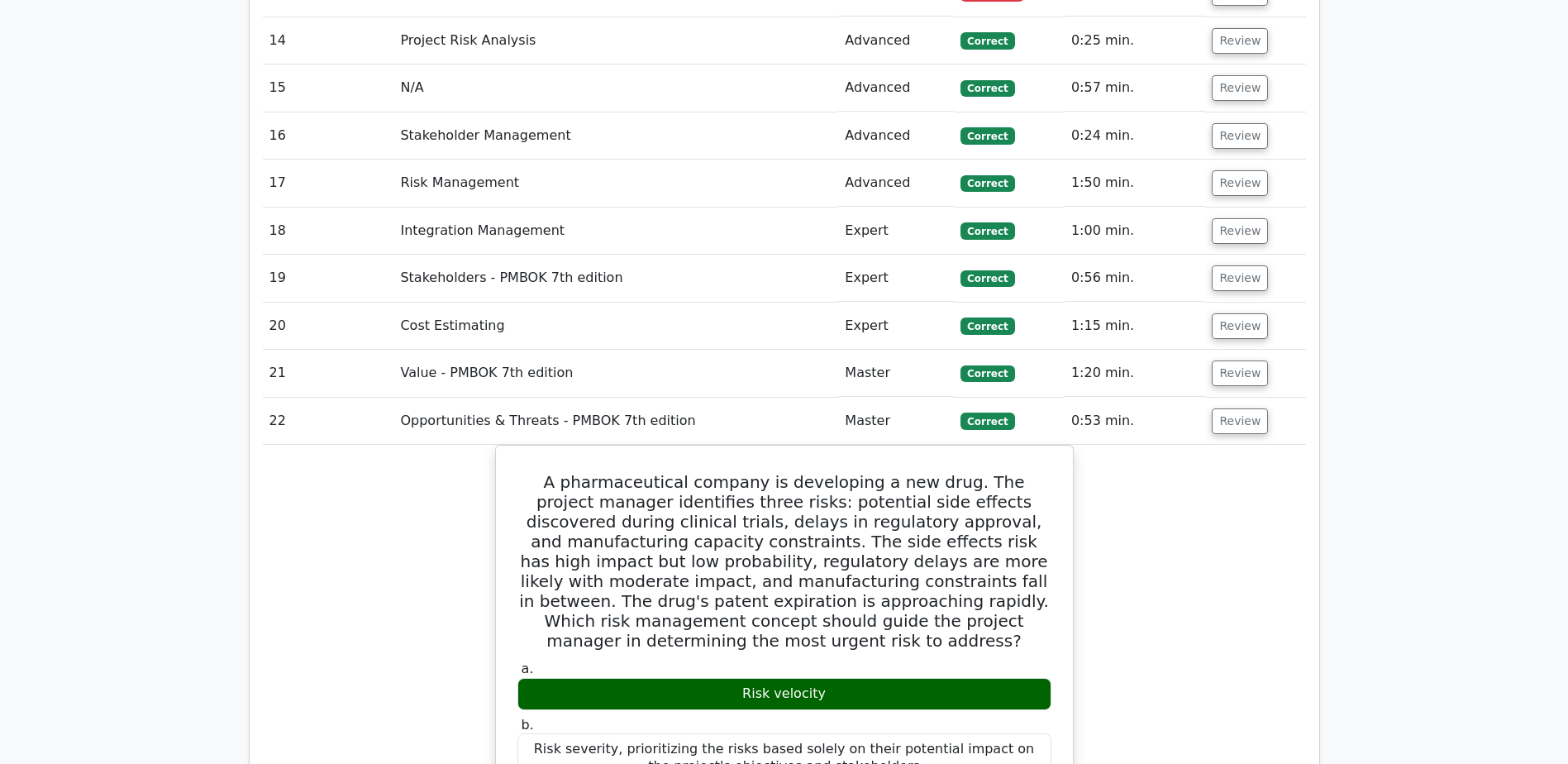
scroll to position [3554, 0]
click at [1236, 361] on button "Review" at bounding box center [1240, 374] width 56 height 26
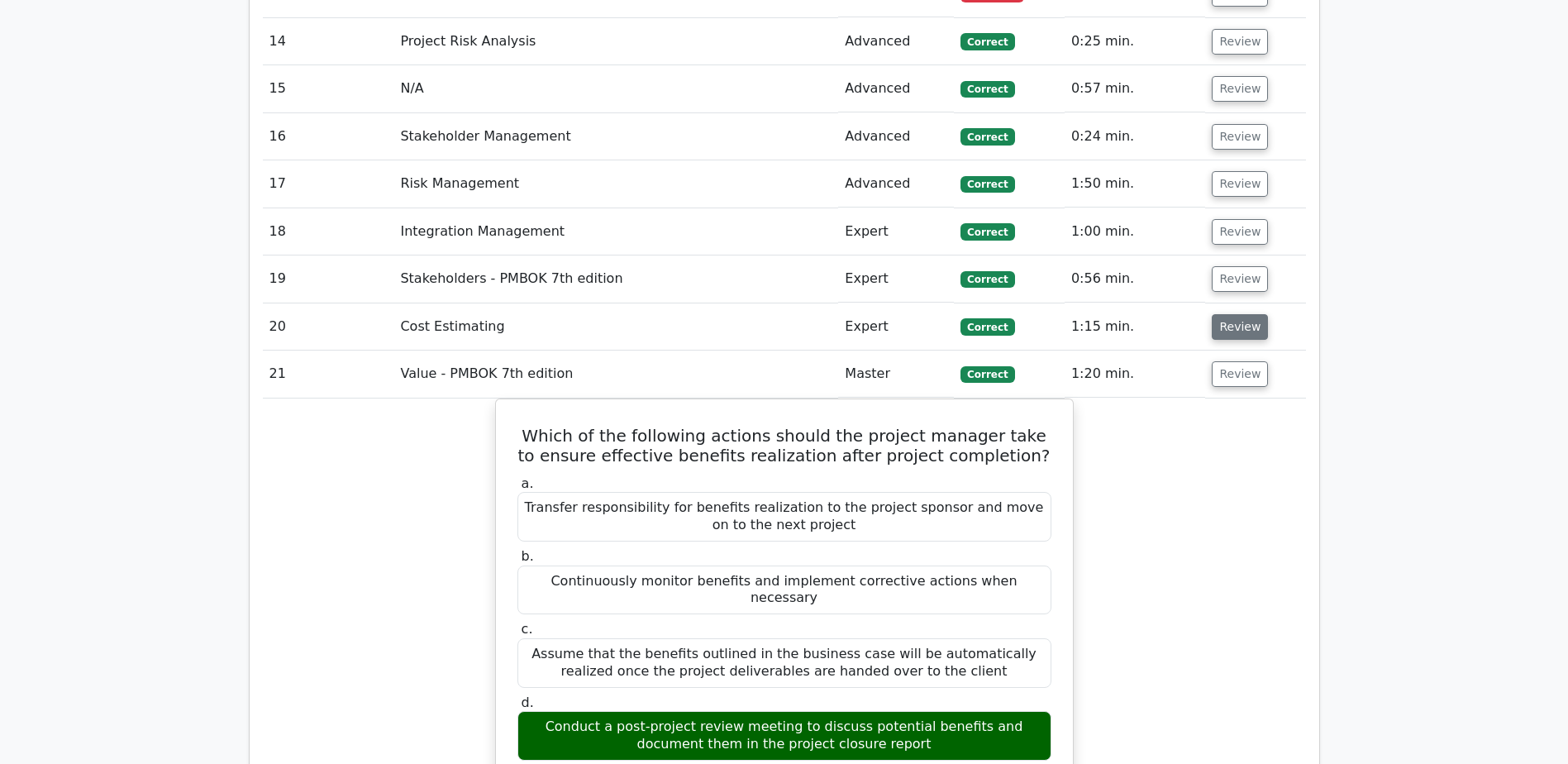
click at [1229, 314] on button "Review" at bounding box center [1240, 327] width 56 height 26
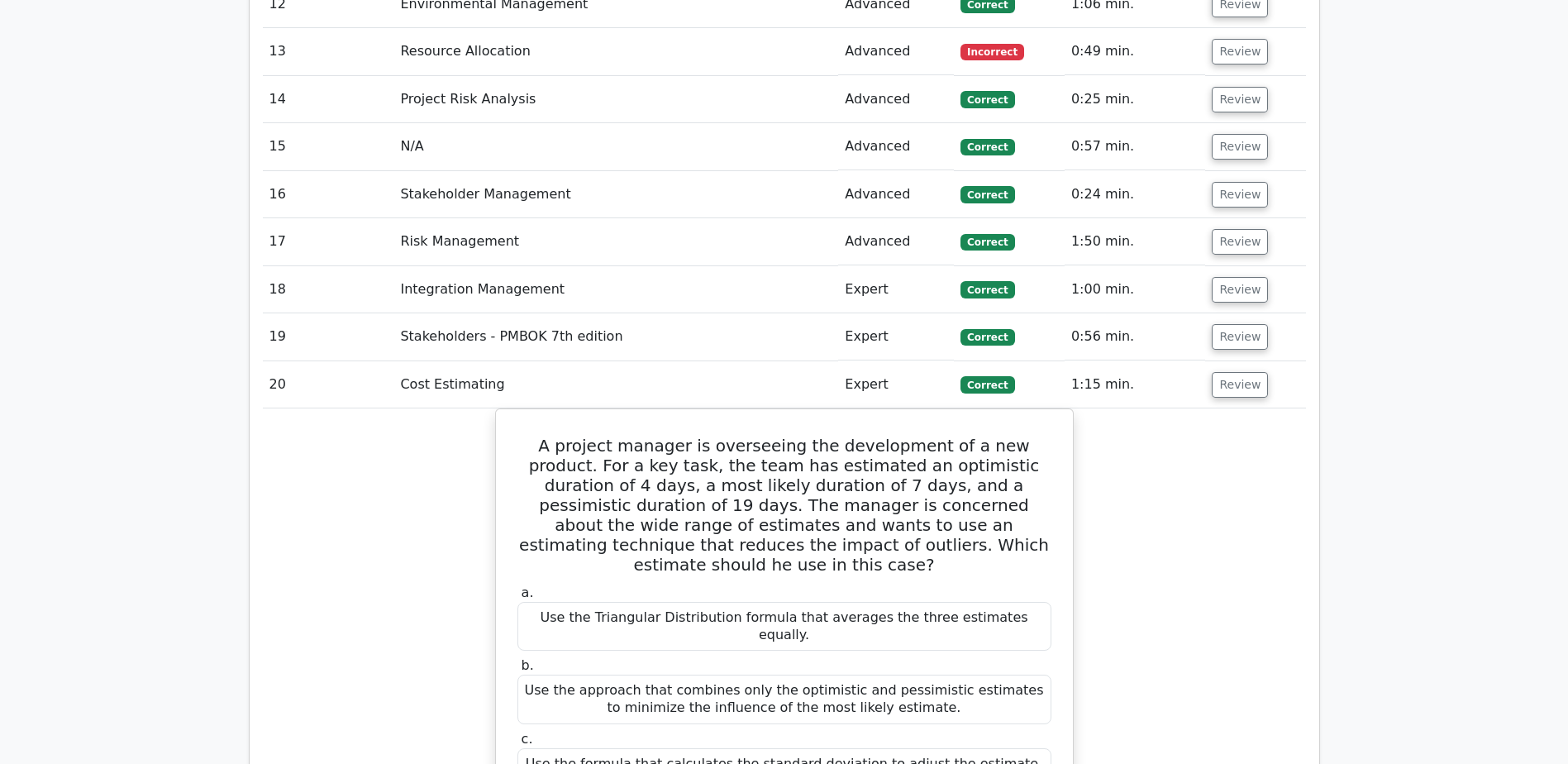
scroll to position [3389, 0]
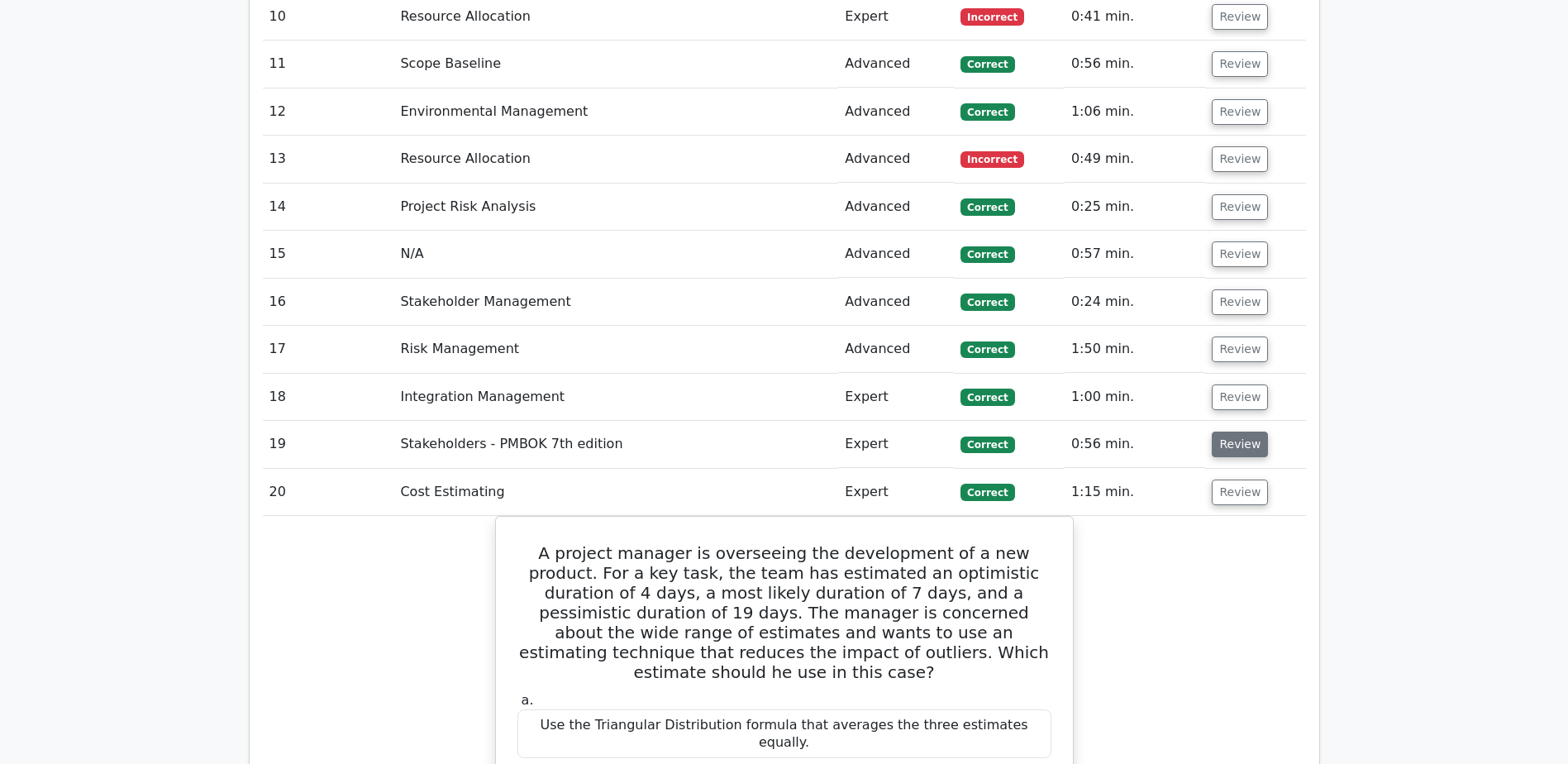
click at [1234, 431] on button "Review" at bounding box center [1240, 444] width 56 height 26
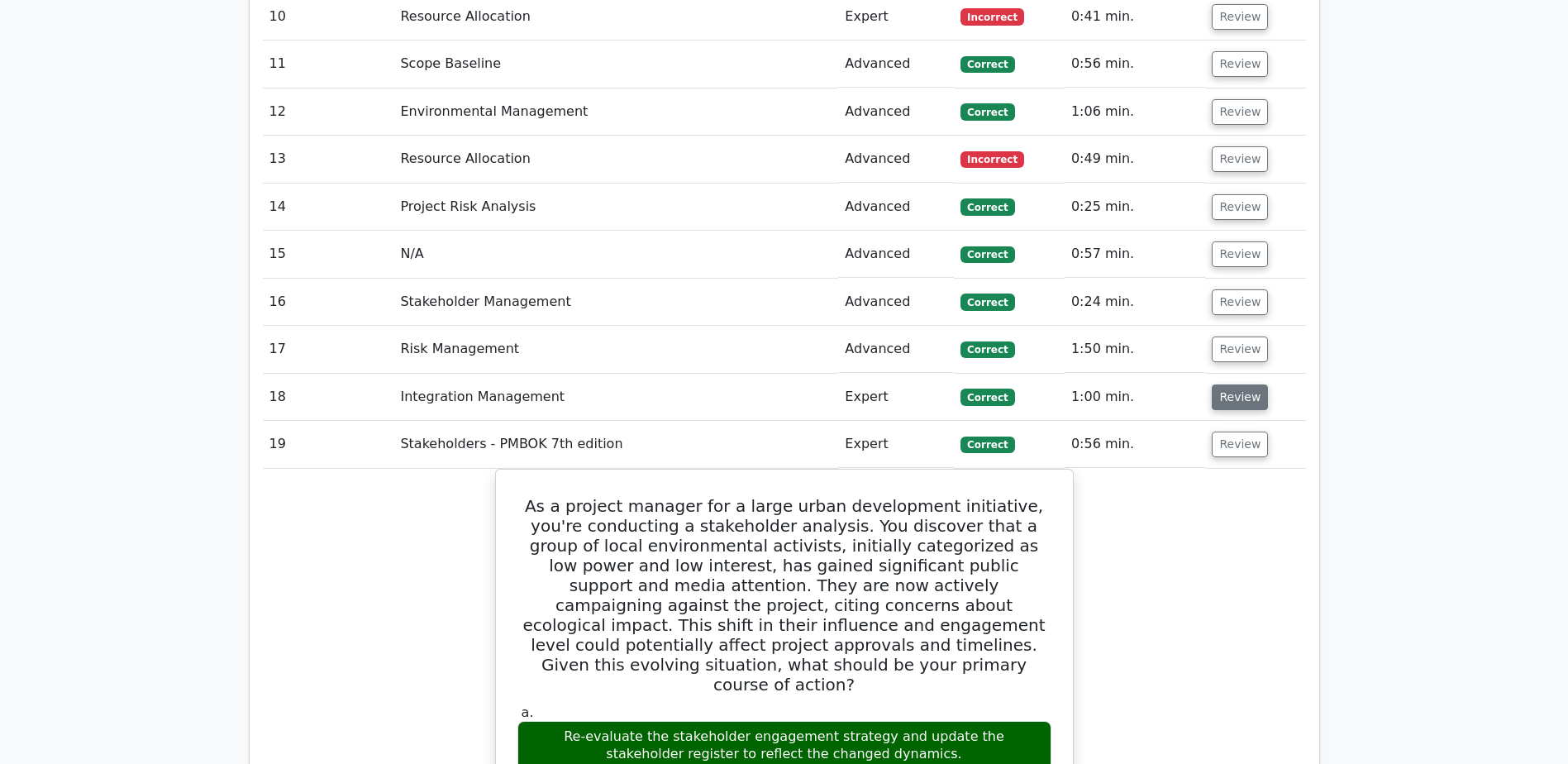
click at [1233, 385] on button "Review" at bounding box center [1240, 398] width 56 height 26
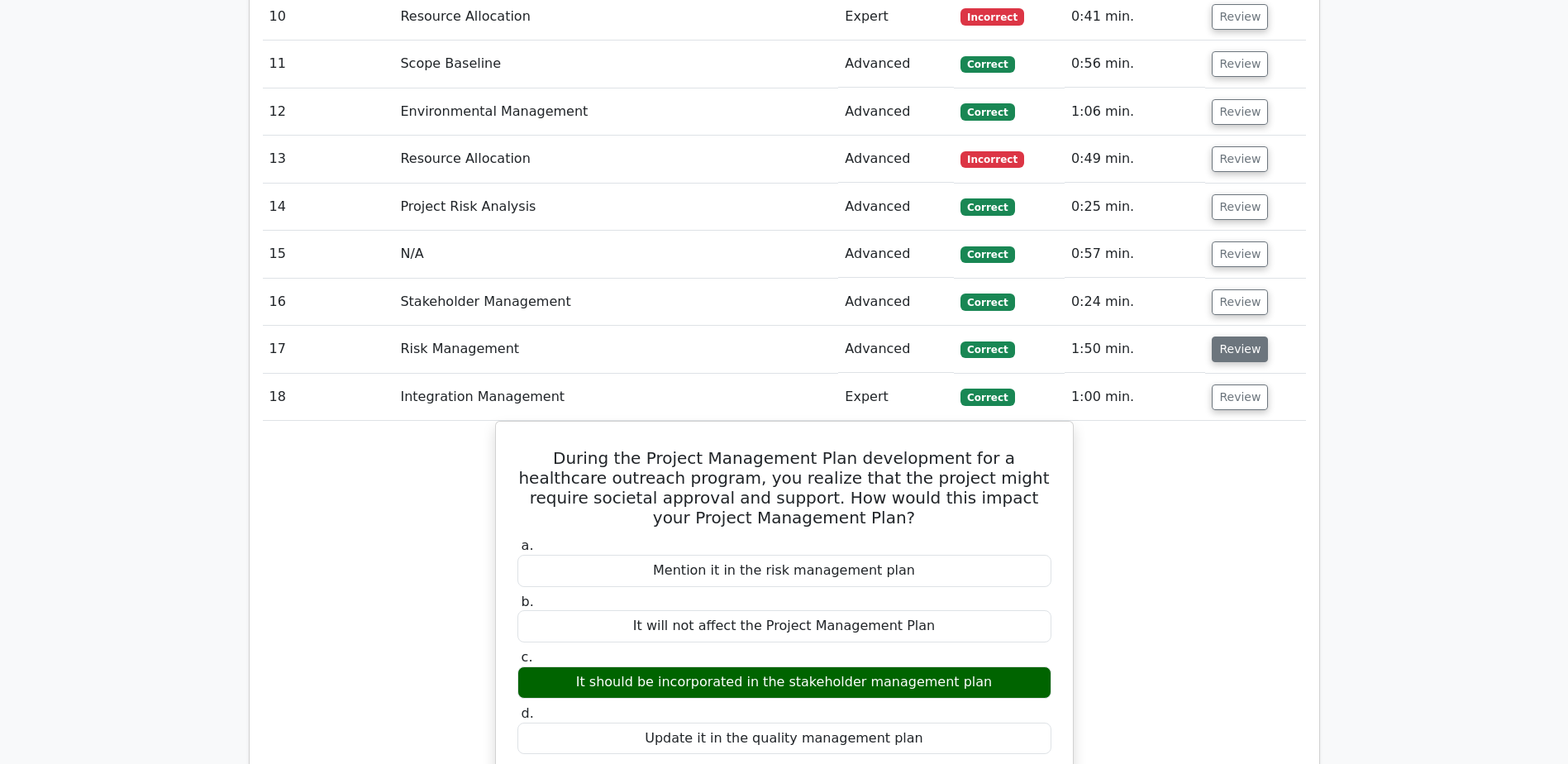
click at [1229, 336] on button "Review" at bounding box center [1240, 349] width 56 height 26
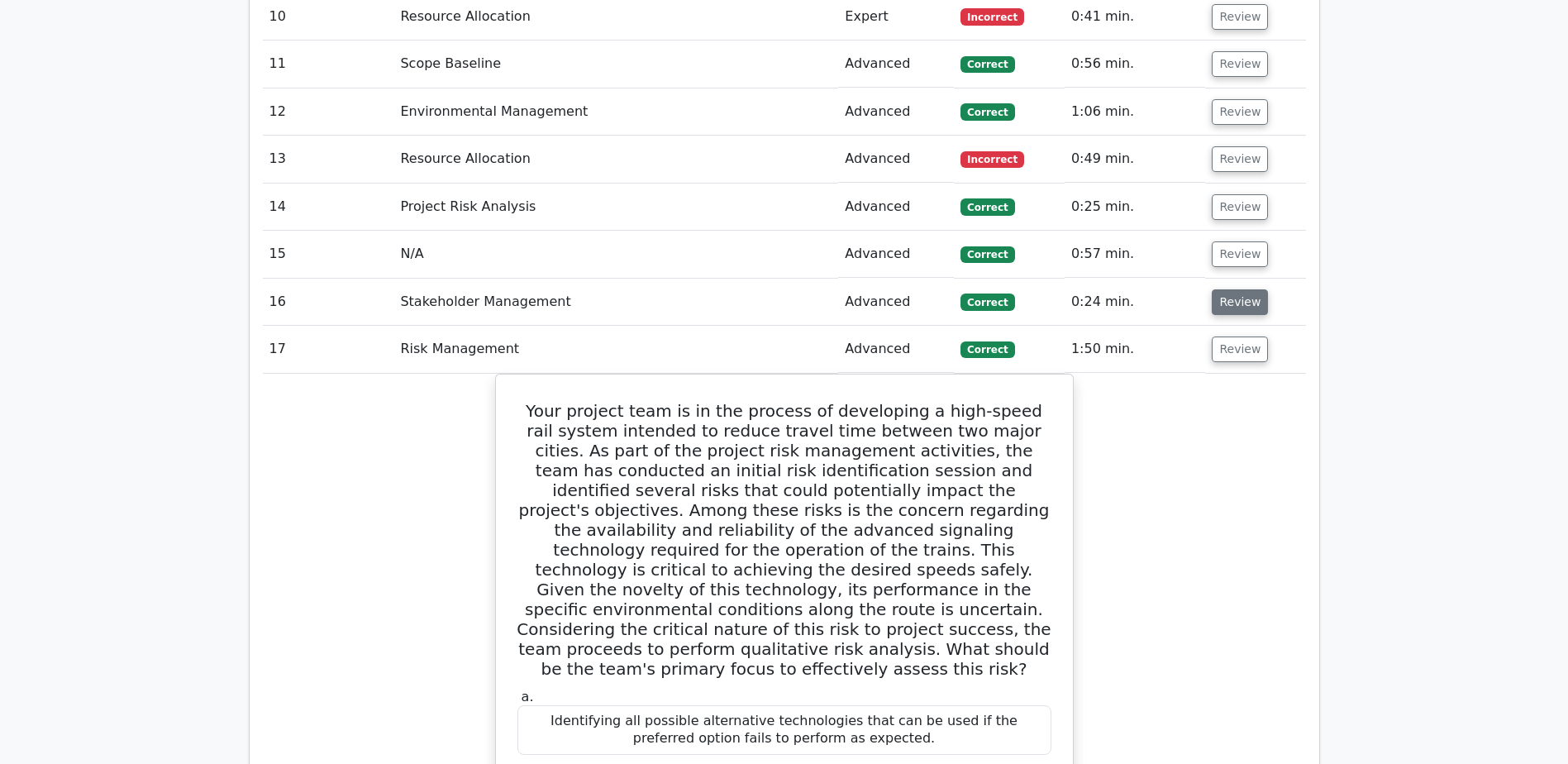
click at [1234, 289] on button "Review" at bounding box center [1240, 302] width 56 height 26
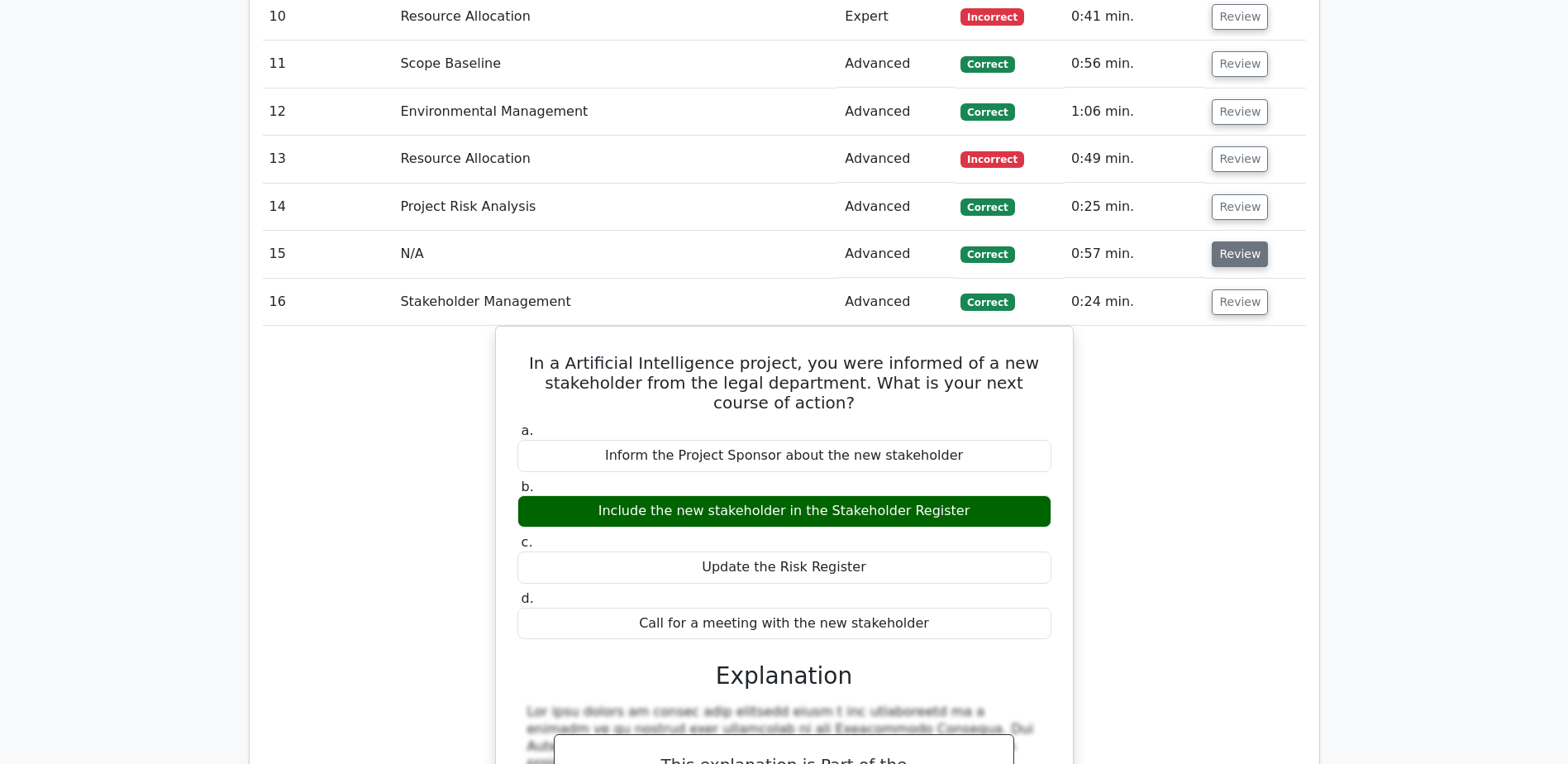
click at [1233, 242] on button "Review" at bounding box center [1240, 255] width 56 height 26
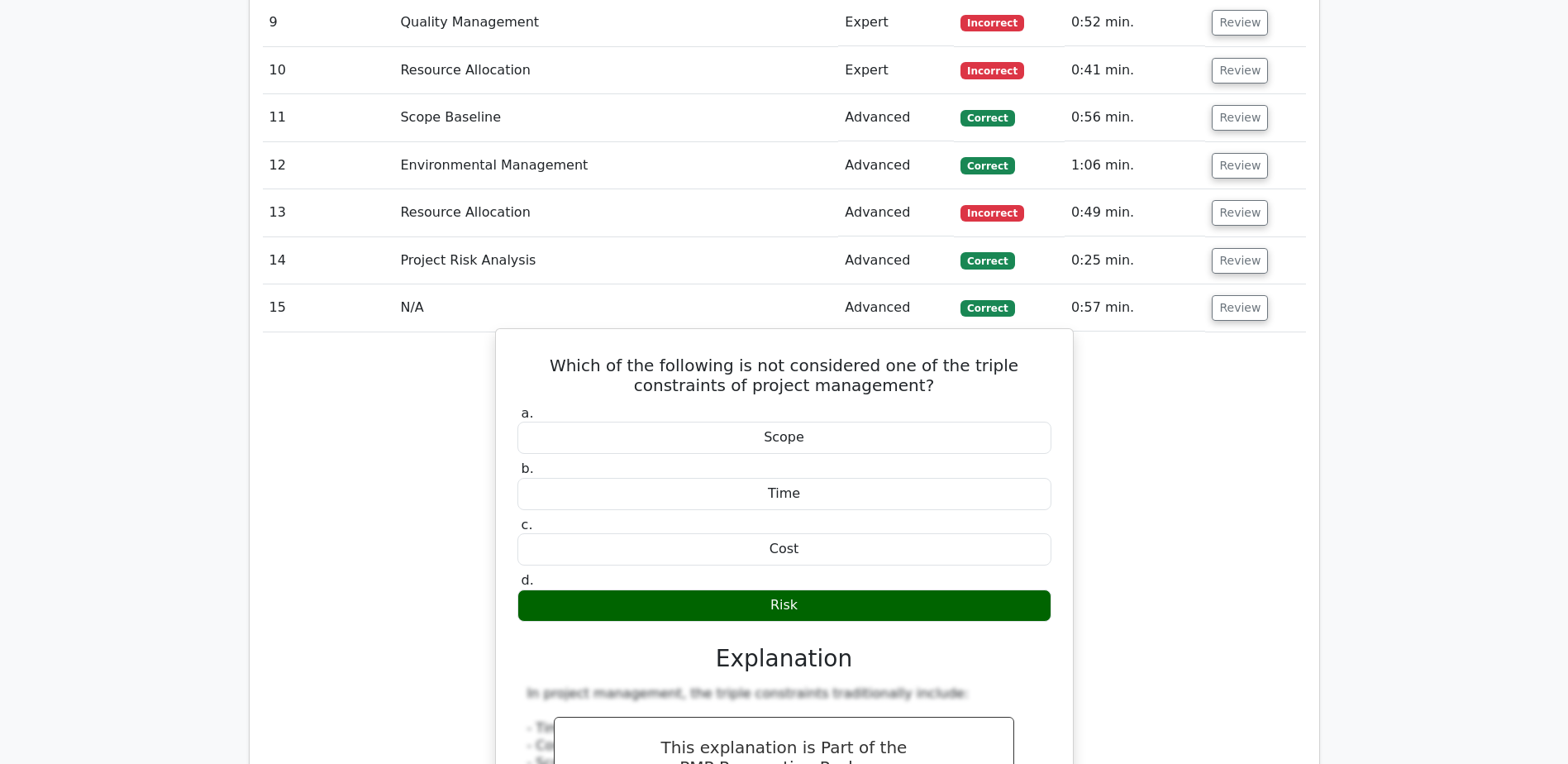
scroll to position [3306, 0]
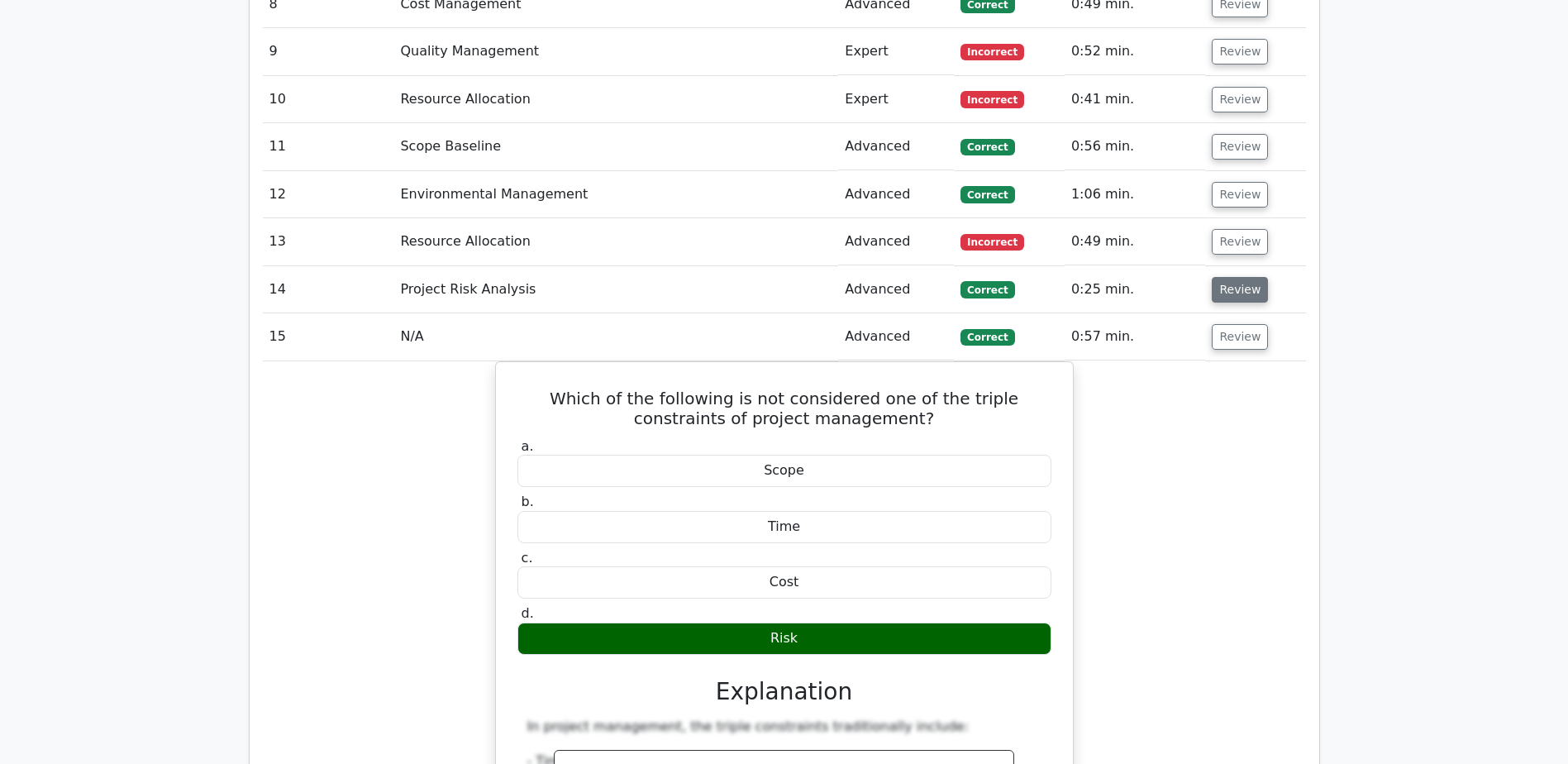
click at [1236, 277] on button "Review" at bounding box center [1240, 290] width 56 height 26
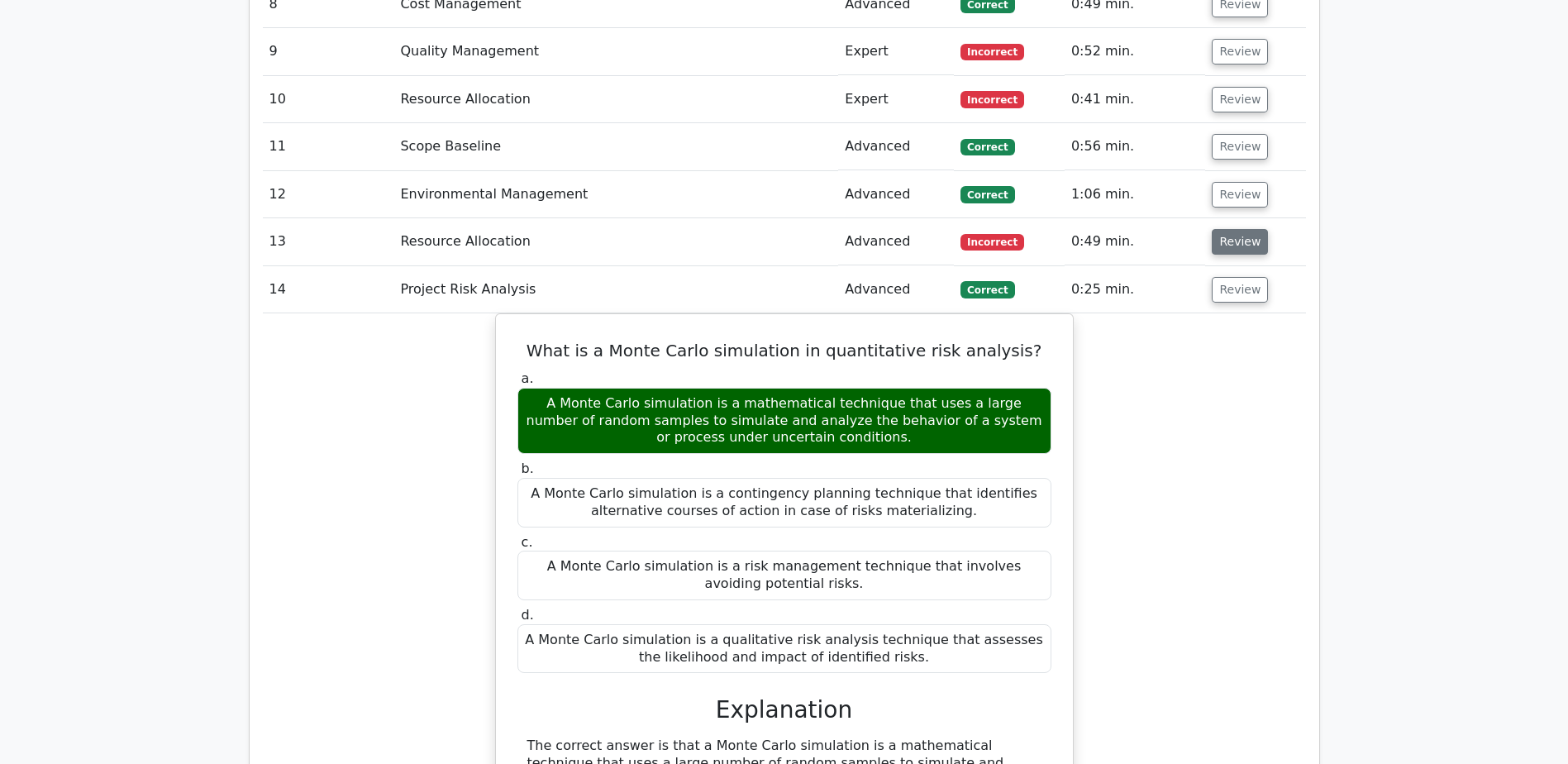
click at [1226, 229] on button "Review" at bounding box center [1240, 242] width 56 height 26
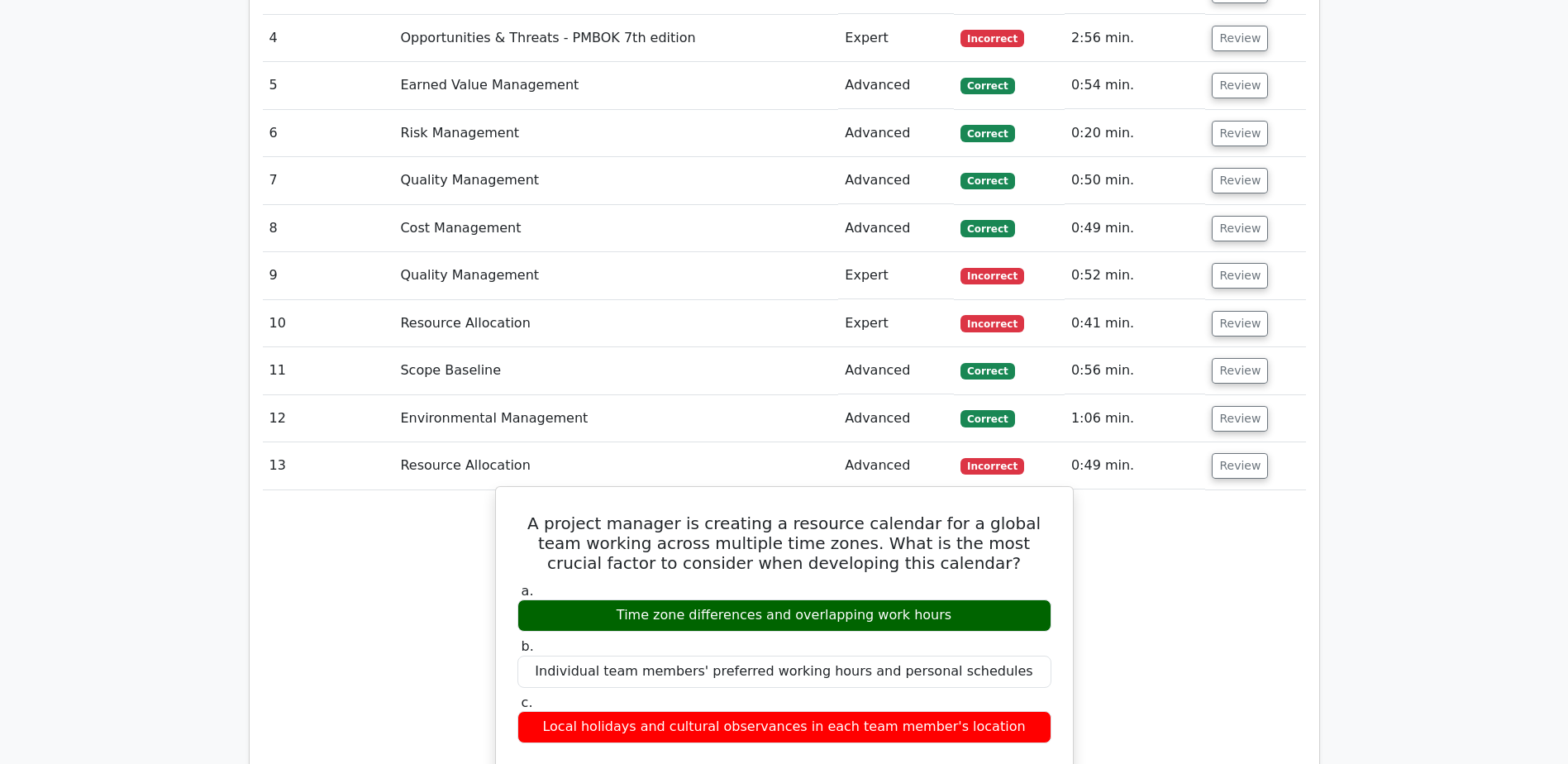
scroll to position [3058, 0]
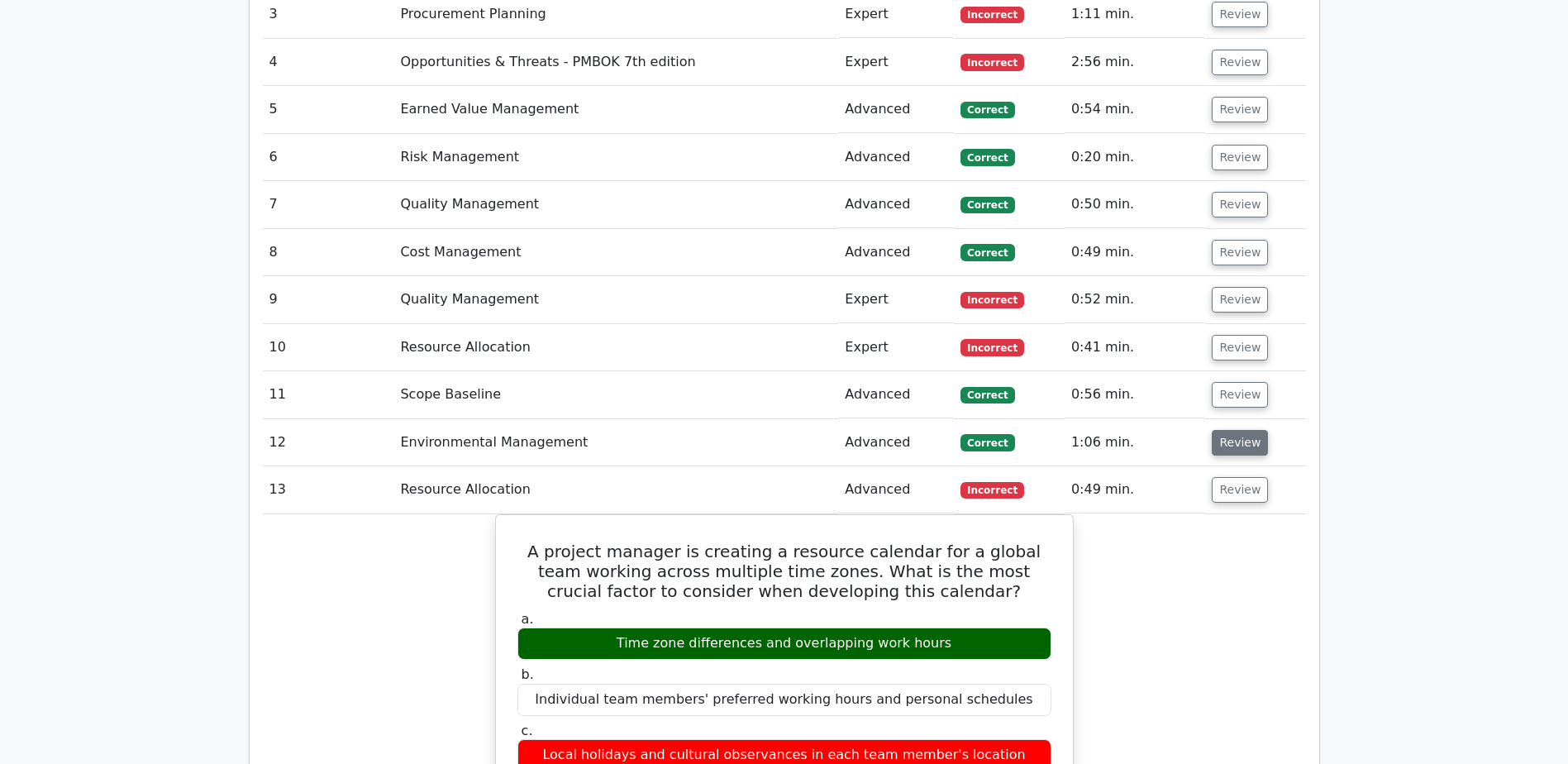
click at [1240, 430] on button "Review" at bounding box center [1240, 443] width 56 height 26
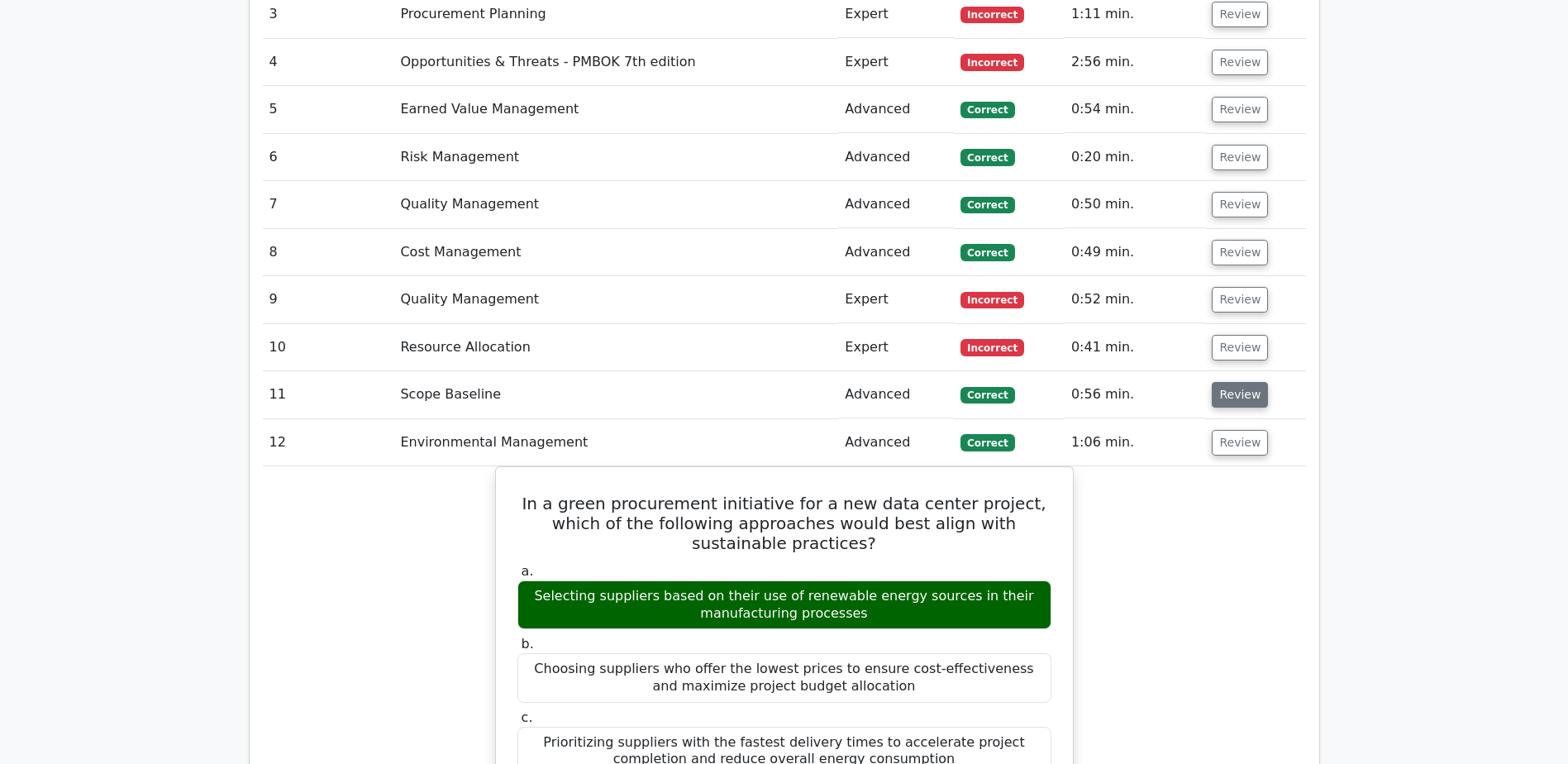
click at [1229, 382] on button "Review" at bounding box center [1240, 395] width 56 height 26
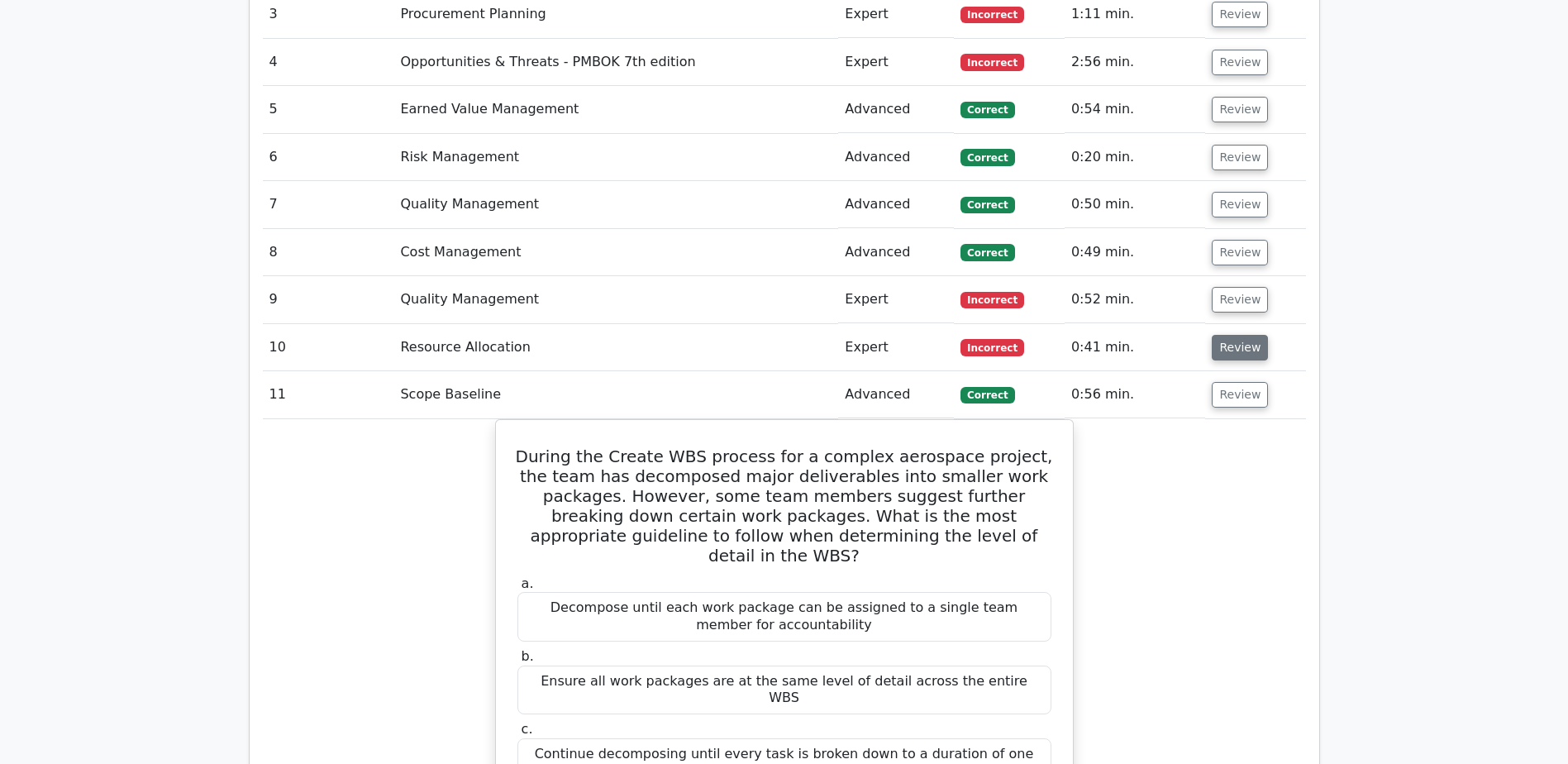
click at [1237, 334] on button "Review" at bounding box center [1240, 347] width 56 height 26
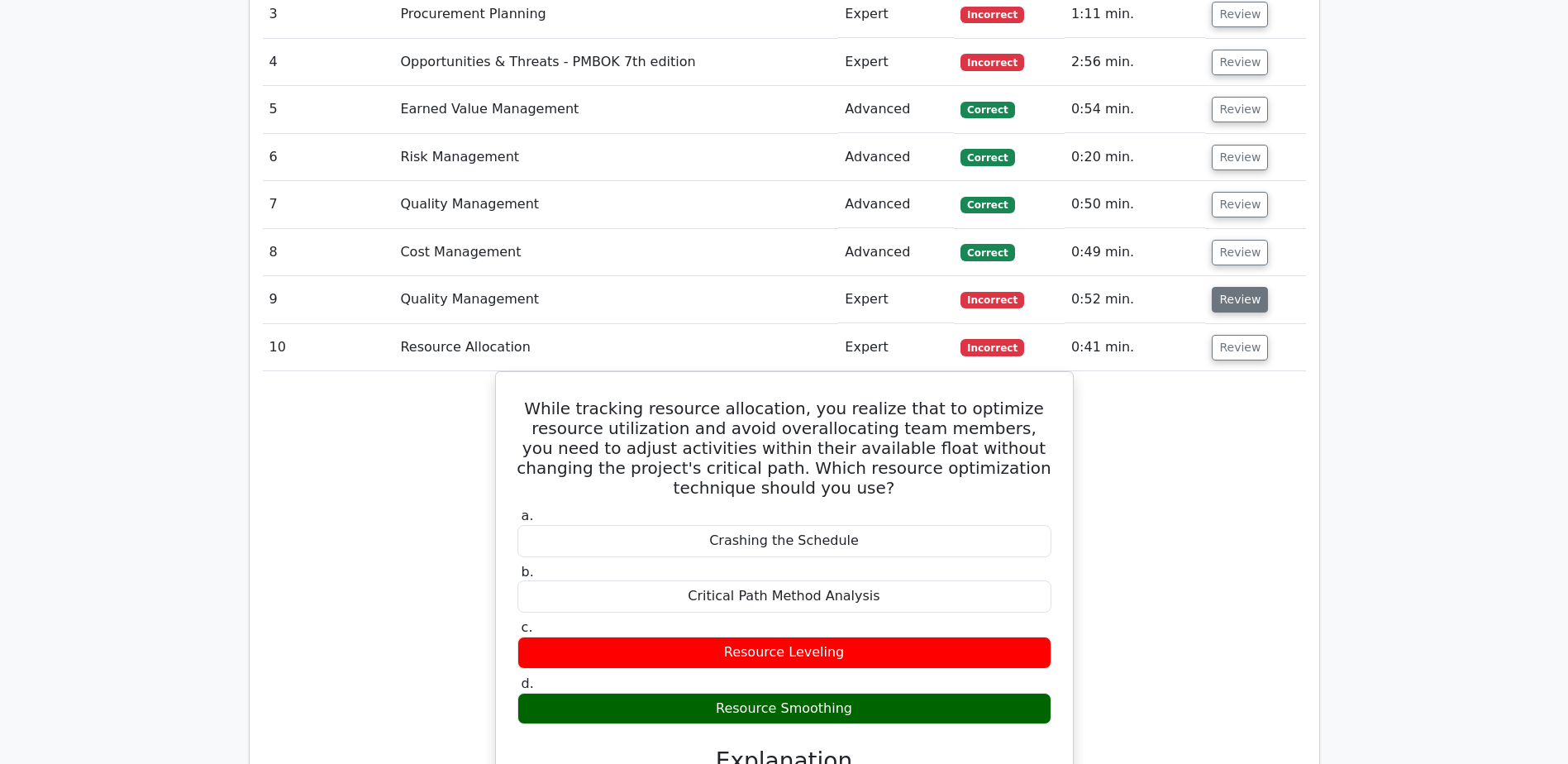
click at [1233, 287] on button "Review" at bounding box center [1240, 300] width 56 height 26
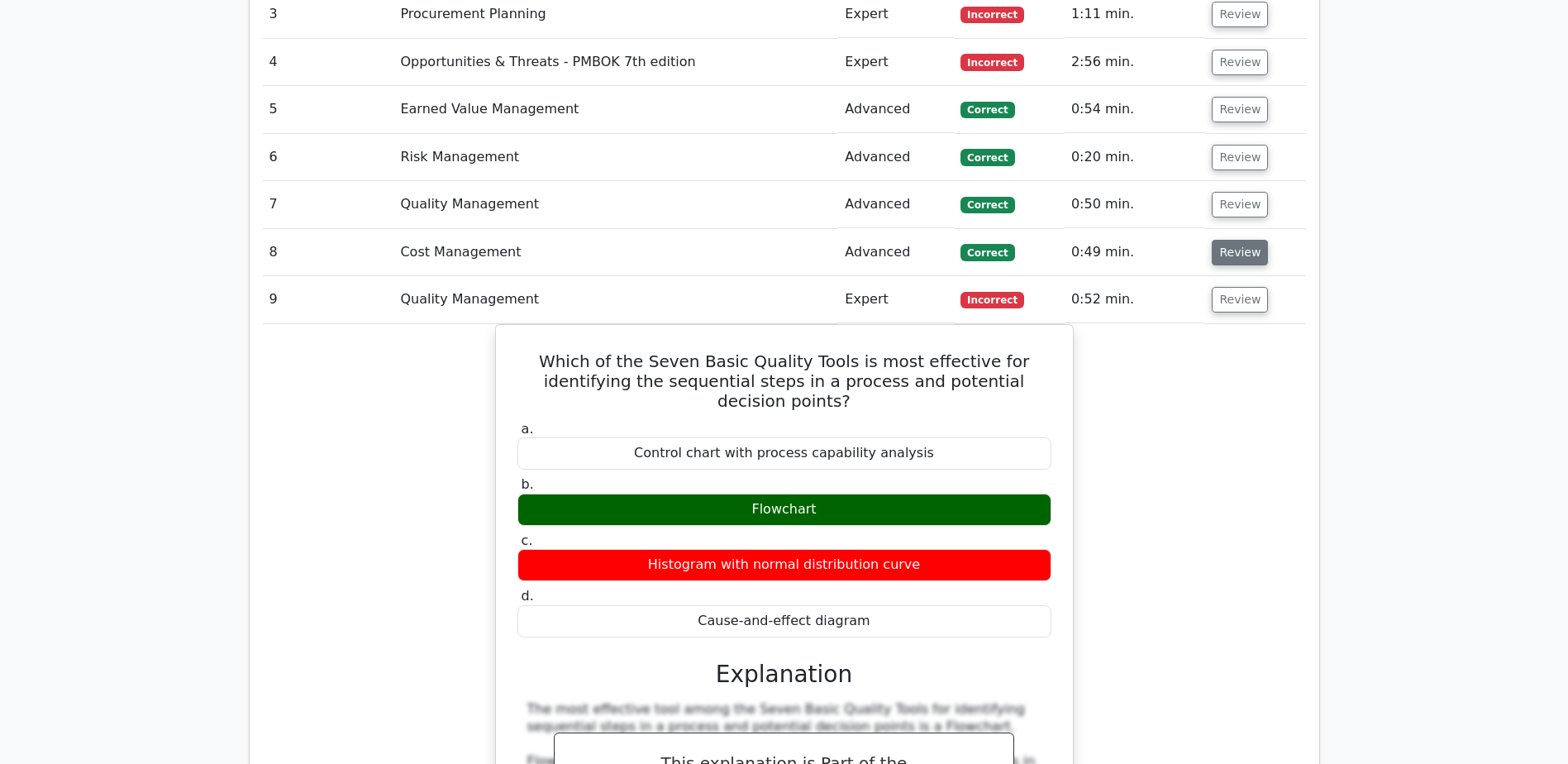
click at [1228, 240] on button "Review" at bounding box center [1240, 253] width 56 height 26
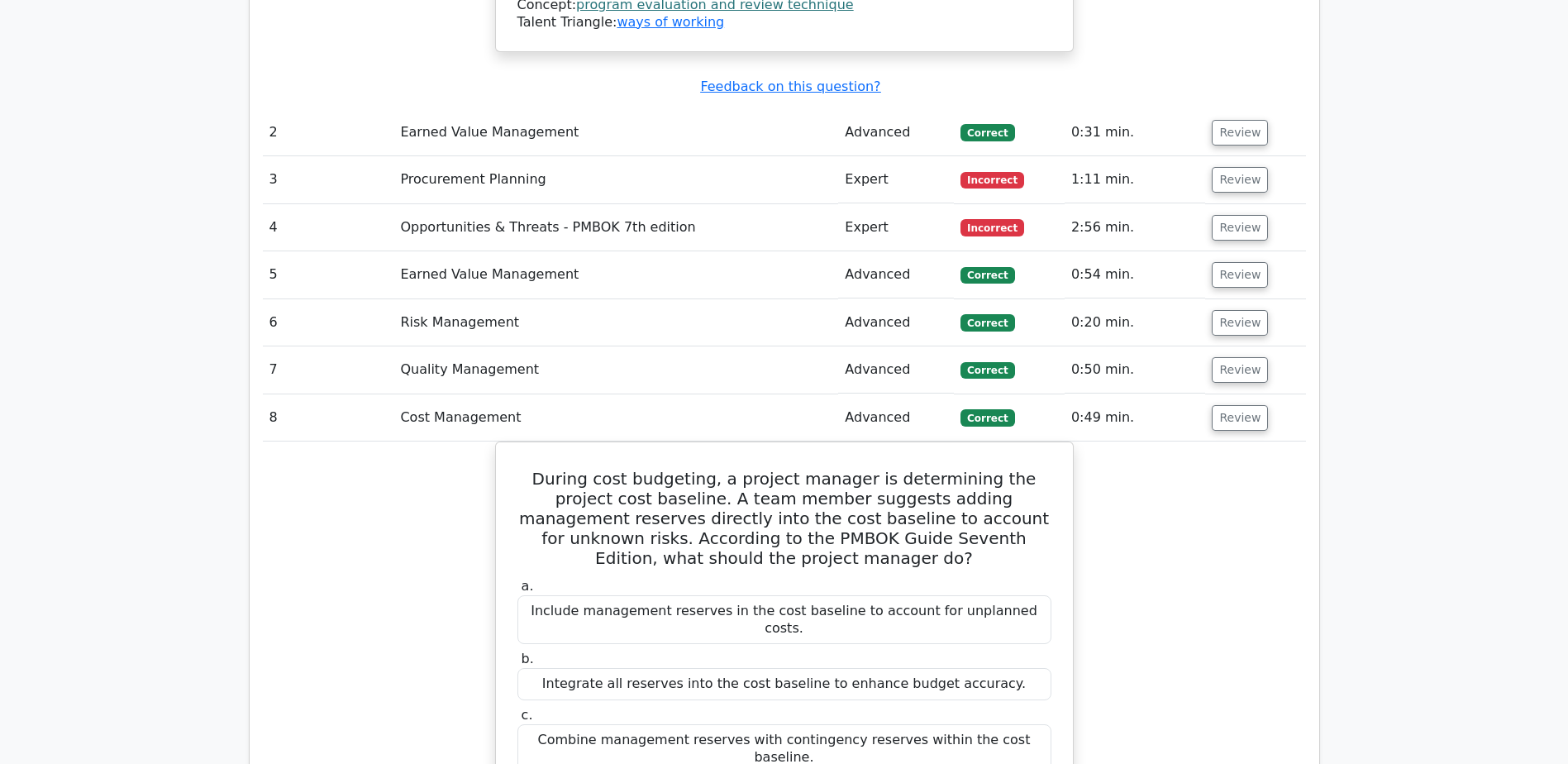
scroll to position [2810, 0]
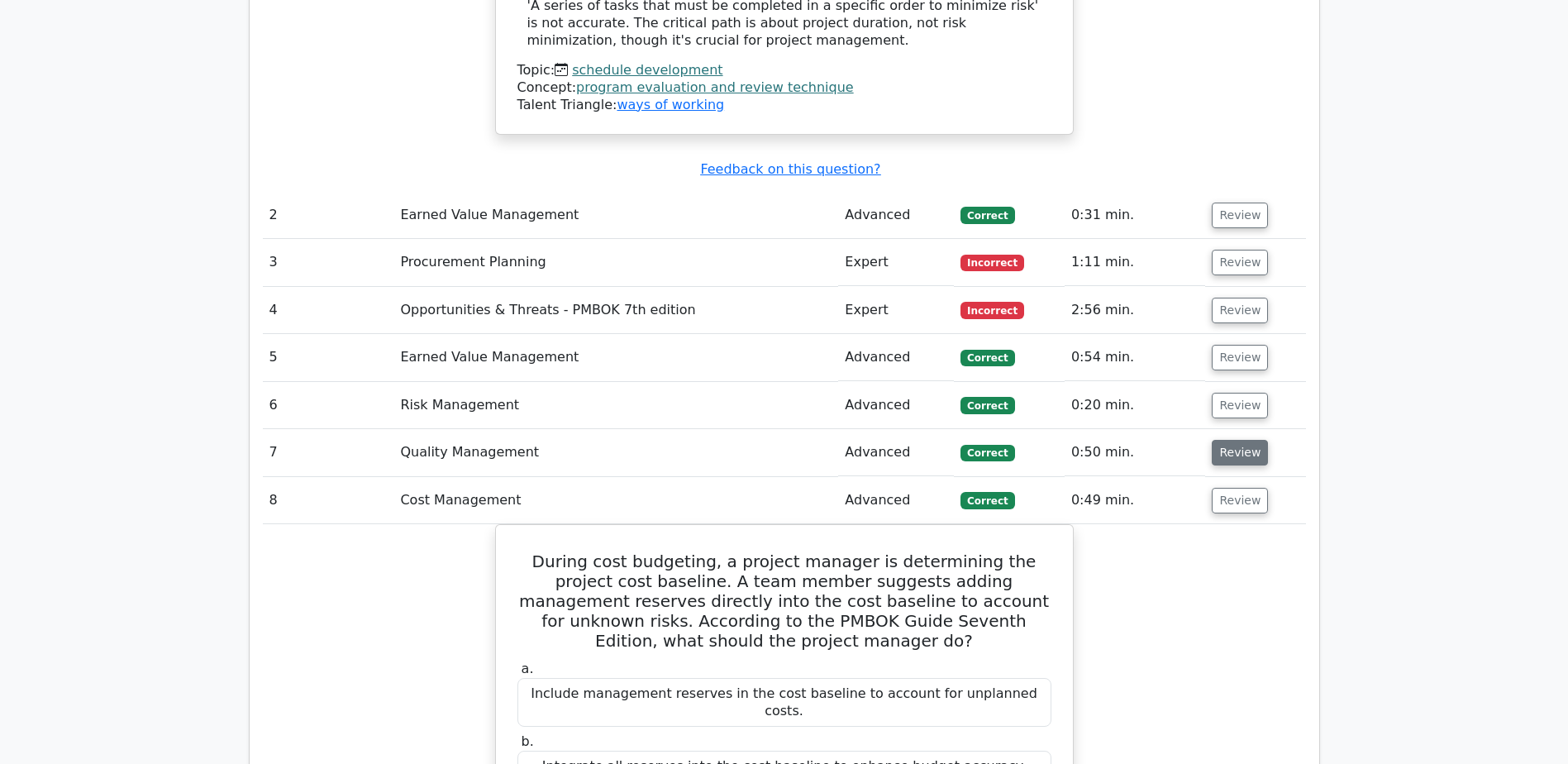
click at [1238, 440] on button "Review" at bounding box center [1240, 453] width 56 height 26
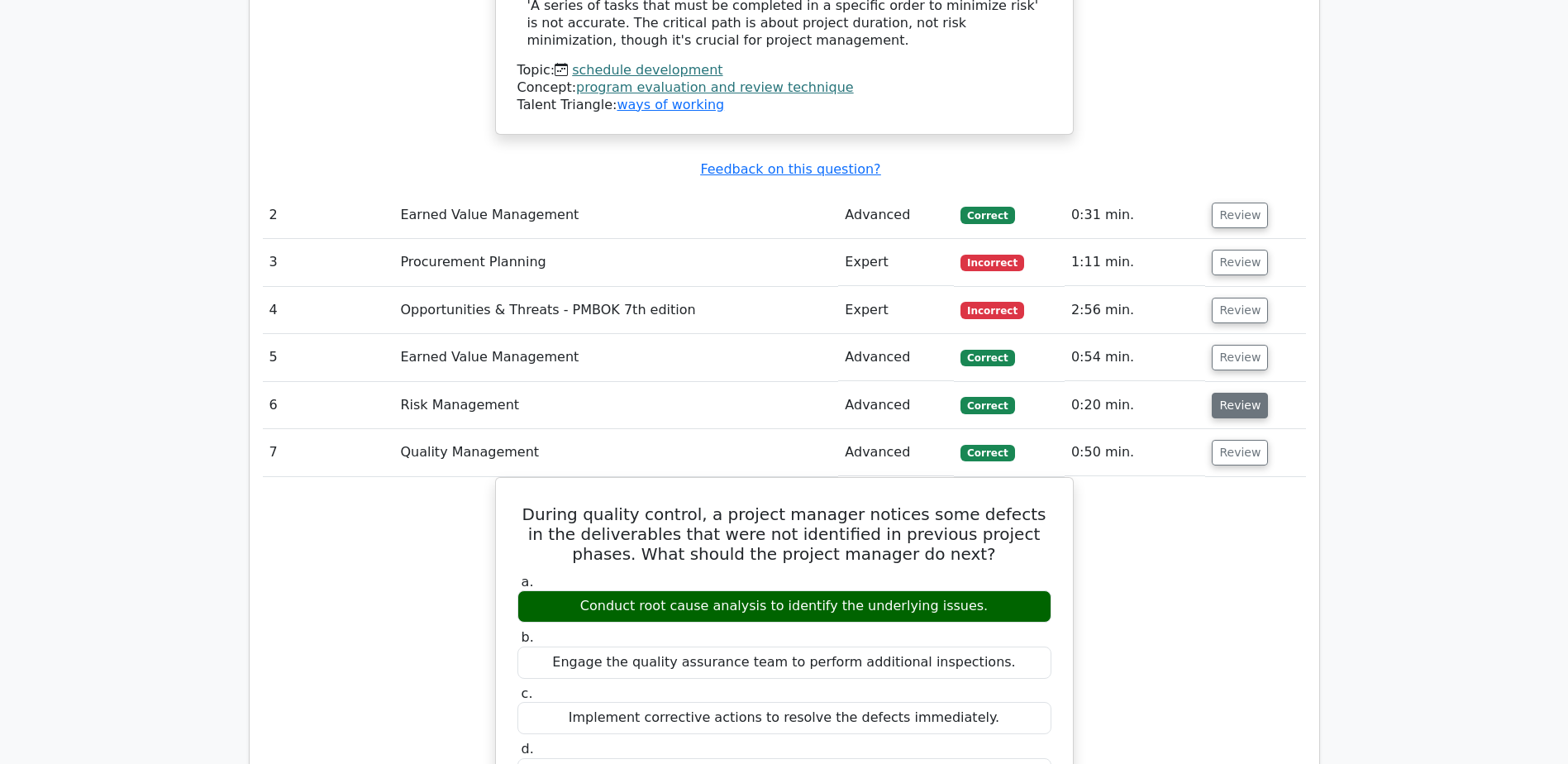
click at [1238, 392] on button "Review" at bounding box center [1240, 405] width 56 height 26
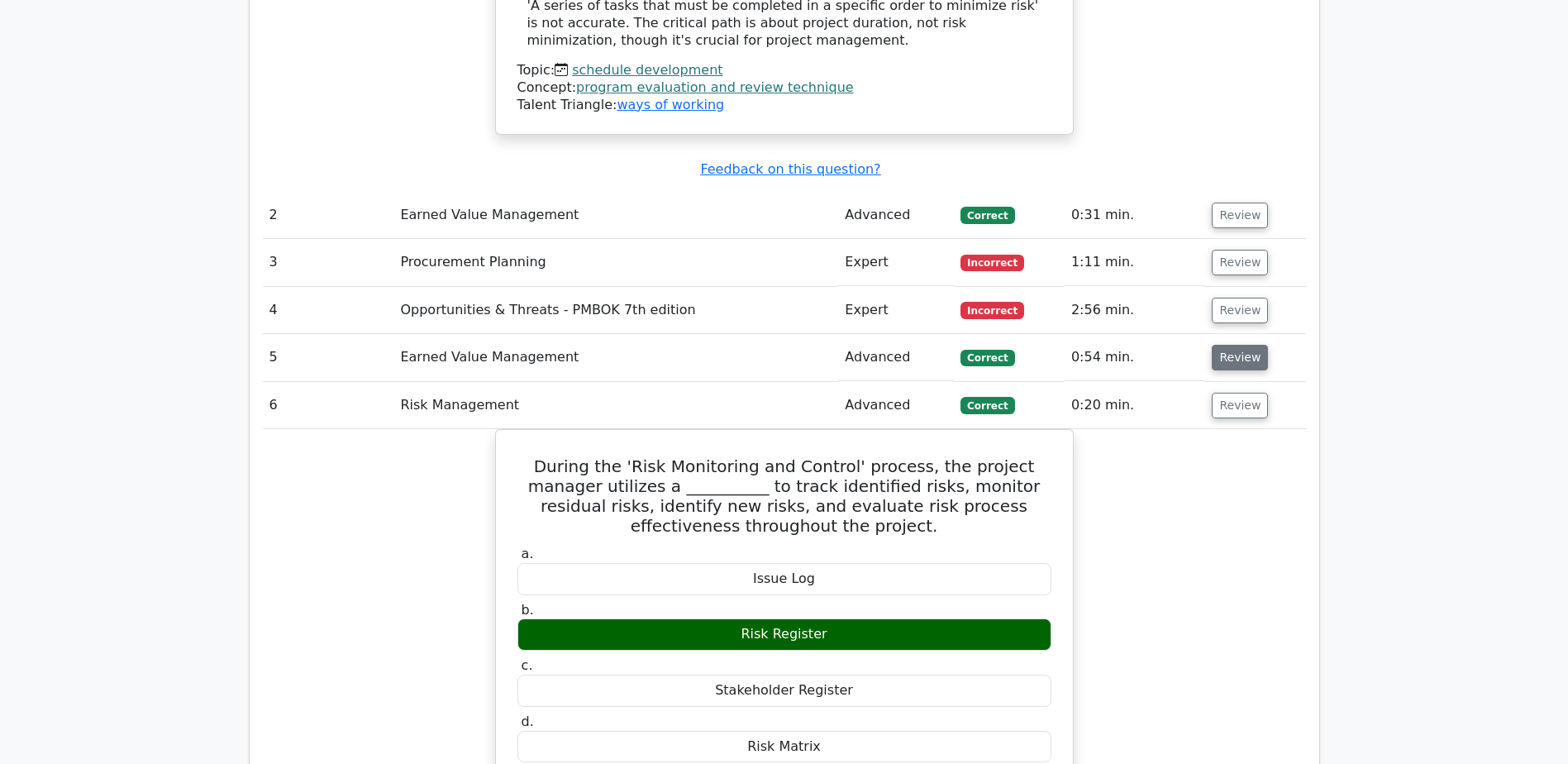
click at [1236, 345] on button "Review" at bounding box center [1240, 358] width 56 height 26
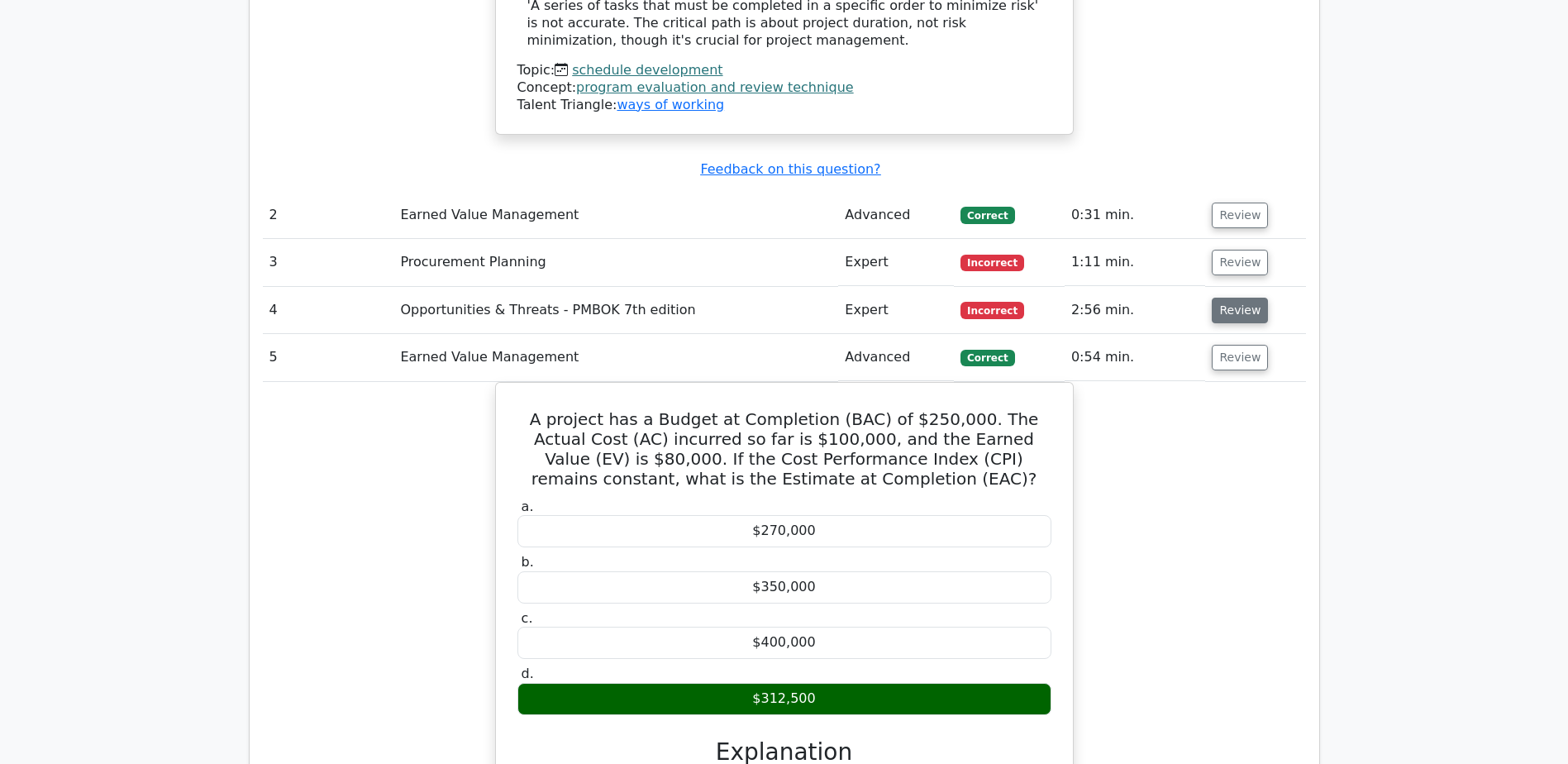
click at [1229, 297] on button "Review" at bounding box center [1240, 310] width 56 height 26
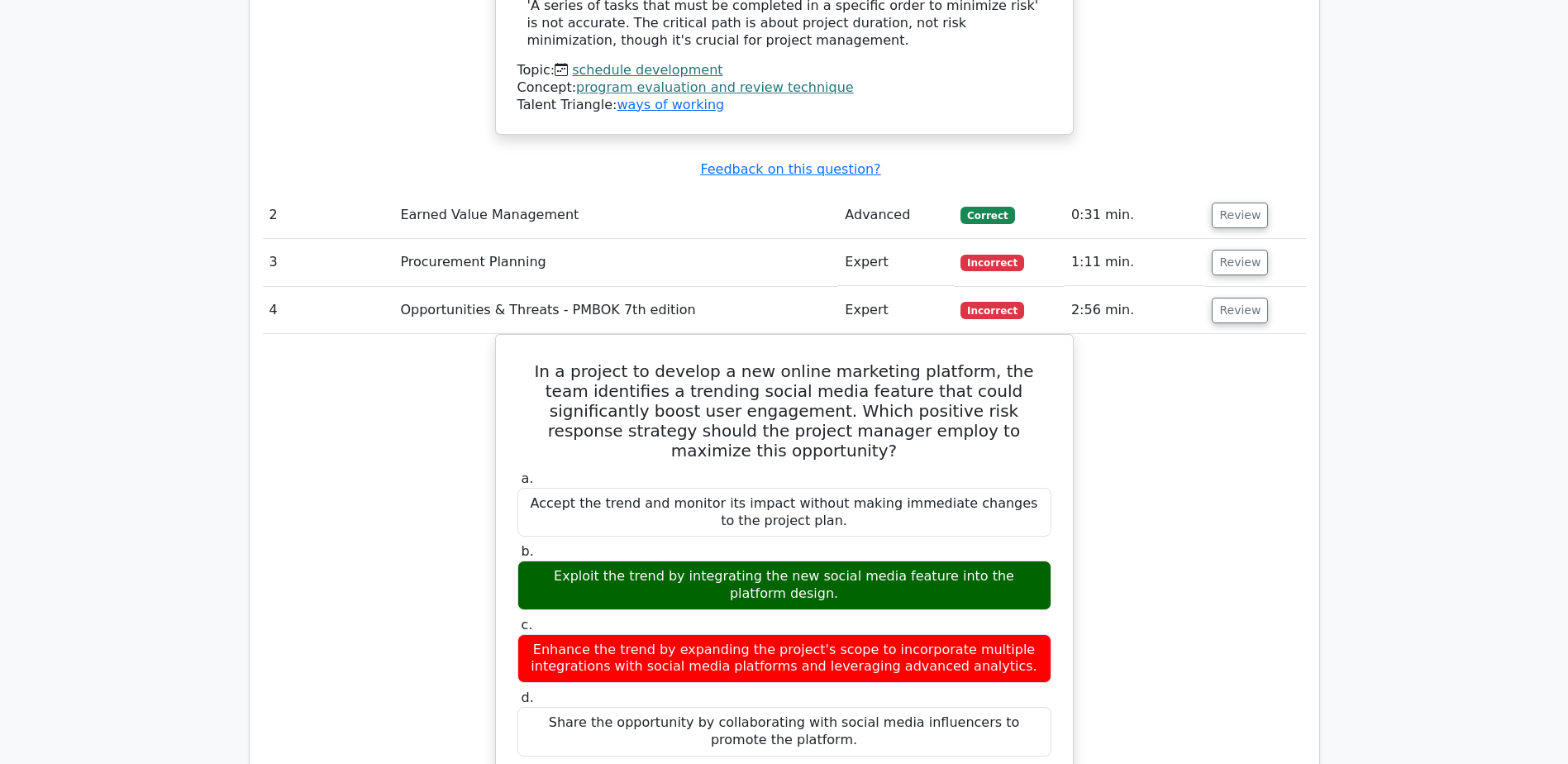
scroll to position [2728, 0]
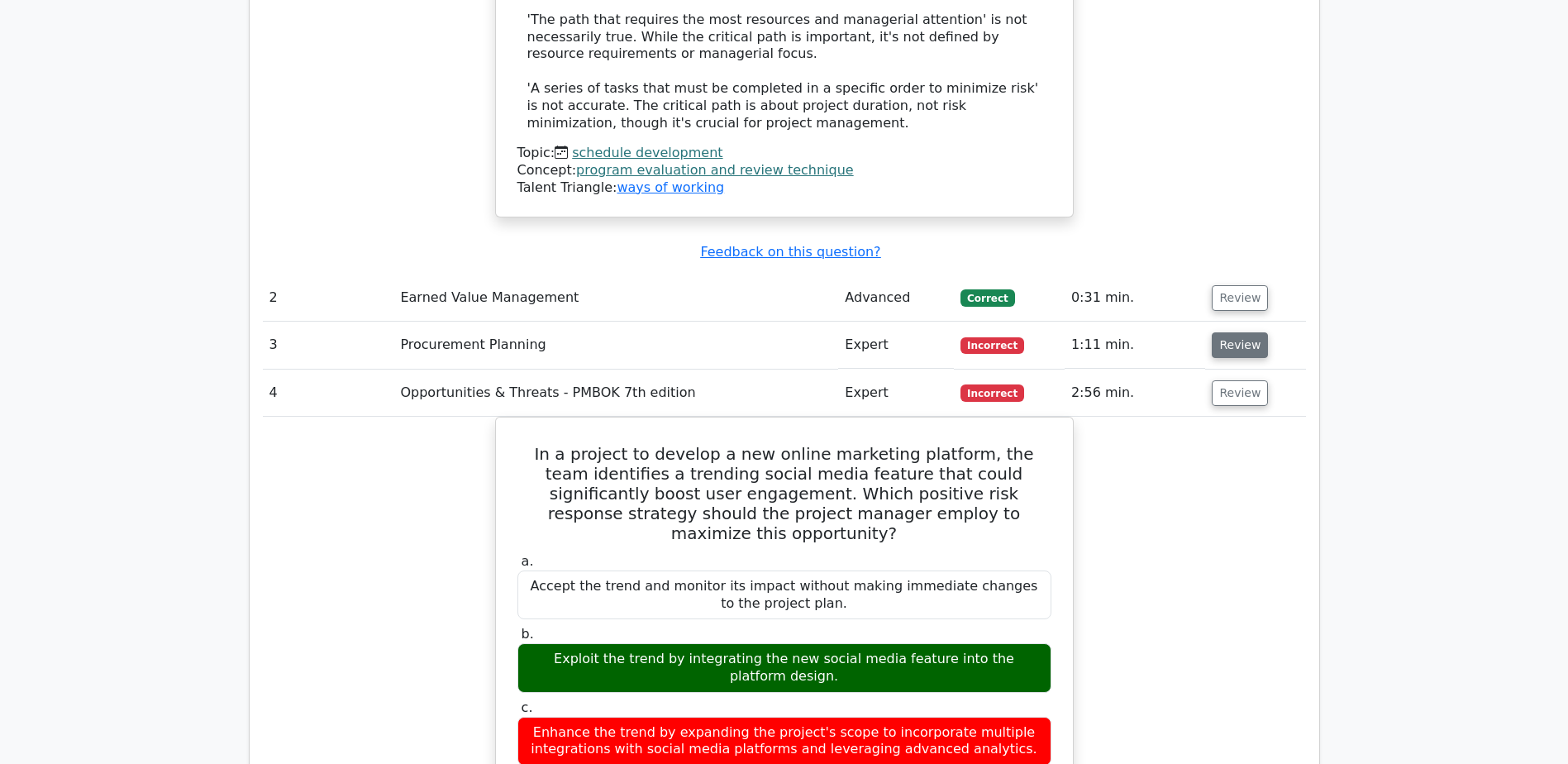
click at [1235, 333] on button "Review" at bounding box center [1240, 346] width 56 height 26
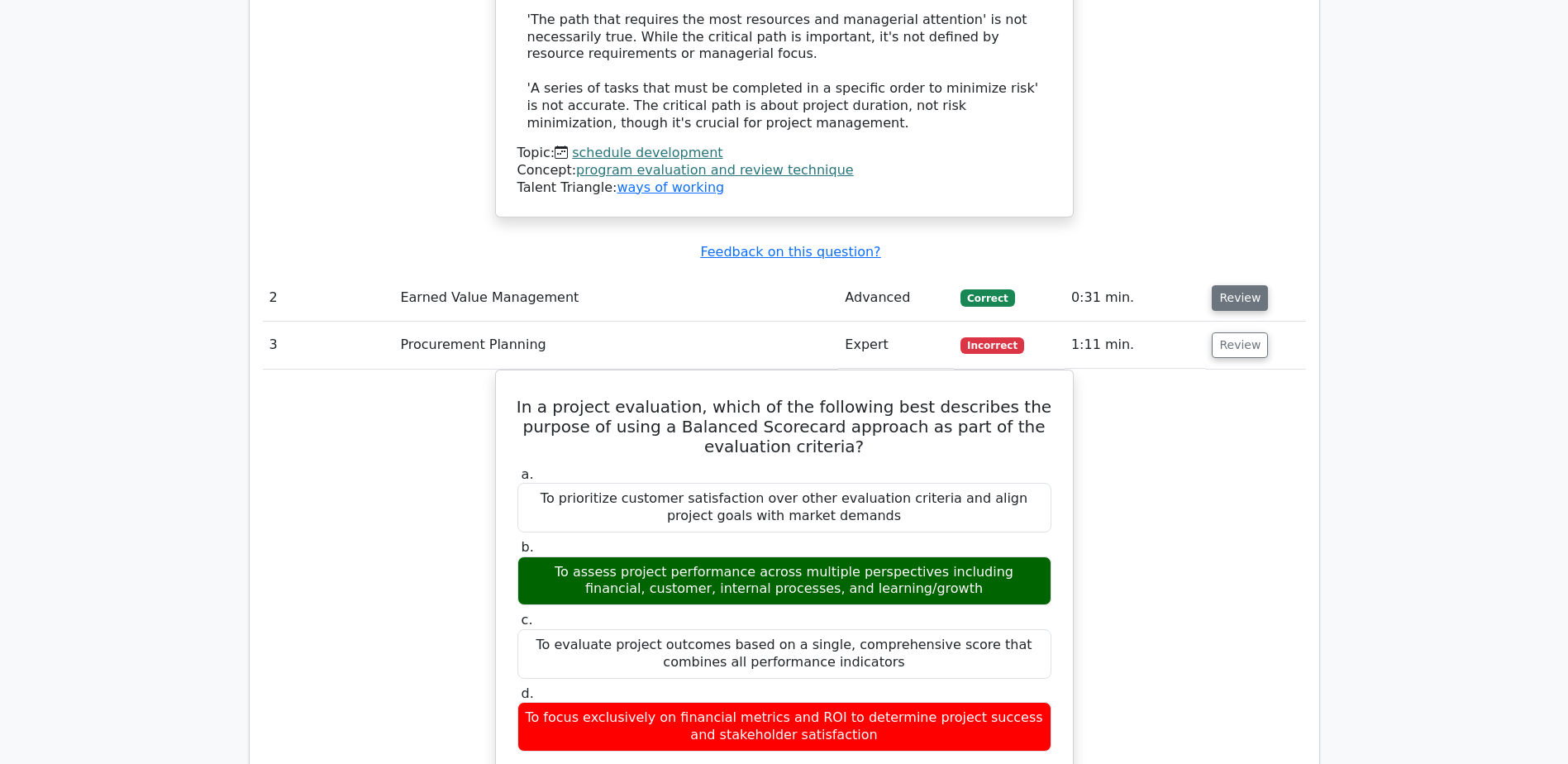
click at [1233, 285] on button "Review" at bounding box center [1240, 298] width 56 height 26
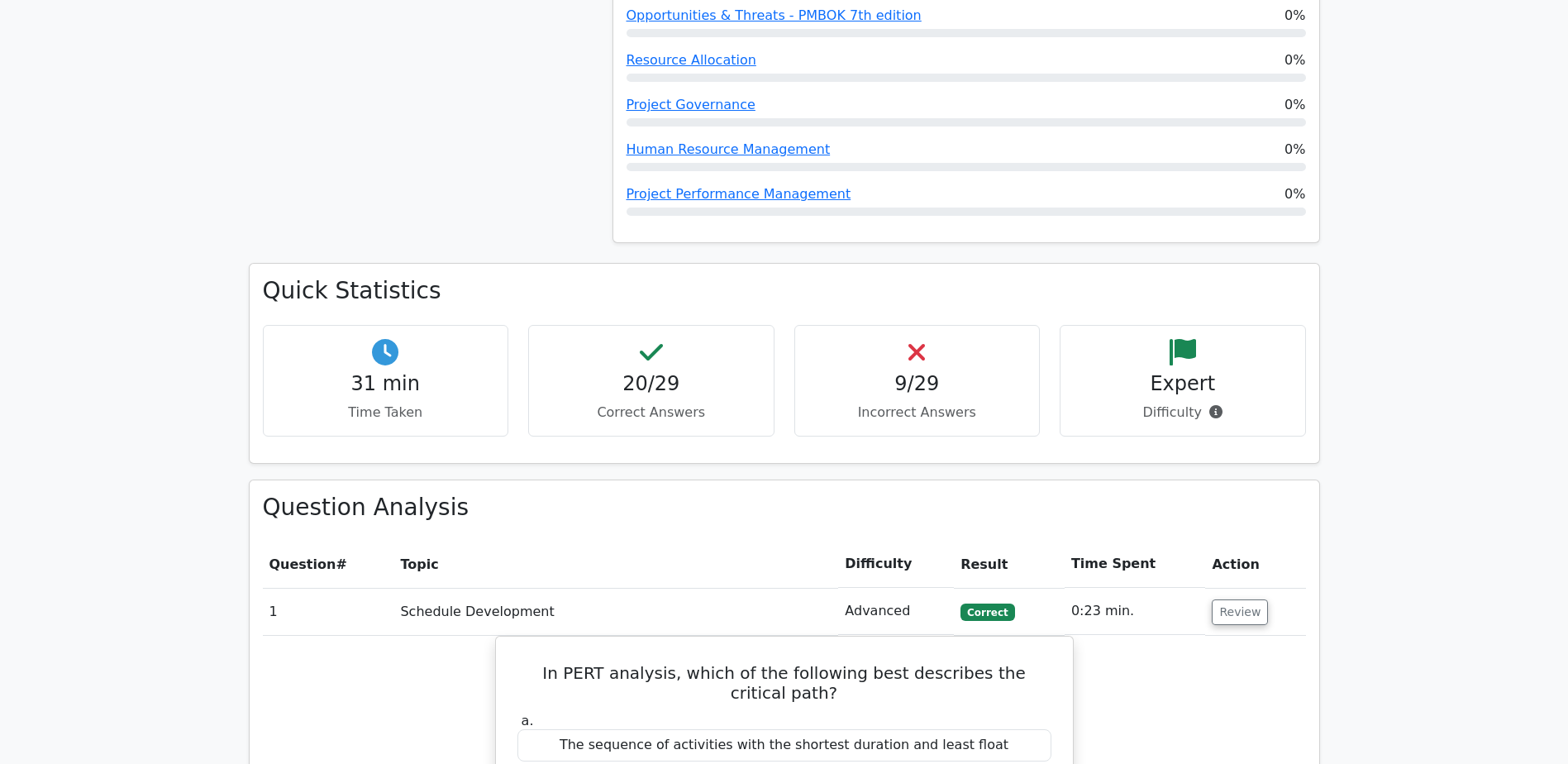
scroll to position [1240, 0]
